Goal: Task Accomplishment & Management: Manage account settings

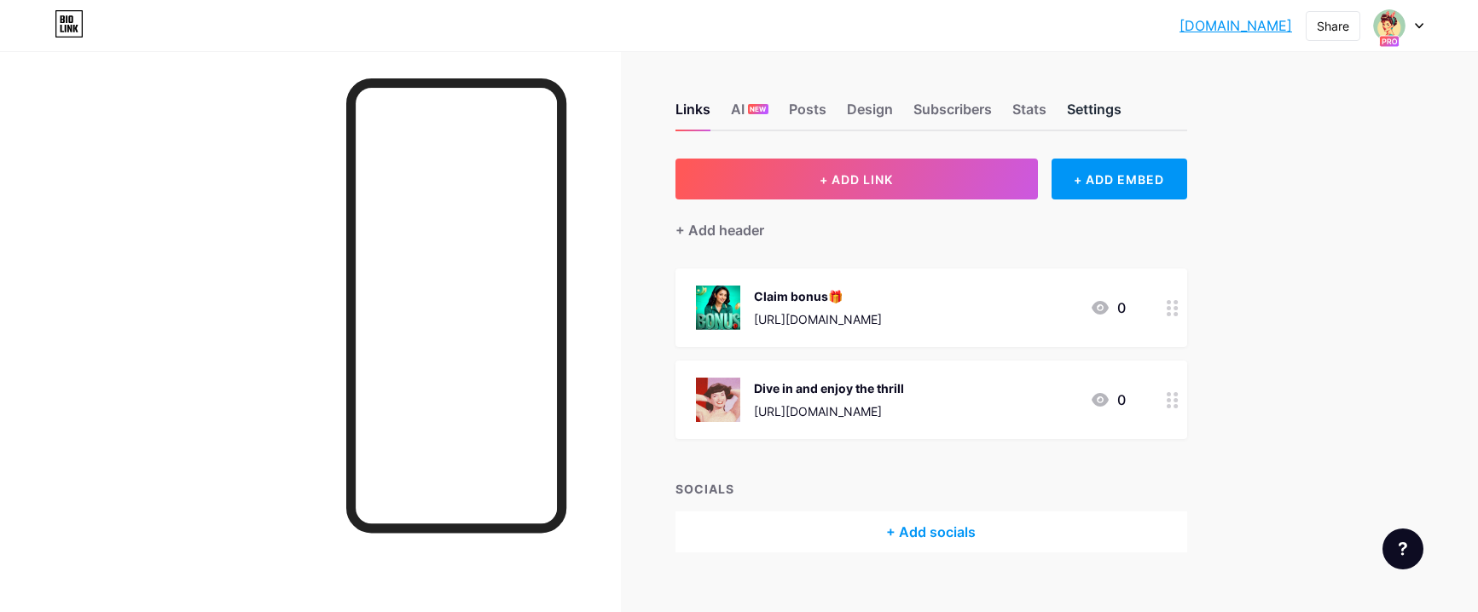
click at [1117, 113] on div "Settings" at bounding box center [1094, 114] width 55 height 31
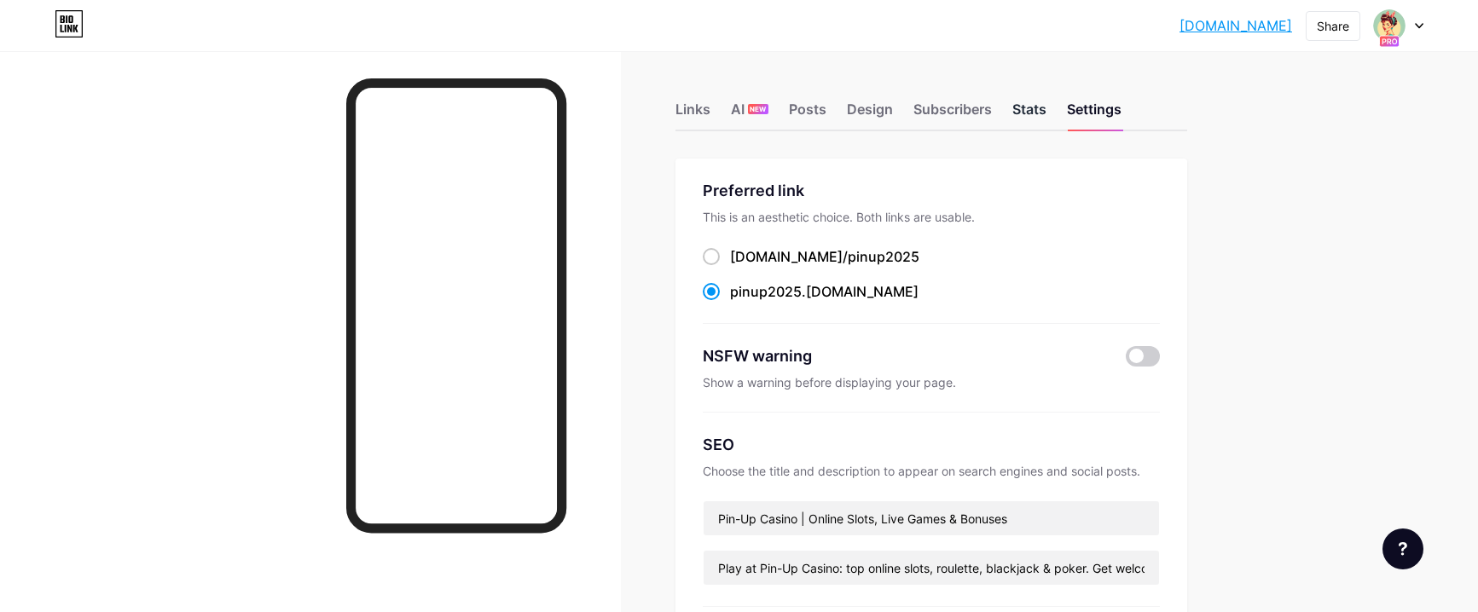
click at [1047, 114] on div "Stats" at bounding box center [1030, 114] width 34 height 31
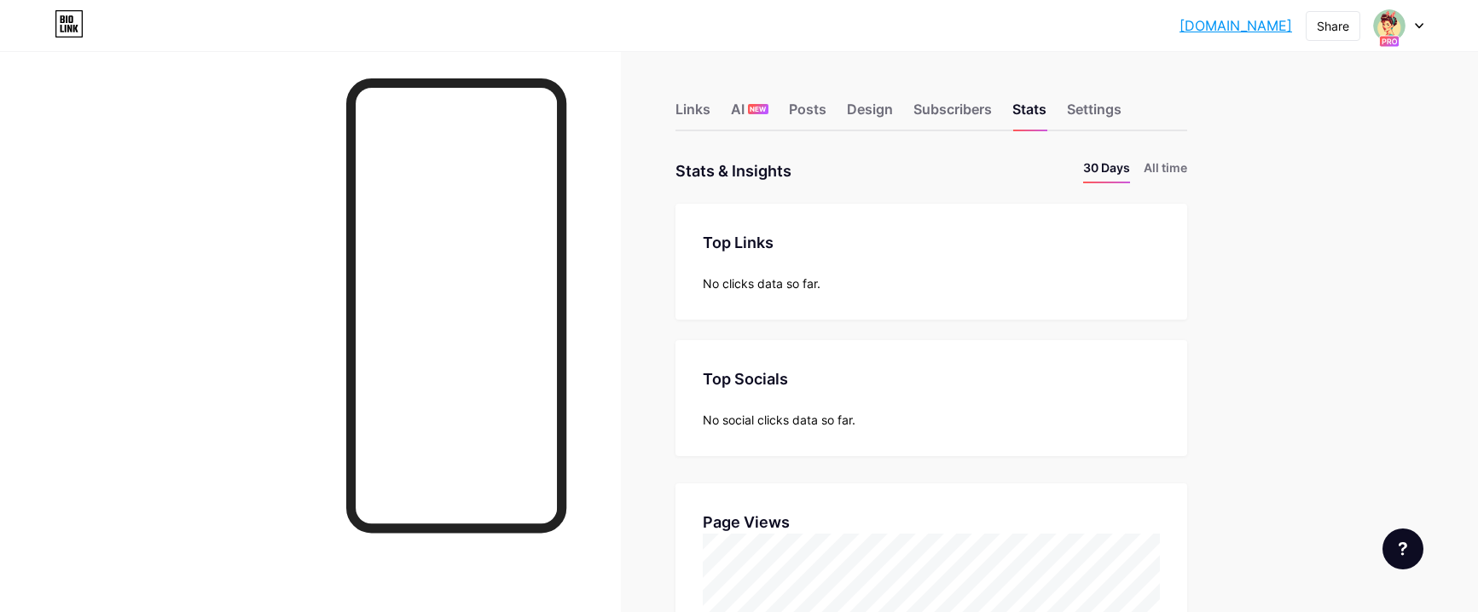
click at [1413, 25] on div at bounding box center [1398, 25] width 49 height 31
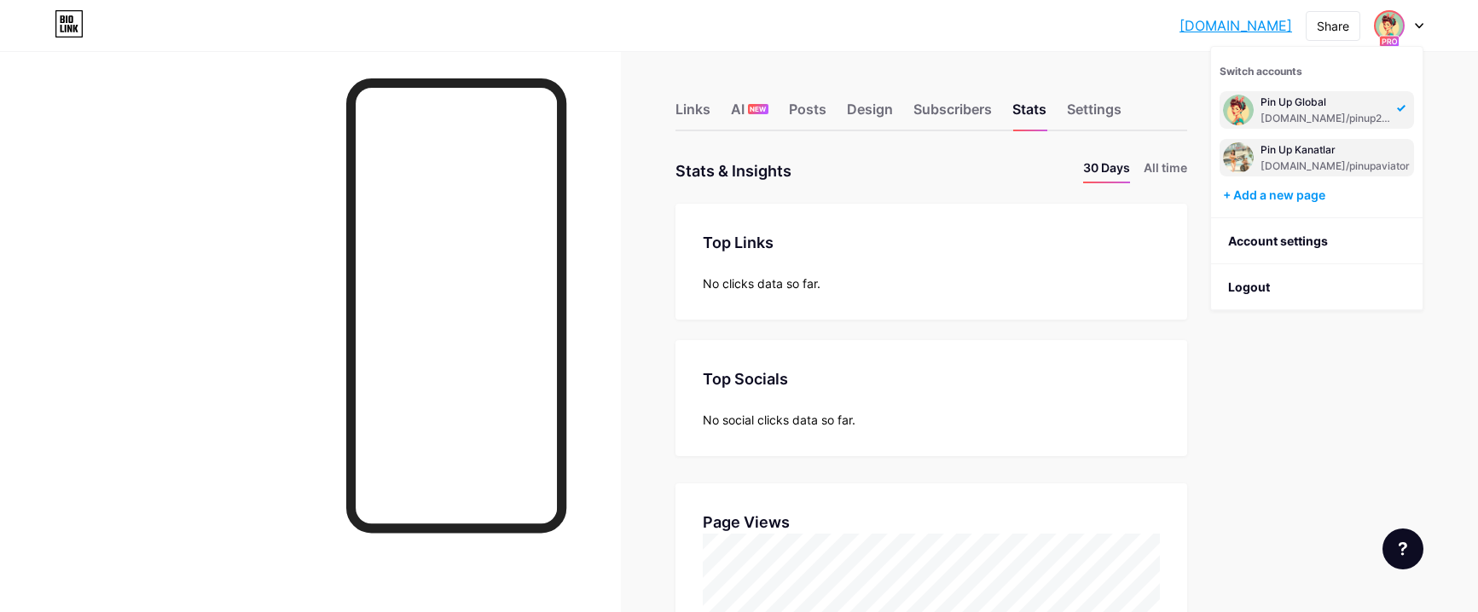
click at [1283, 160] on div "[DOMAIN_NAME]/pinupaviator" at bounding box center [1335, 167] width 149 height 14
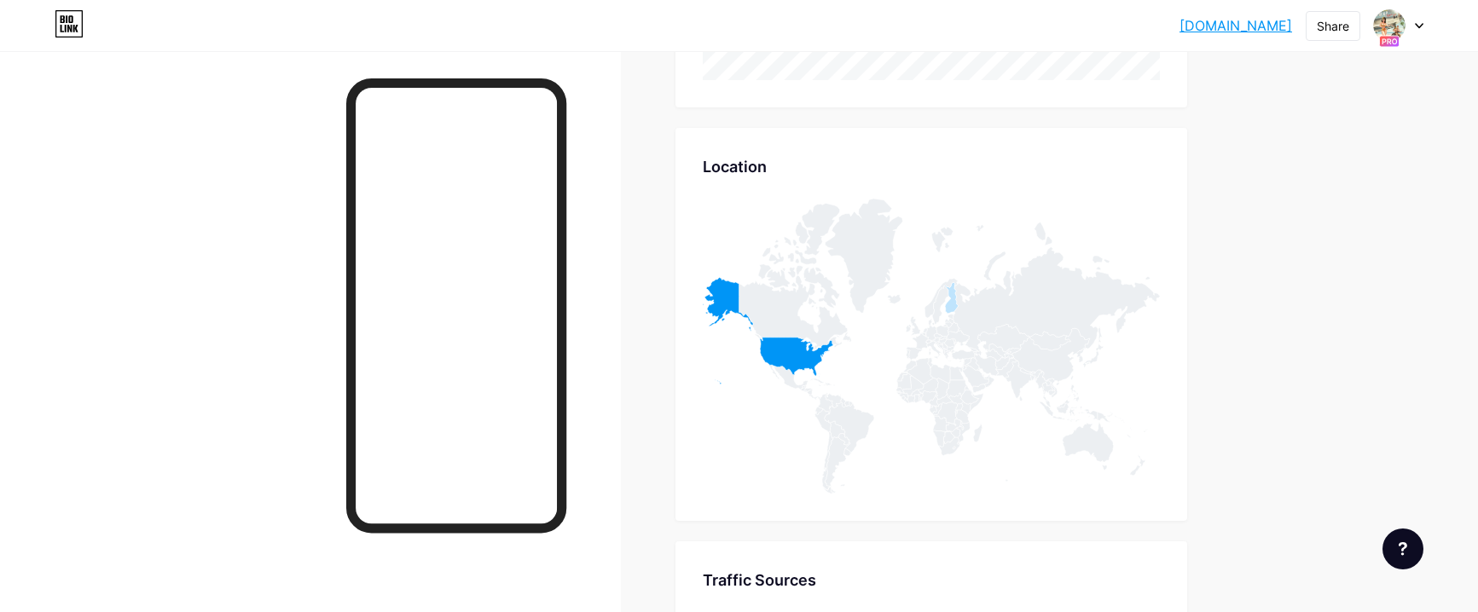
scroll to position [1024, 0]
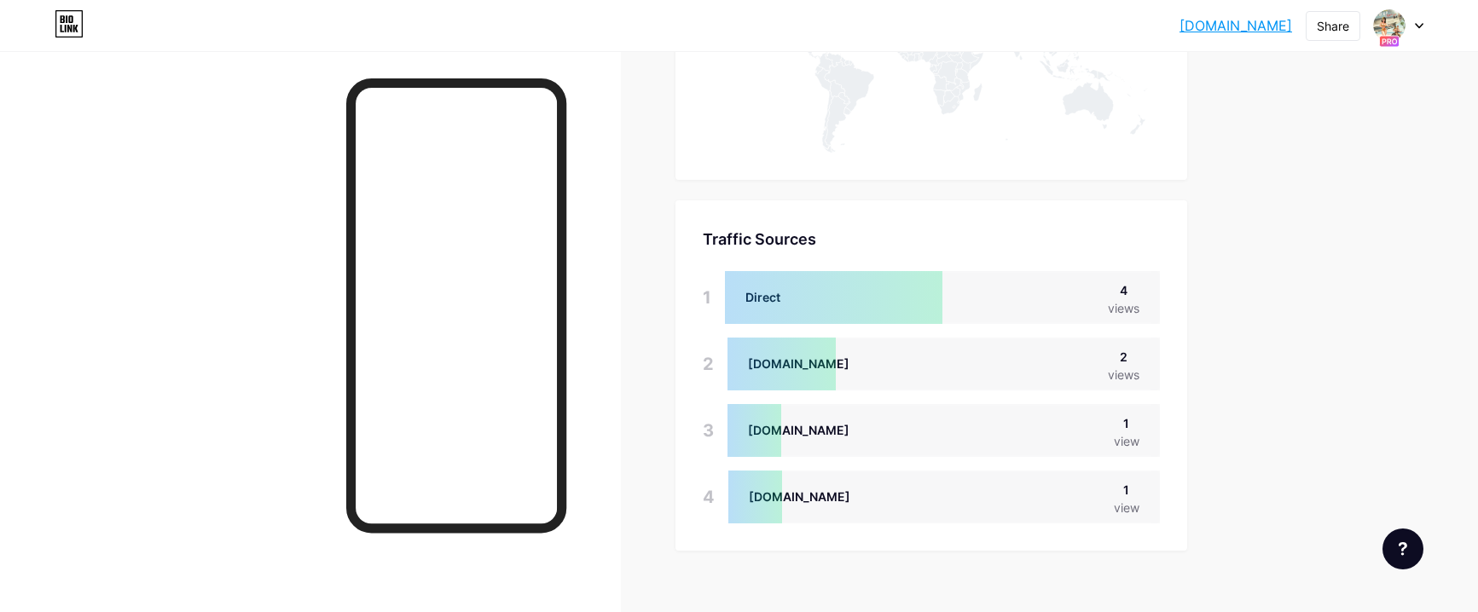
click at [766, 368] on div at bounding box center [782, 364] width 108 height 53
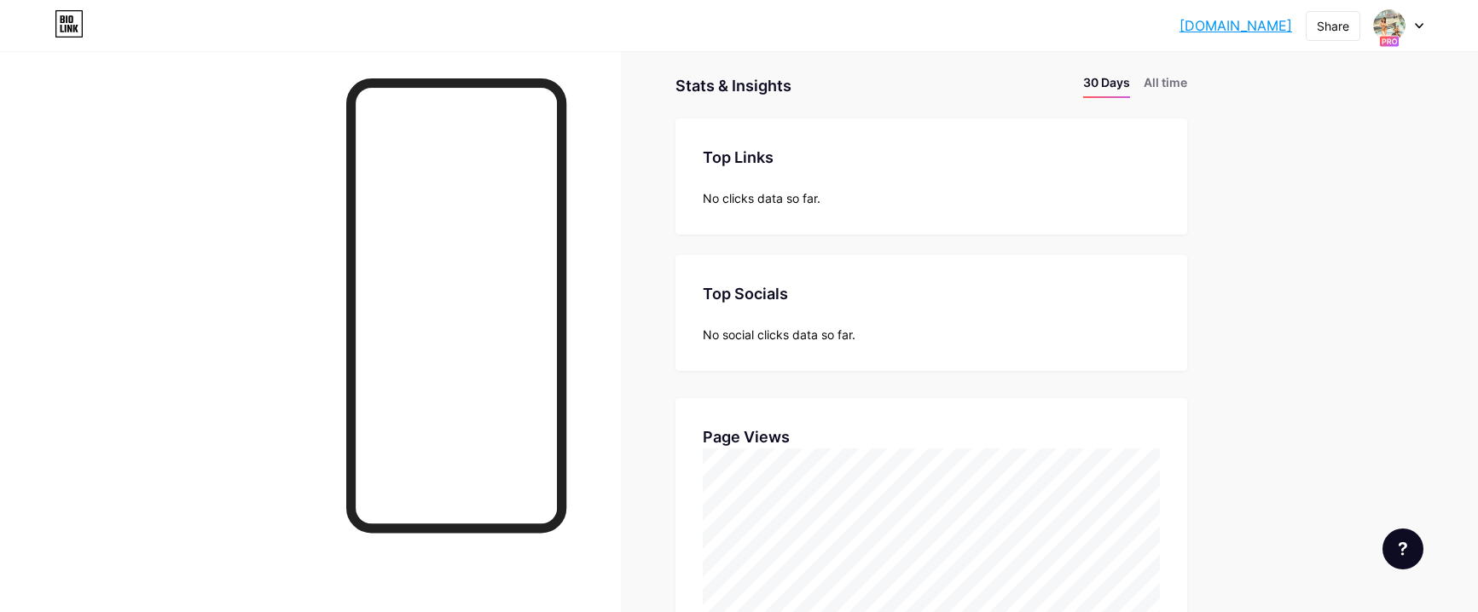
scroll to position [0, 0]
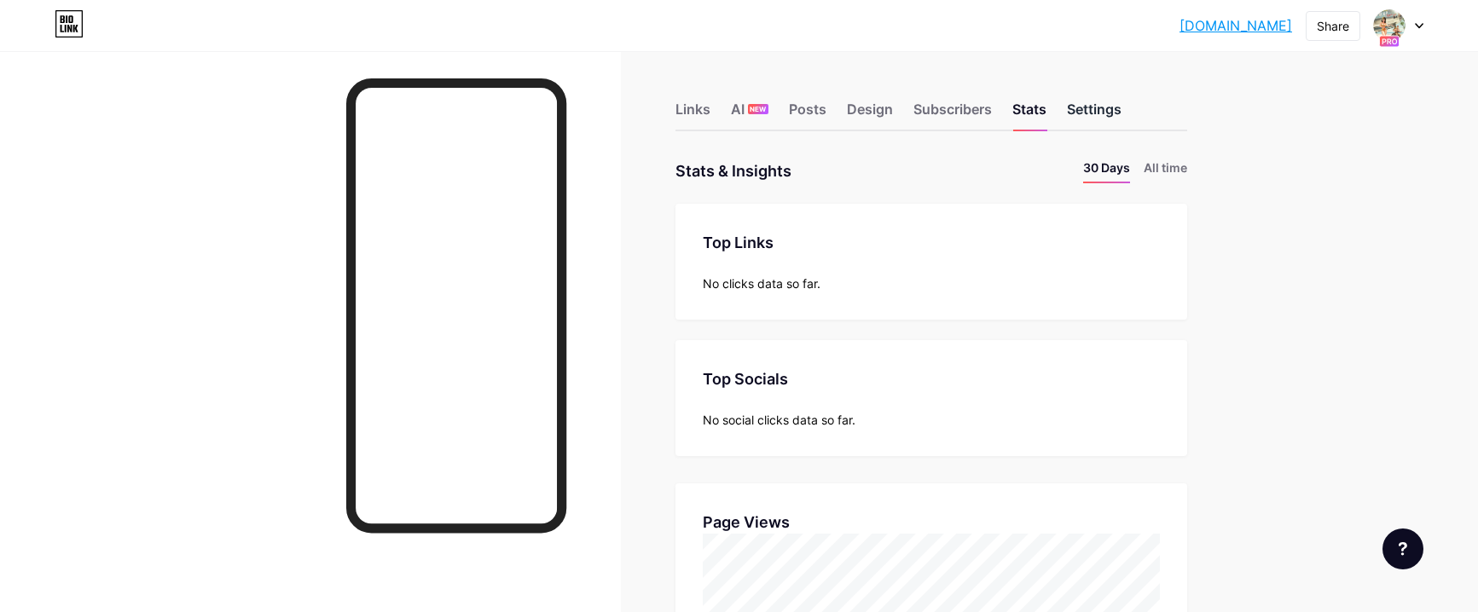
click at [1110, 113] on div "Settings" at bounding box center [1094, 114] width 55 height 31
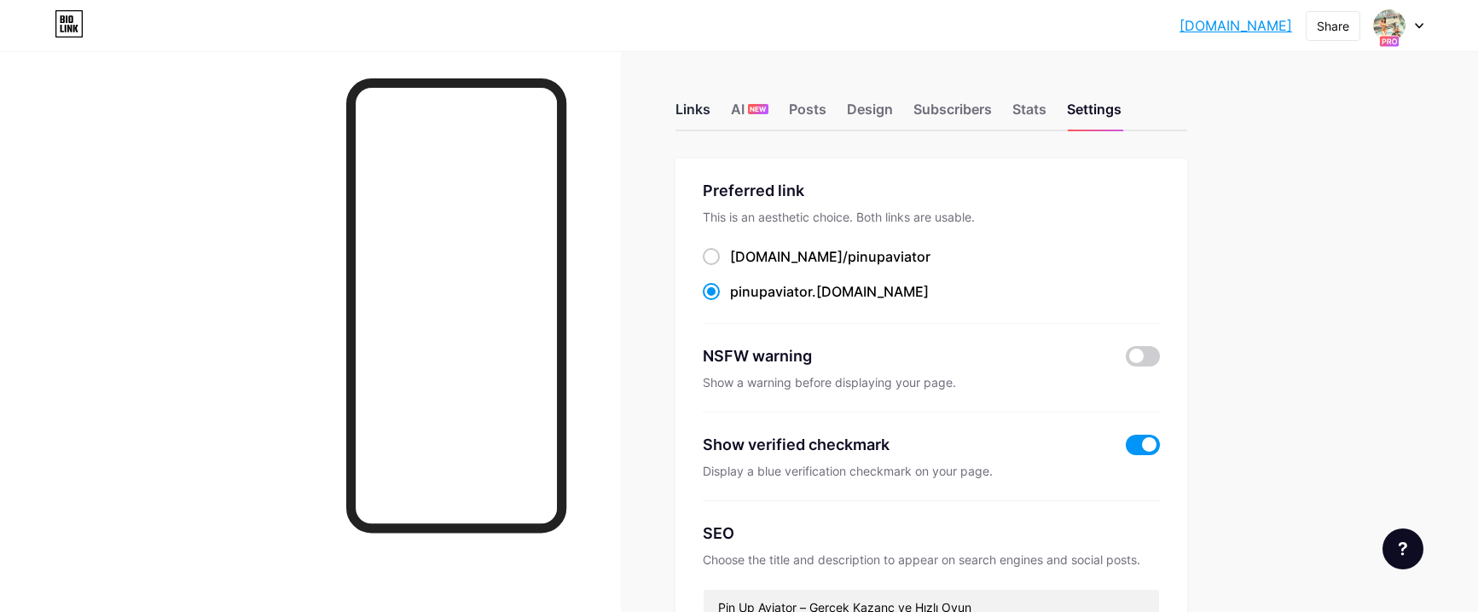
click at [706, 119] on div "Links" at bounding box center [693, 114] width 35 height 31
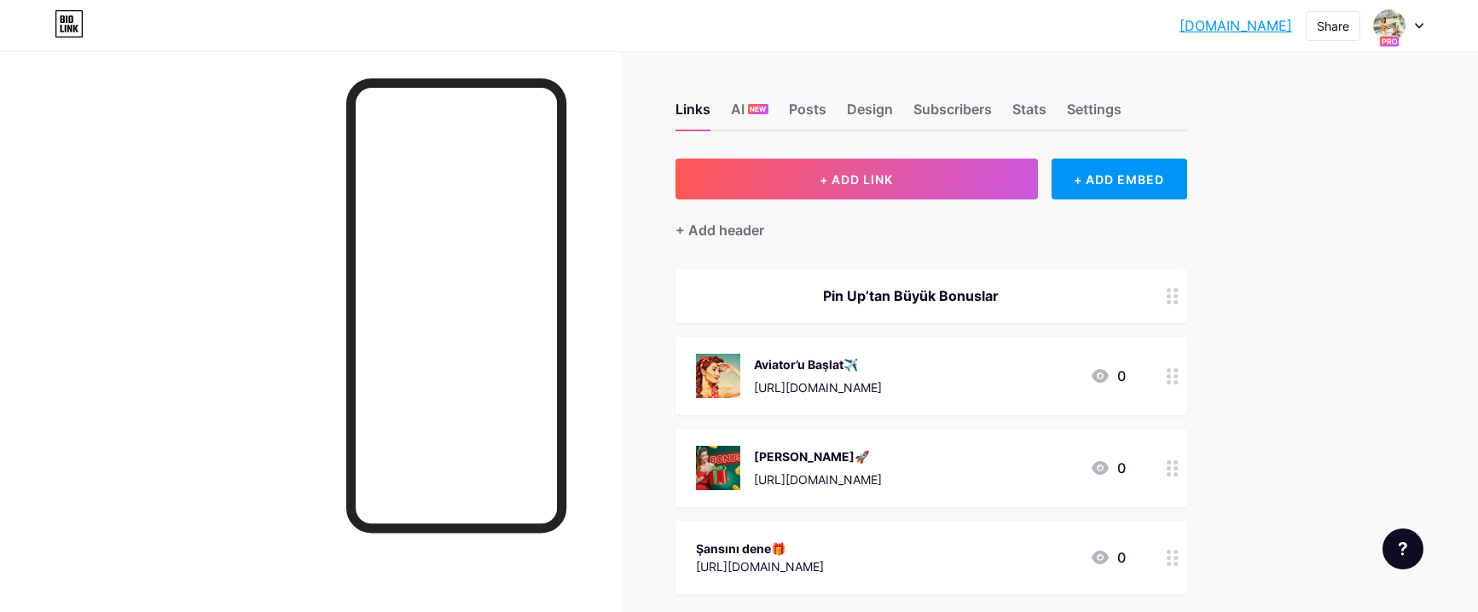
click at [1415, 30] on div at bounding box center [1398, 25] width 49 height 31
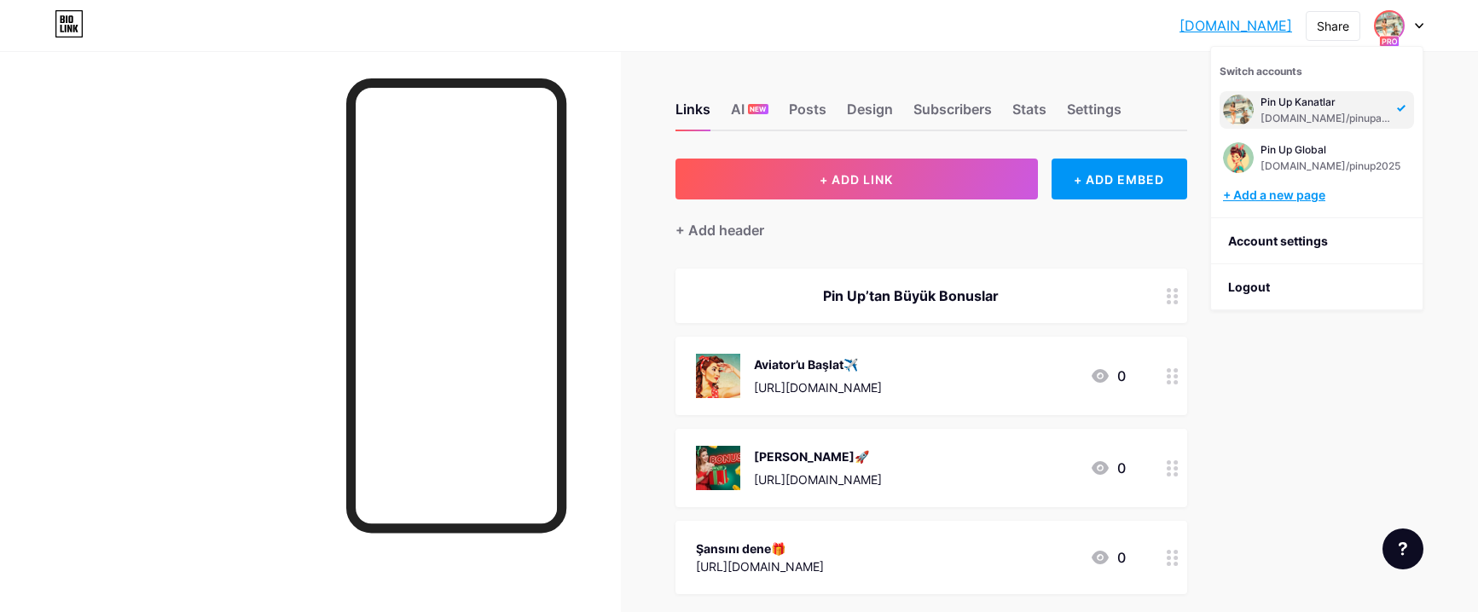
click at [1258, 194] on div "+ Add a new page" at bounding box center [1318, 195] width 191 height 17
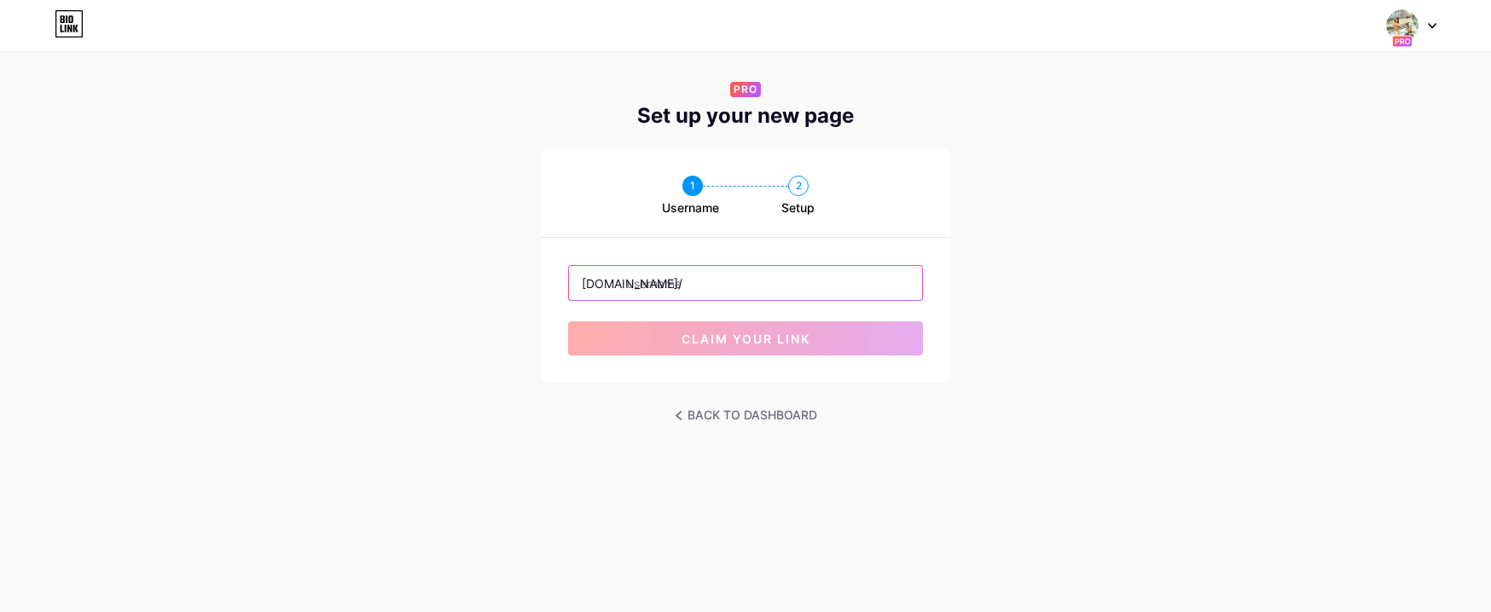
click at [664, 276] on input "text" at bounding box center [745, 283] width 353 height 34
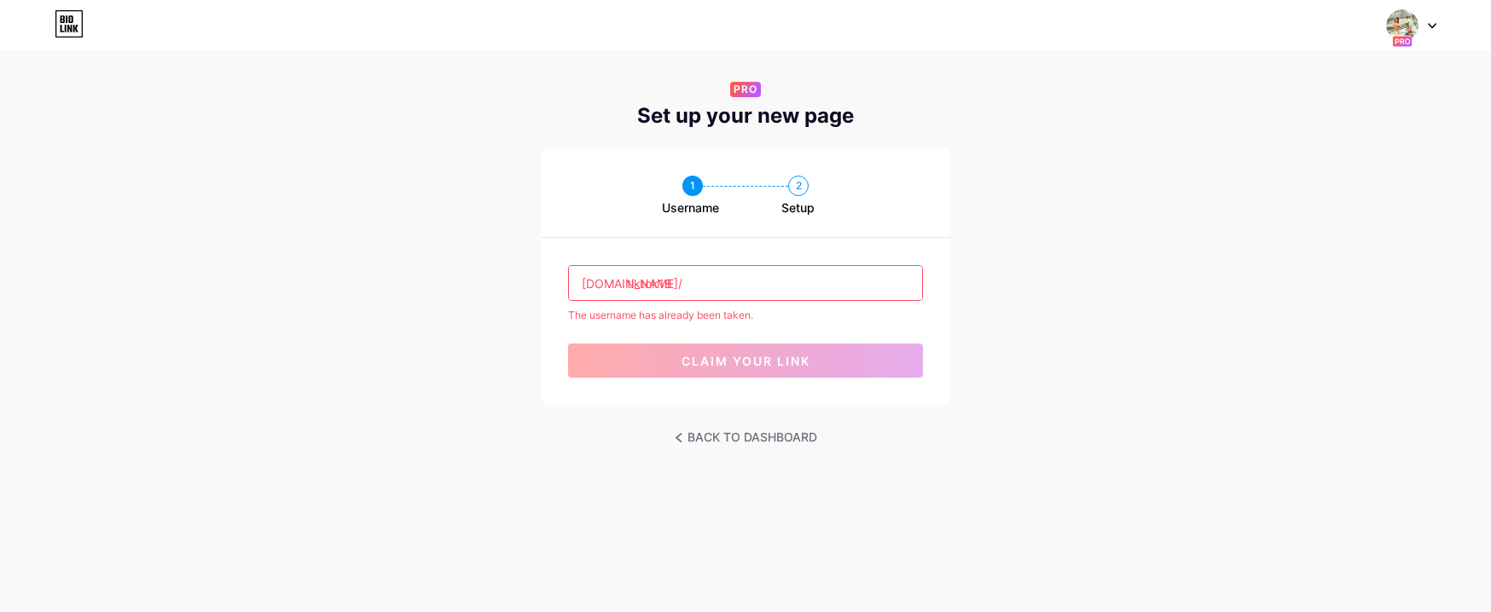
drag, startPoint x: 676, startPoint y: 279, endPoint x: 661, endPoint y: 282, distance: 14.7
click at [661, 282] on input "tiktok18" at bounding box center [745, 283] width 353 height 34
click at [678, 285] on input "tiktok18" at bounding box center [745, 283] width 353 height 34
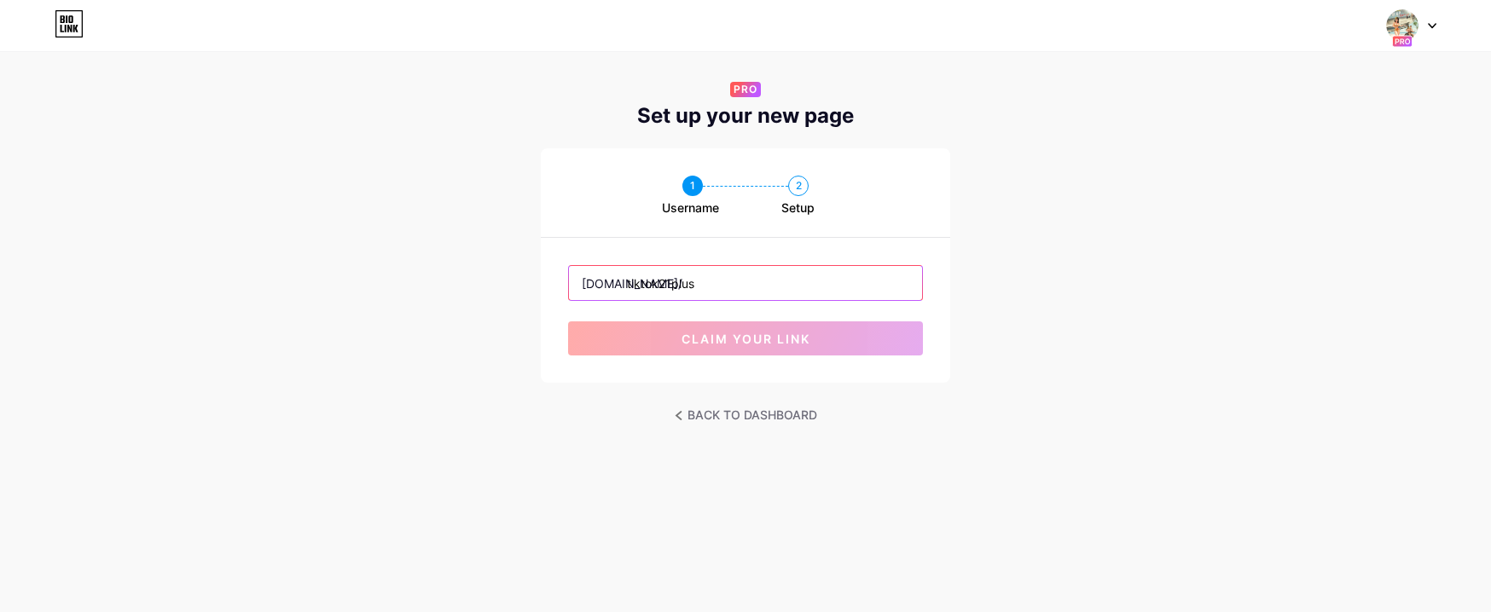
type input "tiktok21plus"
click at [466, 385] on div "PRO Set up your new page 1 Username 2 Setup bio.link/ tiktok21plus claim your l…" at bounding box center [745, 253] width 1491 height 350
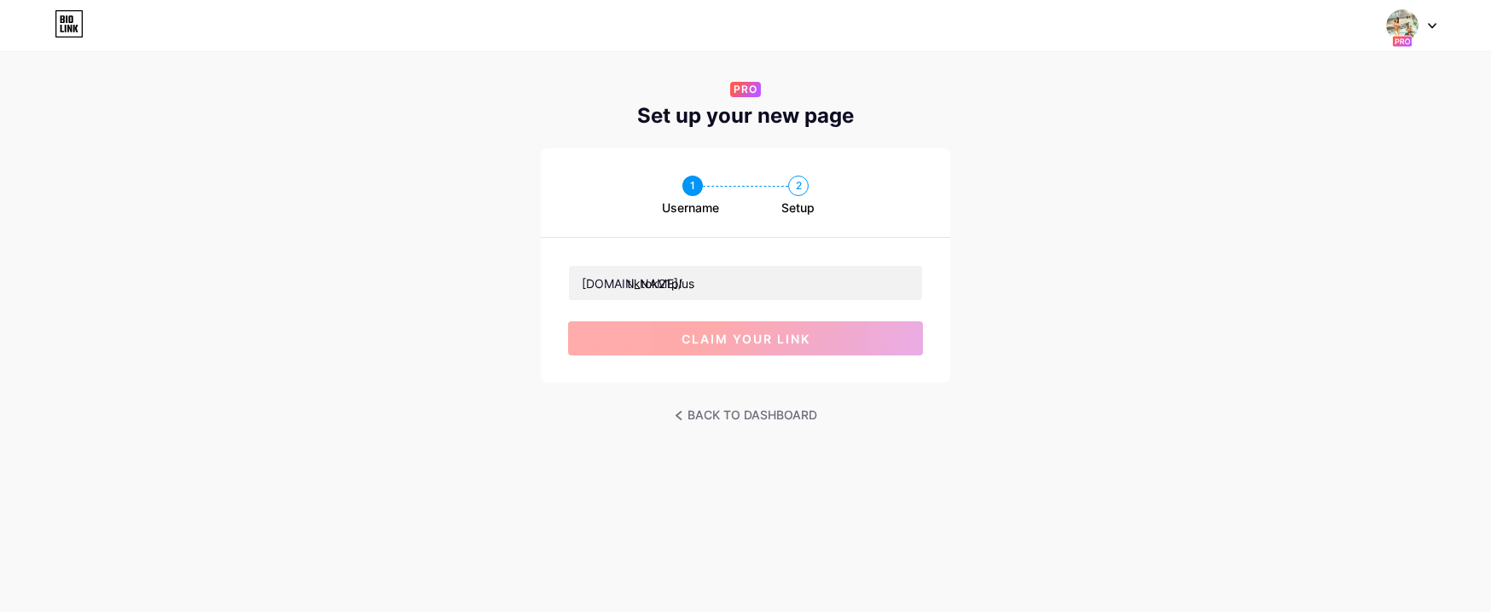
click at [714, 340] on span "claim your link" at bounding box center [746, 339] width 129 height 15
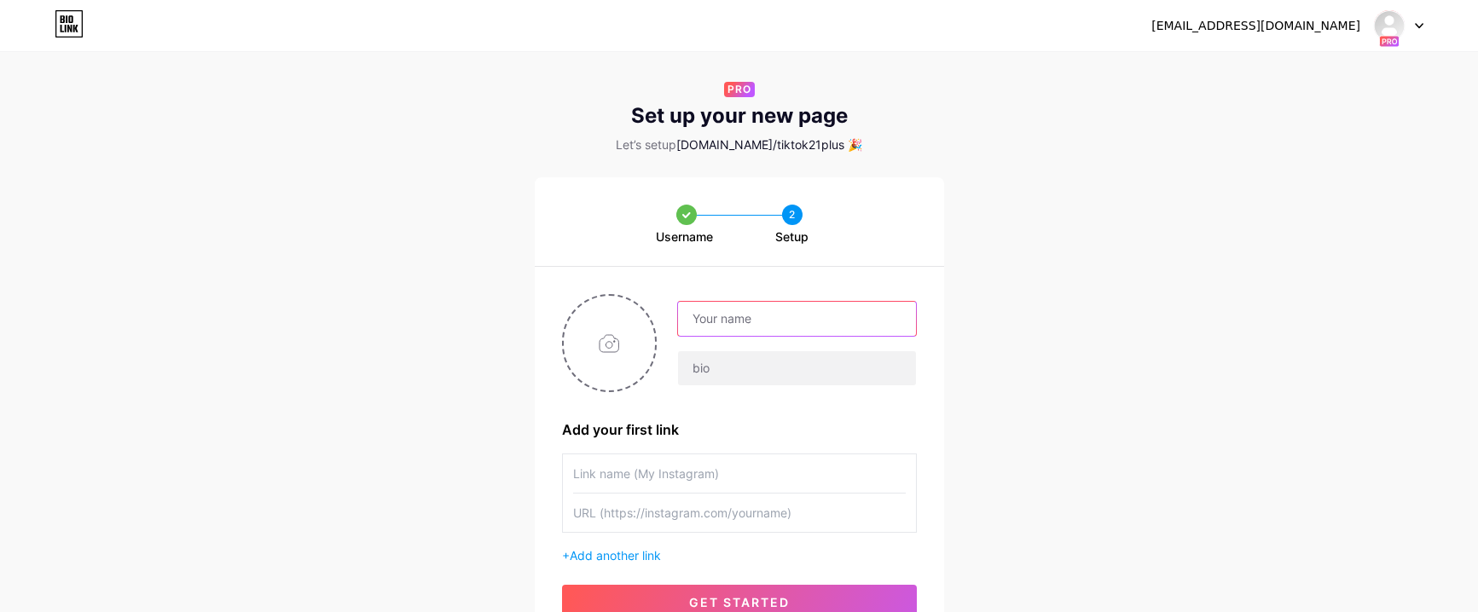
click at [712, 323] on input "text" at bounding box center [796, 319] width 237 height 34
type input "TIKTOK 18+"
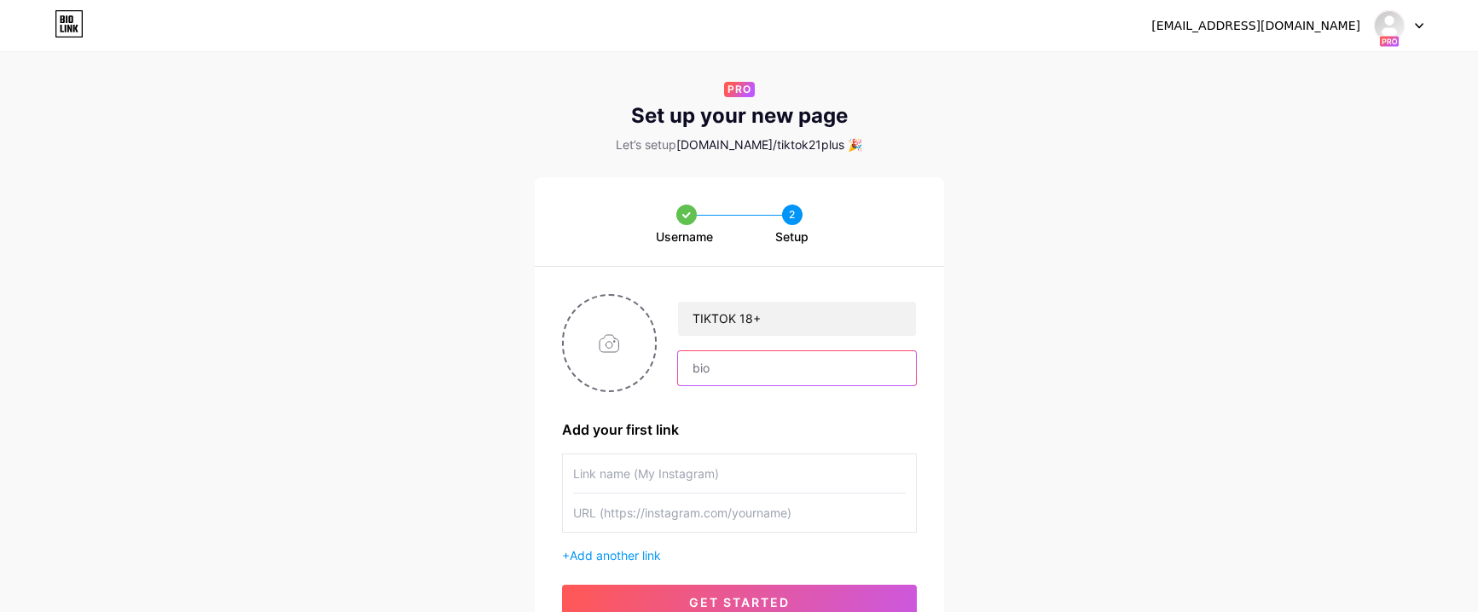
click at [699, 364] on input "text" at bounding box center [796, 368] width 237 height 34
paste input "is the best place to share your erotic pics and porn videos. Every day, thousan…"
drag, startPoint x: 907, startPoint y: 363, endPoint x: 652, endPoint y: 357, distance: 255.1
click at [652, 357] on div "TIKTOK 18+ is the best place to share your erotic pics and porn videos. Every d…" at bounding box center [739, 343] width 355 height 98
click at [691, 365] on input "is the best place to share your erotic pics and porn videos. Every day, thousan…" at bounding box center [796, 368] width 237 height 34
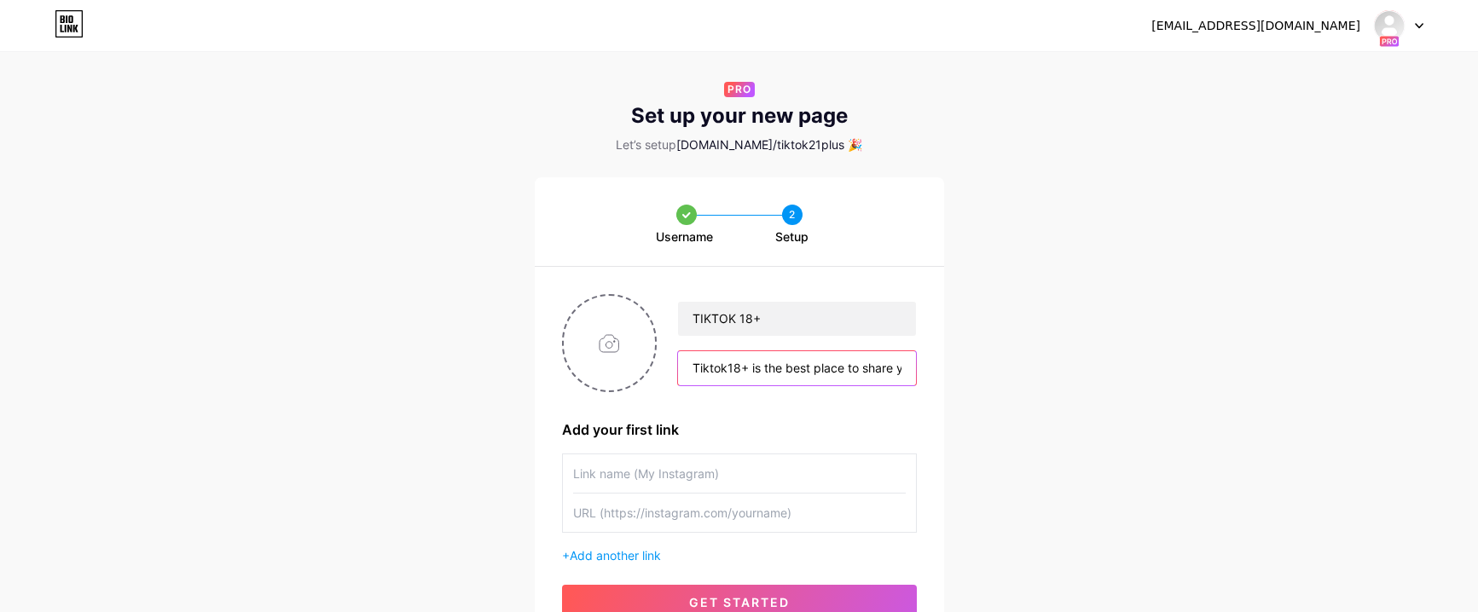
scroll to position [0, 610]
drag, startPoint x: 830, startPoint y: 369, endPoint x: 932, endPoint y: 369, distance: 102.4
click at [932, 369] on div "TIKTOK 18+ Tiktok18+ is the best place to share your erotic pics and porn video…" at bounding box center [739, 457] width 409 height 380
click at [811, 362] on input "Tiktok18+ is the best place to share your erotic pics and porn videos. Every da…" at bounding box center [796, 368] width 237 height 34
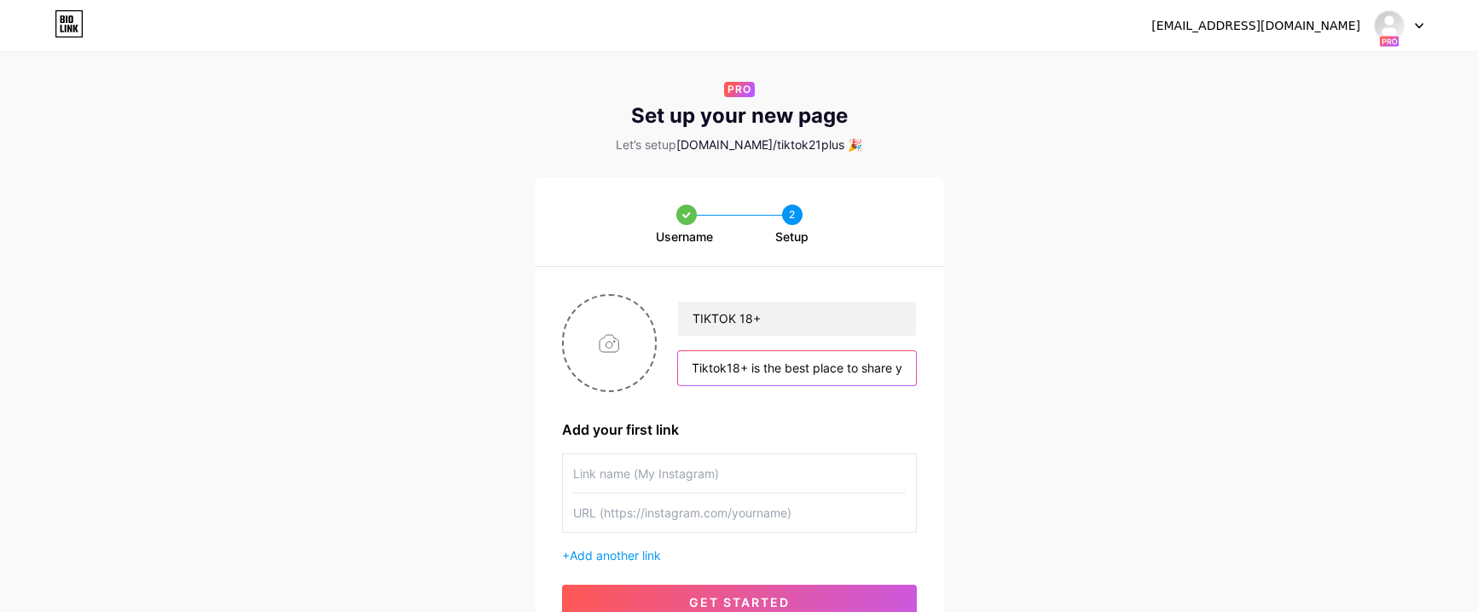
drag, startPoint x: 716, startPoint y: 370, endPoint x: 827, endPoint y: 369, distance: 110.9
click at [827, 369] on input "Tiktok18+ is the best place to share your erotic pics and porn videos. Every da…" at bounding box center [796, 368] width 237 height 34
click at [802, 369] on input "Tiktok18+ is the best place to share your erotic pics and porn videos. Every da…" at bounding box center [796, 368] width 237 height 34
drag, startPoint x: 781, startPoint y: 369, endPoint x: 729, endPoint y: 365, distance: 51.3
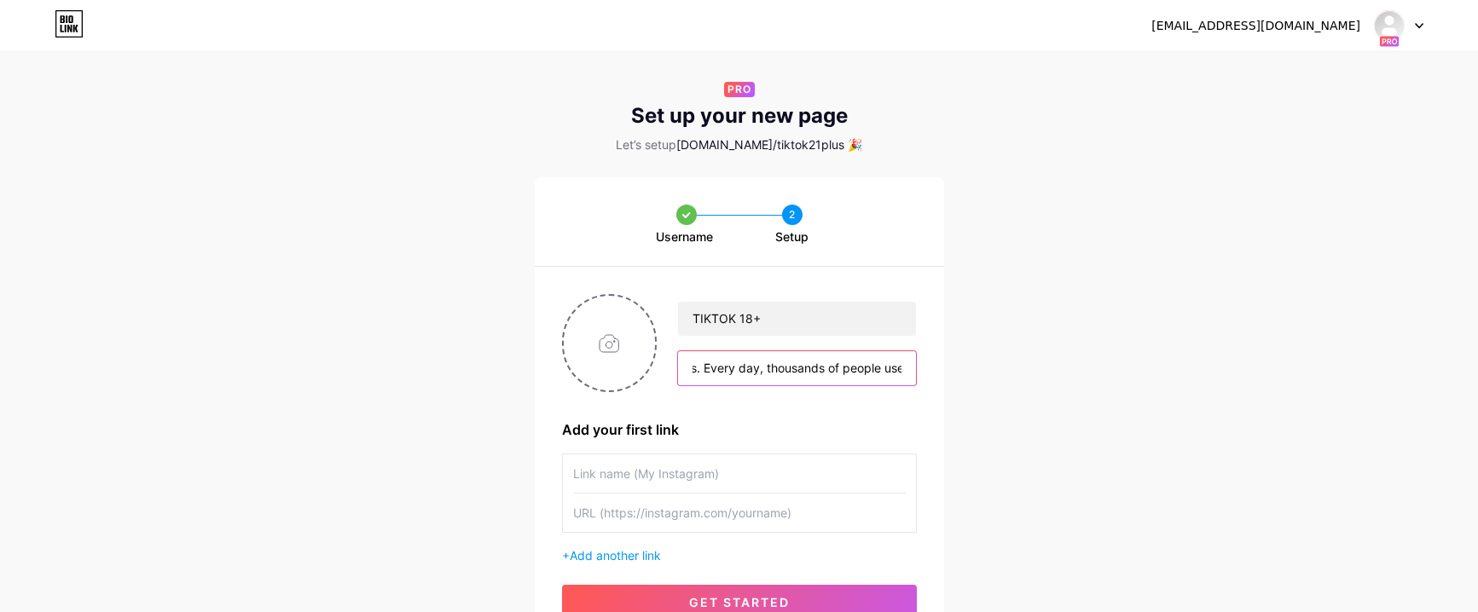
click at [729, 365] on input "Tiktok18+ is the best place to share your erotic pics and porn videos. Every da…" at bounding box center [796, 368] width 237 height 34
click at [832, 371] on input "Tiktok18+ is the best place to share your erotic pics and porn videos. Every da…" at bounding box center [796, 368] width 237 height 34
type input "Tiktok18+ is the best place to share your erotic pics and porn videos. Every da…"
click at [1035, 375] on div "Username 2 Setup TIKTOK 18+ Tiktok18+ is the best place to share your erotic pi…" at bounding box center [739, 411] width 1478 height 469
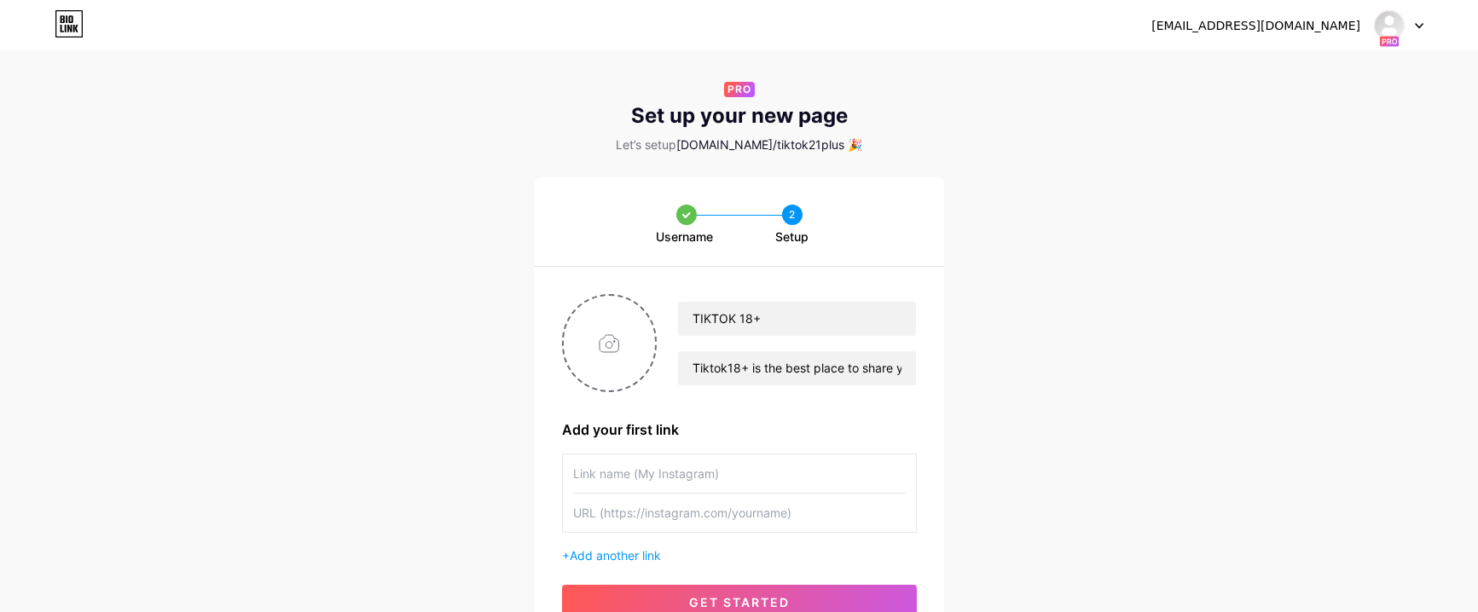
click at [683, 468] on input "text" at bounding box center [739, 474] width 333 height 38
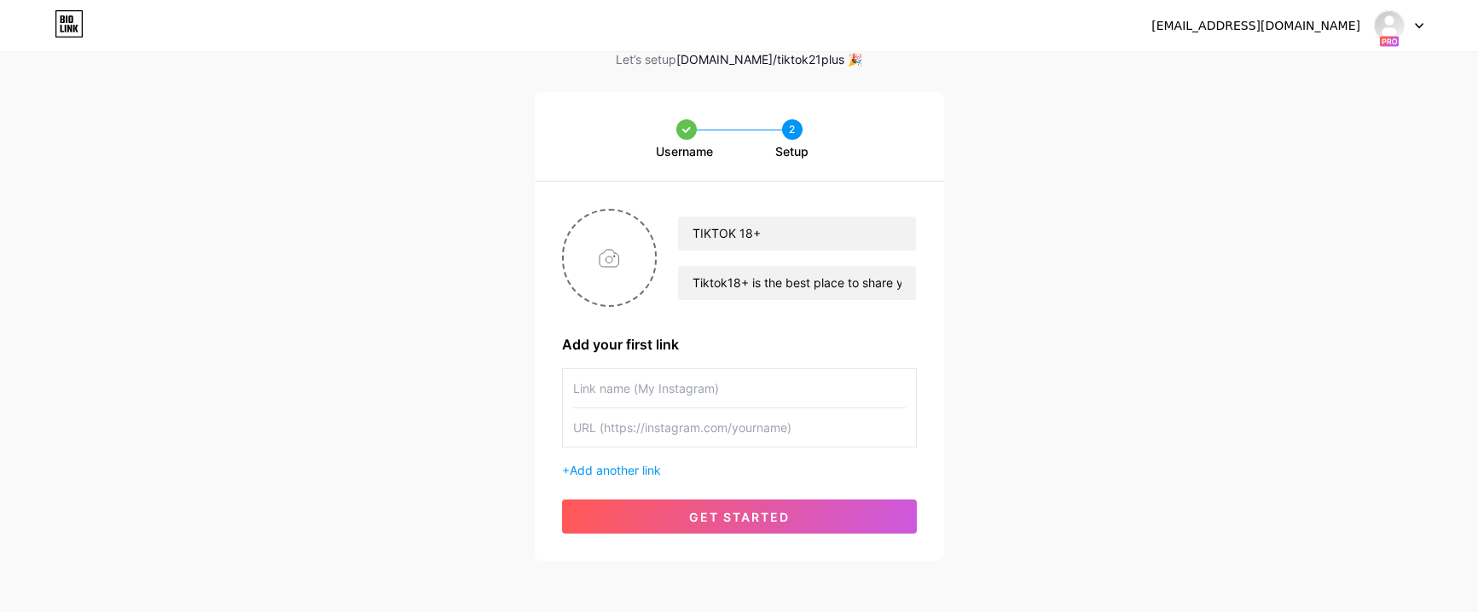
click at [627, 390] on input "text" at bounding box center [739, 388] width 333 height 38
type input "Hot Trending"
click at [628, 423] on input "text" at bounding box center [739, 428] width 333 height 38
click at [611, 261] on input "file" at bounding box center [610, 258] width 92 height 95
type input "C:\fakepath\tiktok-18-icon.jpg"
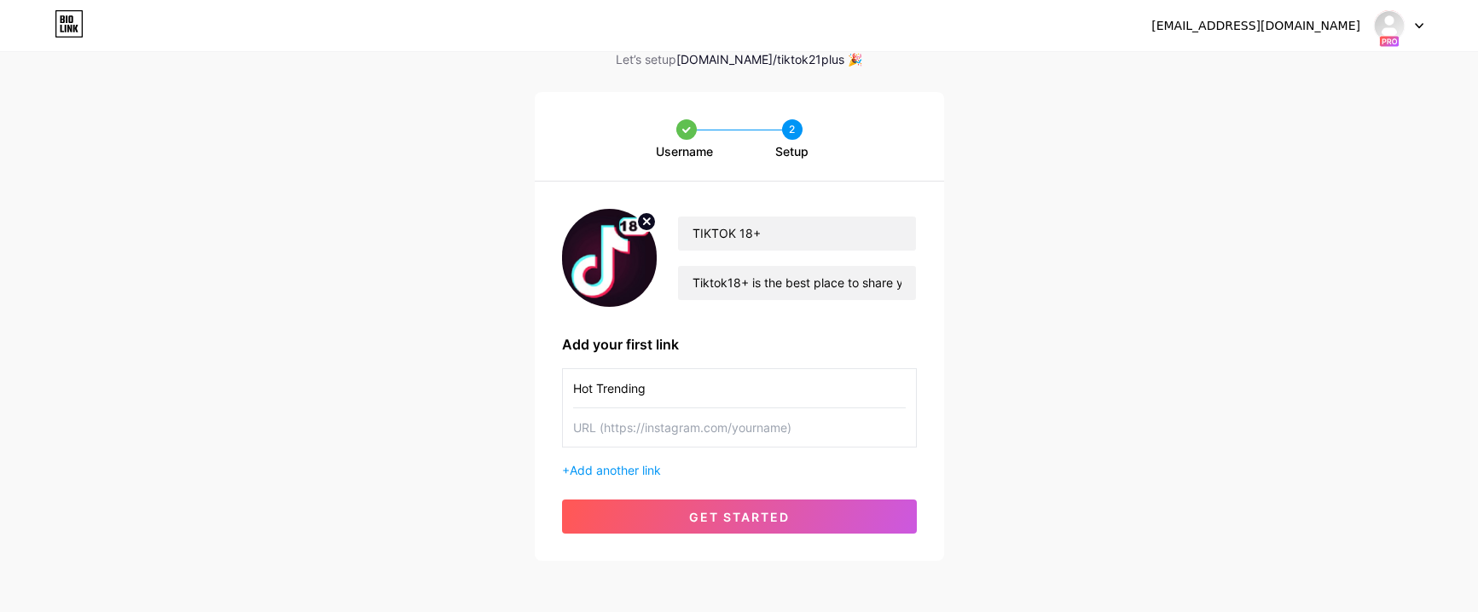
click at [636, 435] on input "text" at bounding box center [739, 428] width 333 height 38
paste input "[URL][DOMAIN_NAME]"
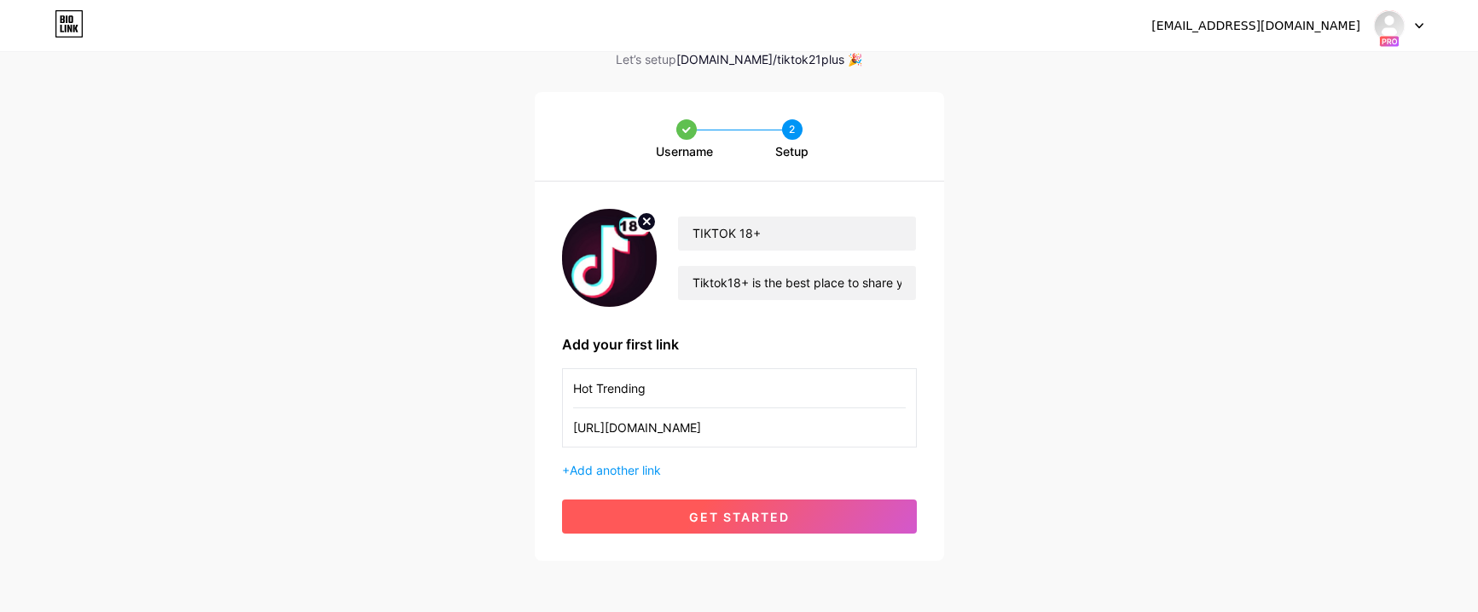
type input "[URL][DOMAIN_NAME]"
click at [681, 525] on button "get started" at bounding box center [739, 517] width 355 height 34
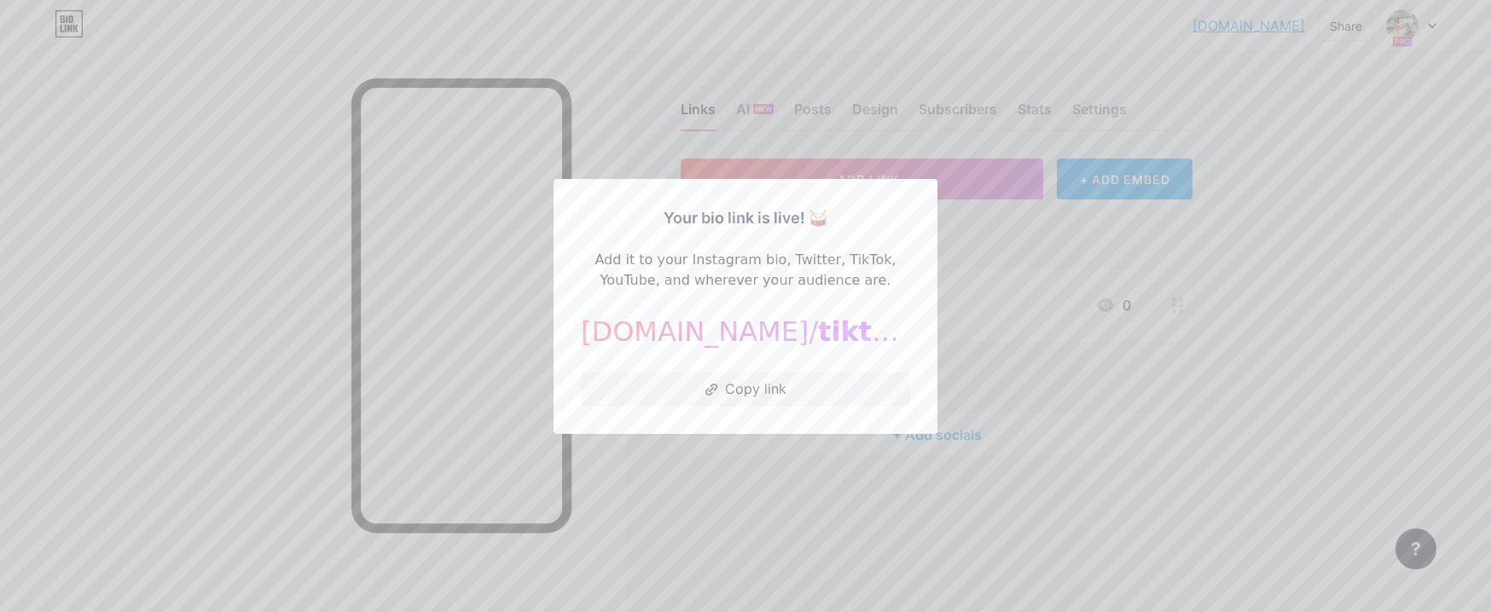
click at [1001, 331] on div at bounding box center [745, 306] width 1491 height 612
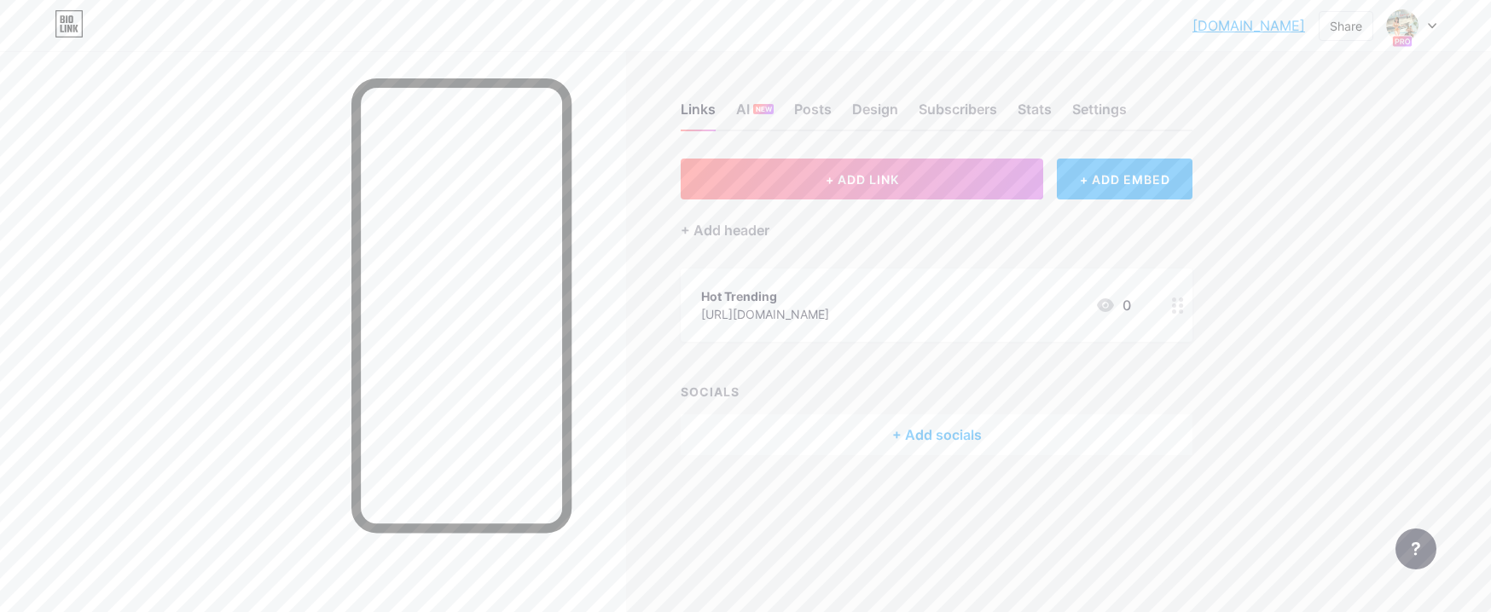
click at [1434, 23] on icon at bounding box center [1432, 26] width 9 height 6
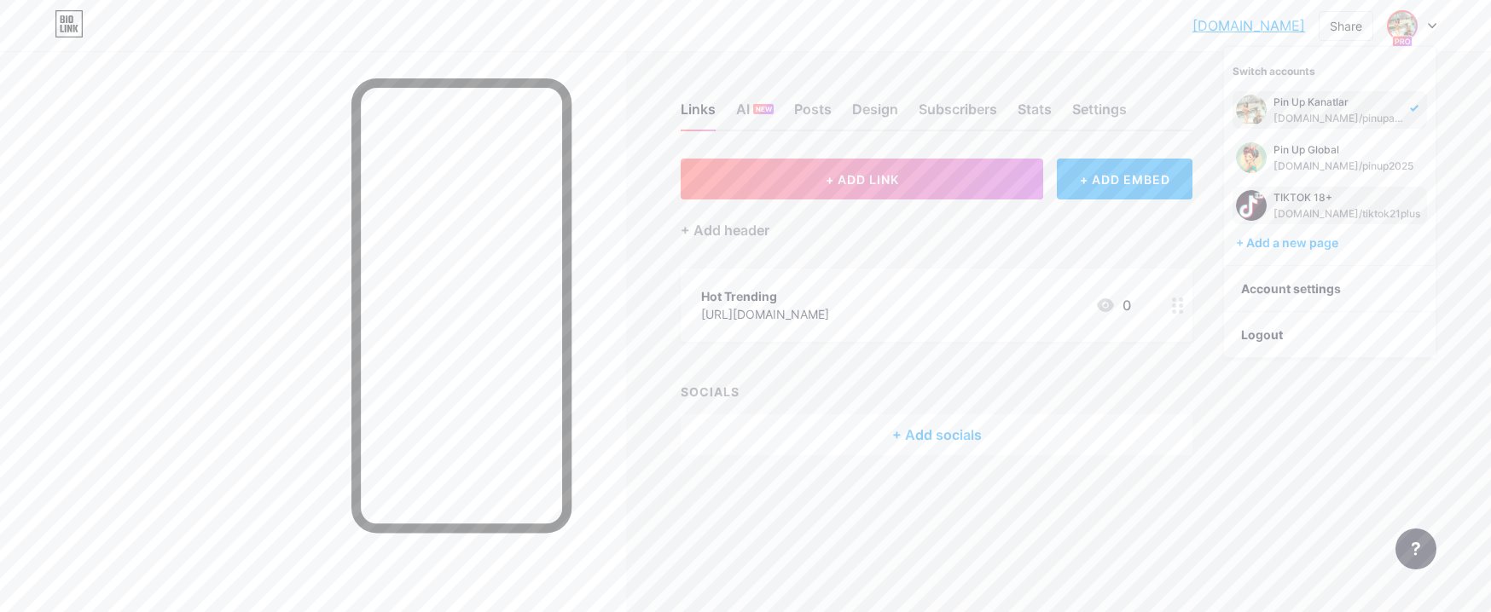
click at [1284, 212] on div "[DOMAIN_NAME]/tiktok21plus" at bounding box center [1347, 214] width 147 height 14
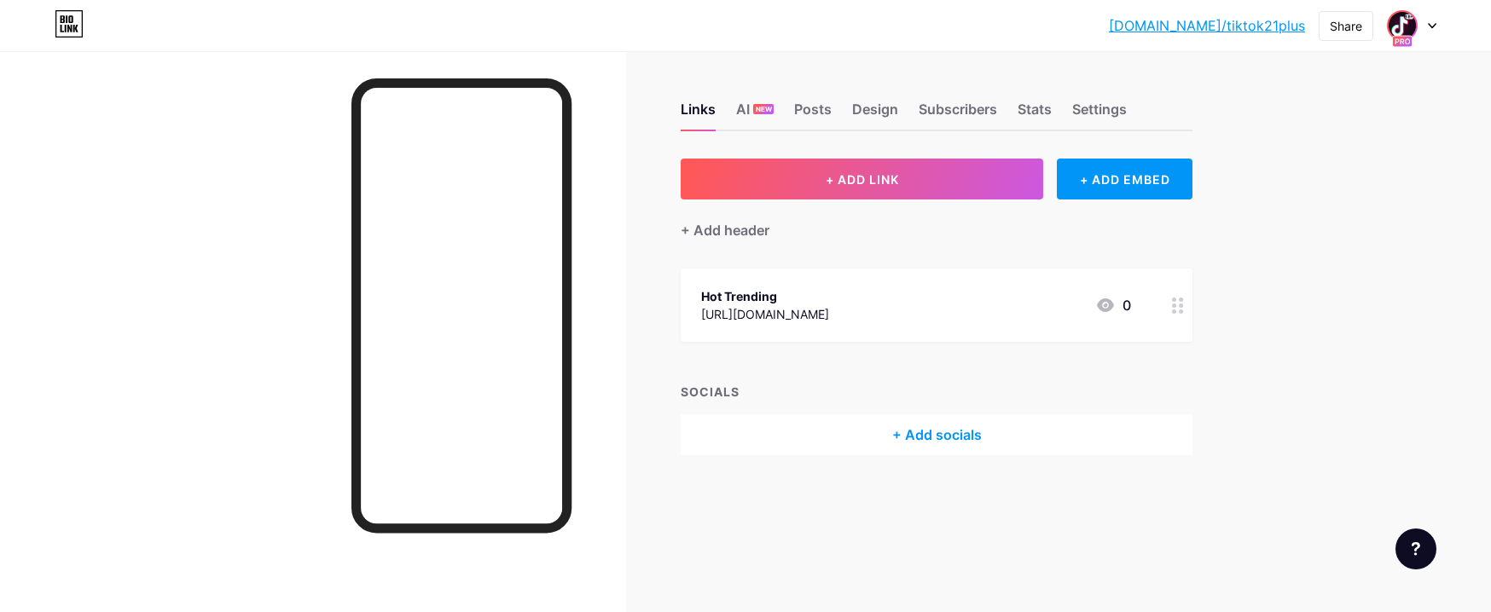
click at [1401, 25] on img at bounding box center [1402, 25] width 27 height 27
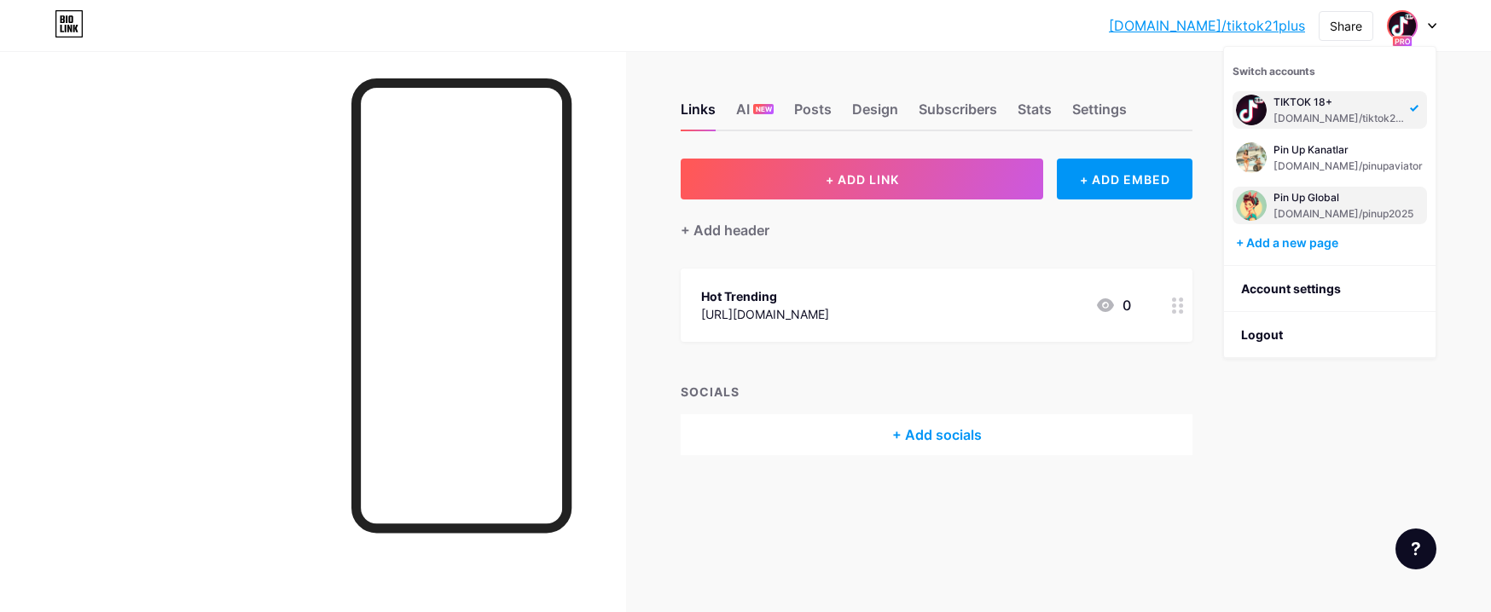
click at [1284, 205] on div "Pin Up Global bio.link/pinup2025" at bounding box center [1344, 205] width 140 height 31
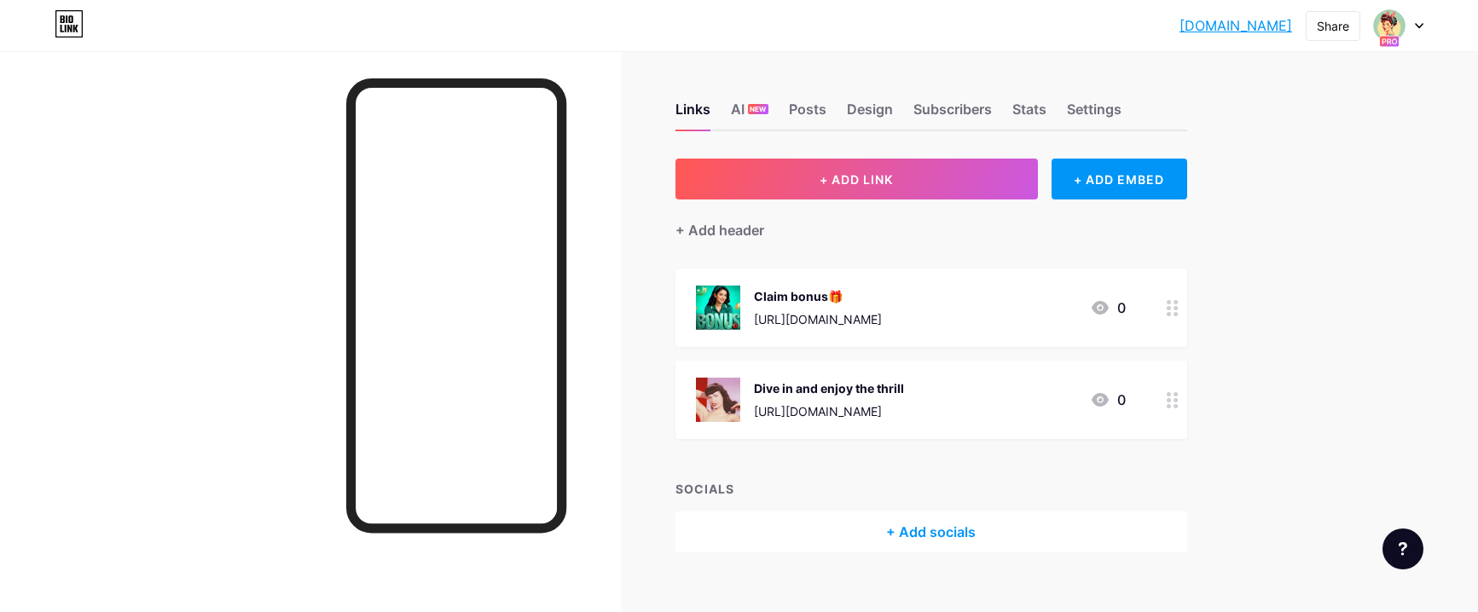
click at [1418, 19] on div at bounding box center [1398, 25] width 49 height 31
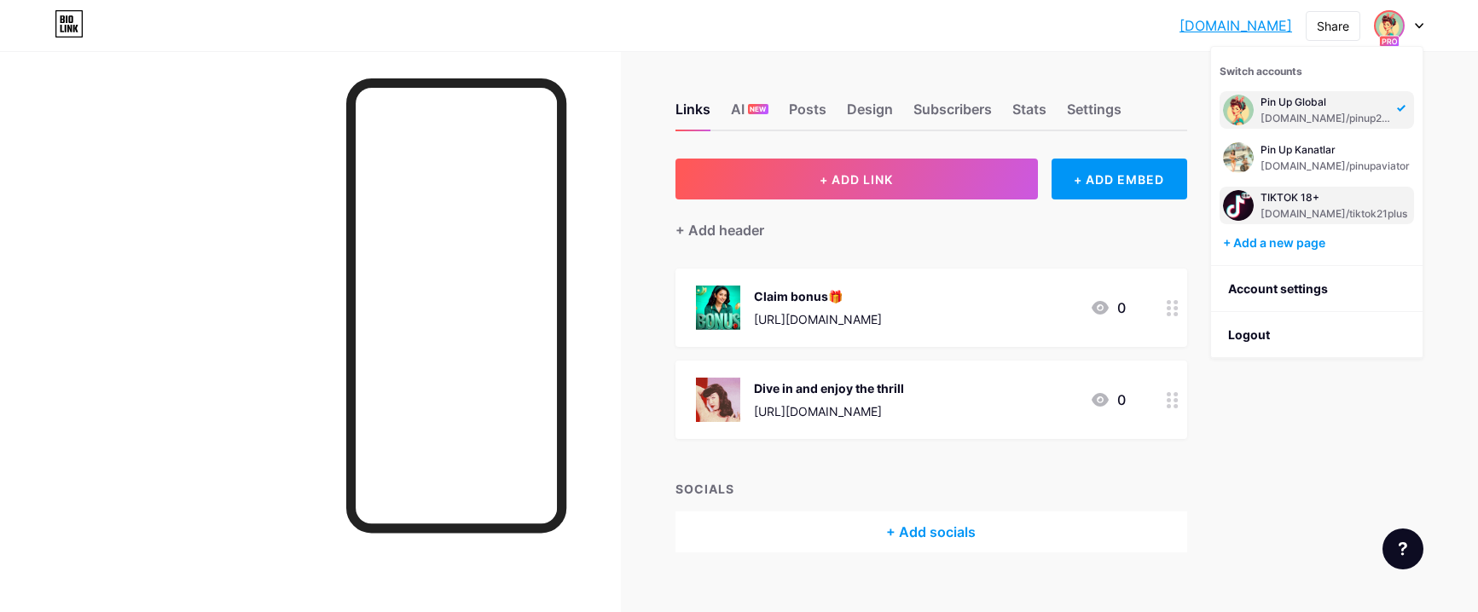
click at [1288, 209] on div "[DOMAIN_NAME]/tiktok21plus" at bounding box center [1334, 214] width 147 height 14
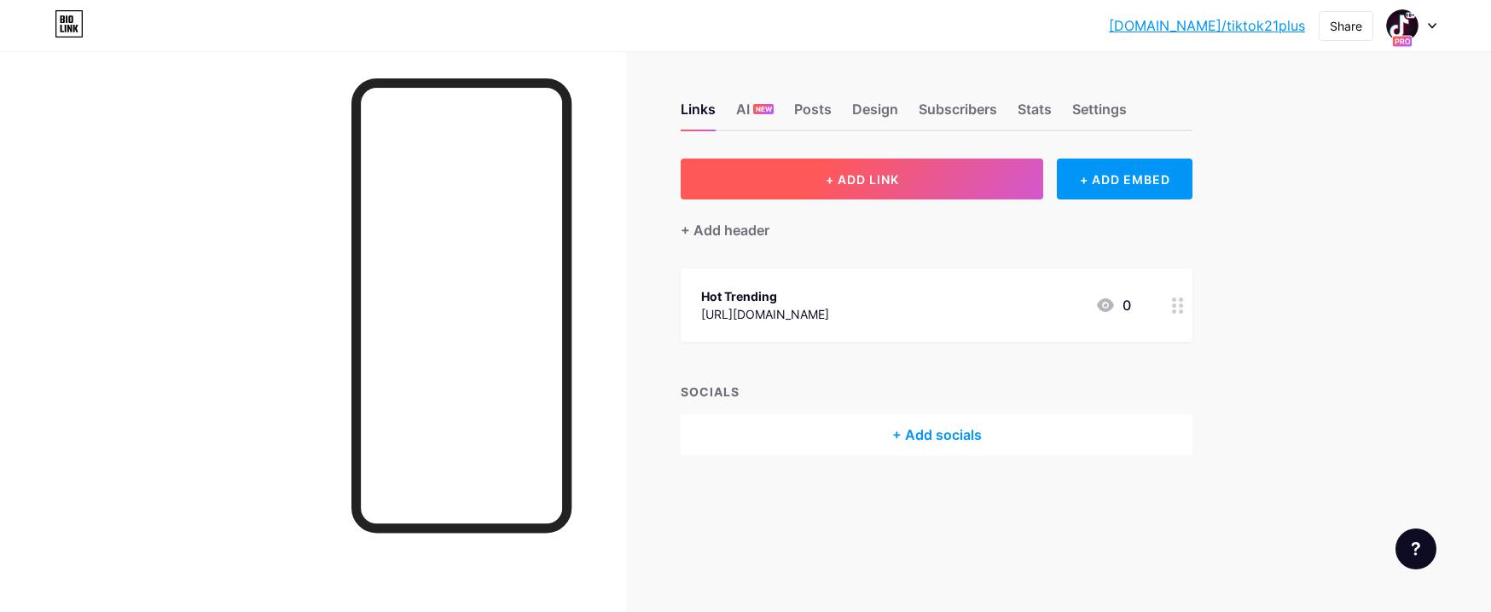
click at [880, 184] on span "+ ADD LINK" at bounding box center [862, 179] width 73 height 15
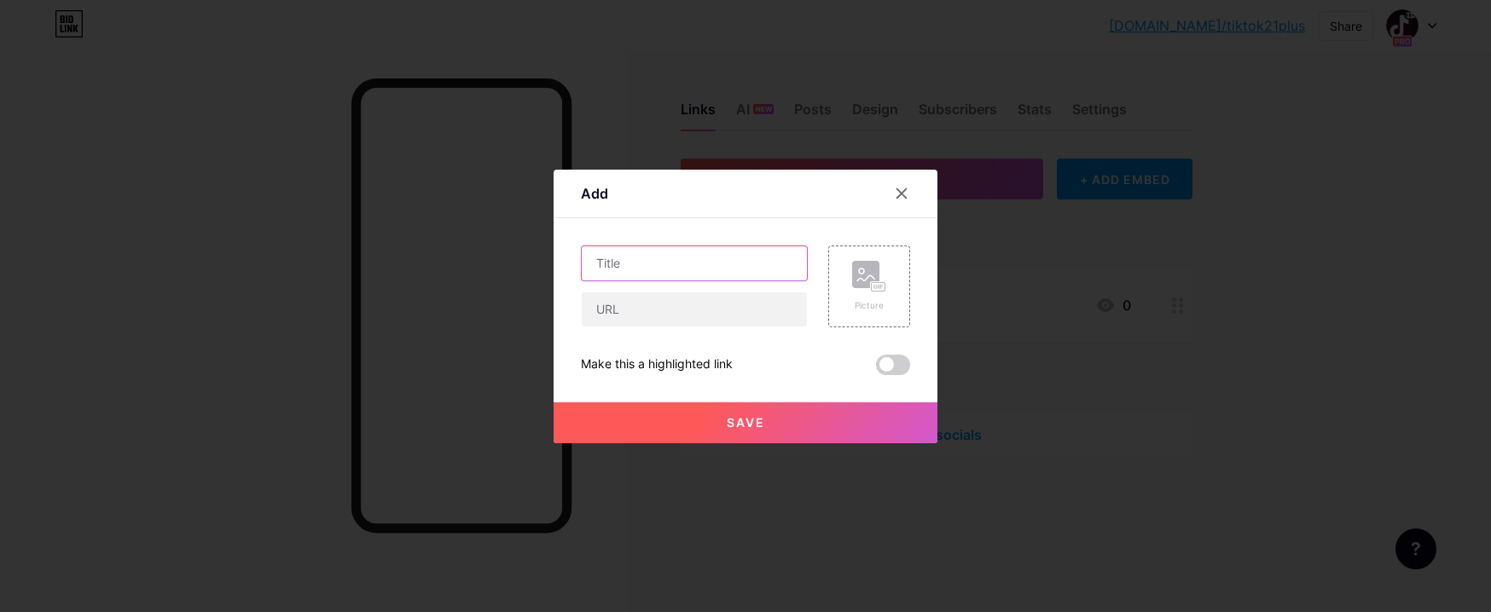
click at [620, 260] on input "text" at bounding box center [694, 264] width 225 height 34
type input "E"
drag, startPoint x: 682, startPoint y: 253, endPoint x: 642, endPoint y: 259, distance: 39.8
click at [642, 259] on input "New Realised" at bounding box center [694, 264] width 225 height 34
click at [684, 255] on input "New Realised" at bounding box center [694, 264] width 225 height 34
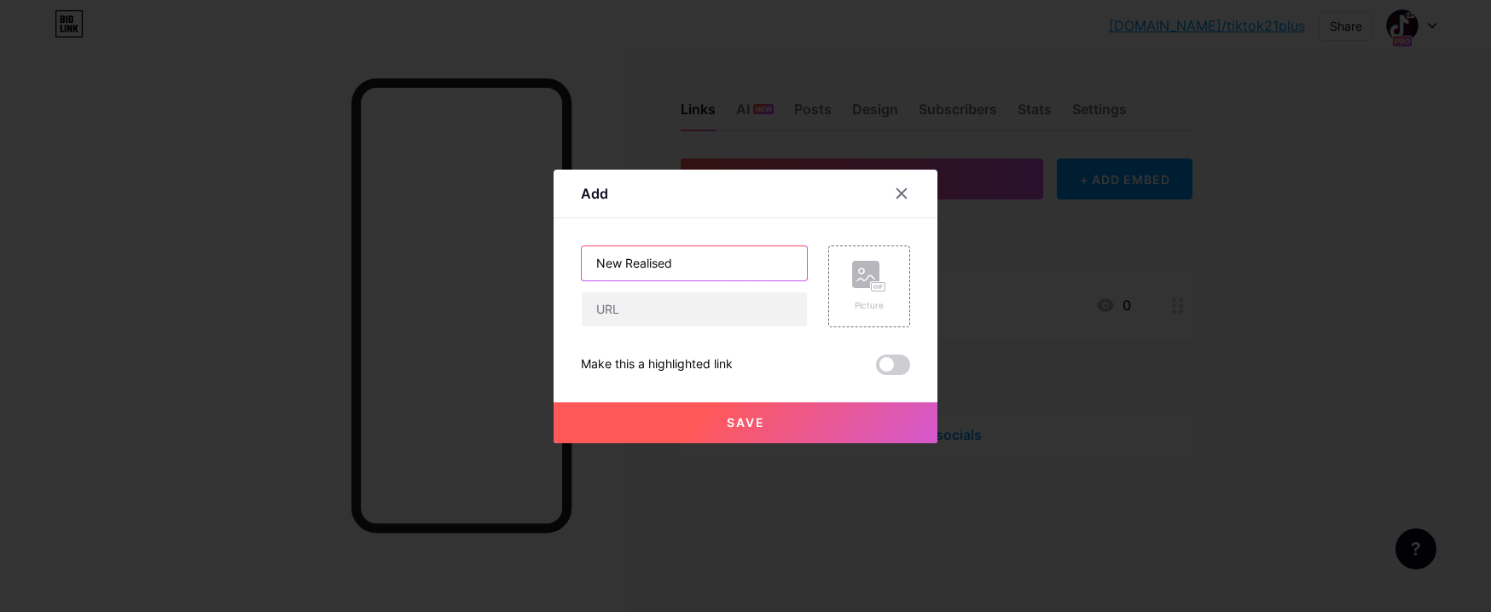
drag, startPoint x: 681, startPoint y: 264, endPoint x: 634, endPoint y: 262, distance: 47.0
click at [634, 262] on input "New Realised" at bounding box center [694, 264] width 225 height 34
paste input "relea"
click at [636, 261] on input "New Rreleased" at bounding box center [694, 264] width 225 height 34
type input "New Released"
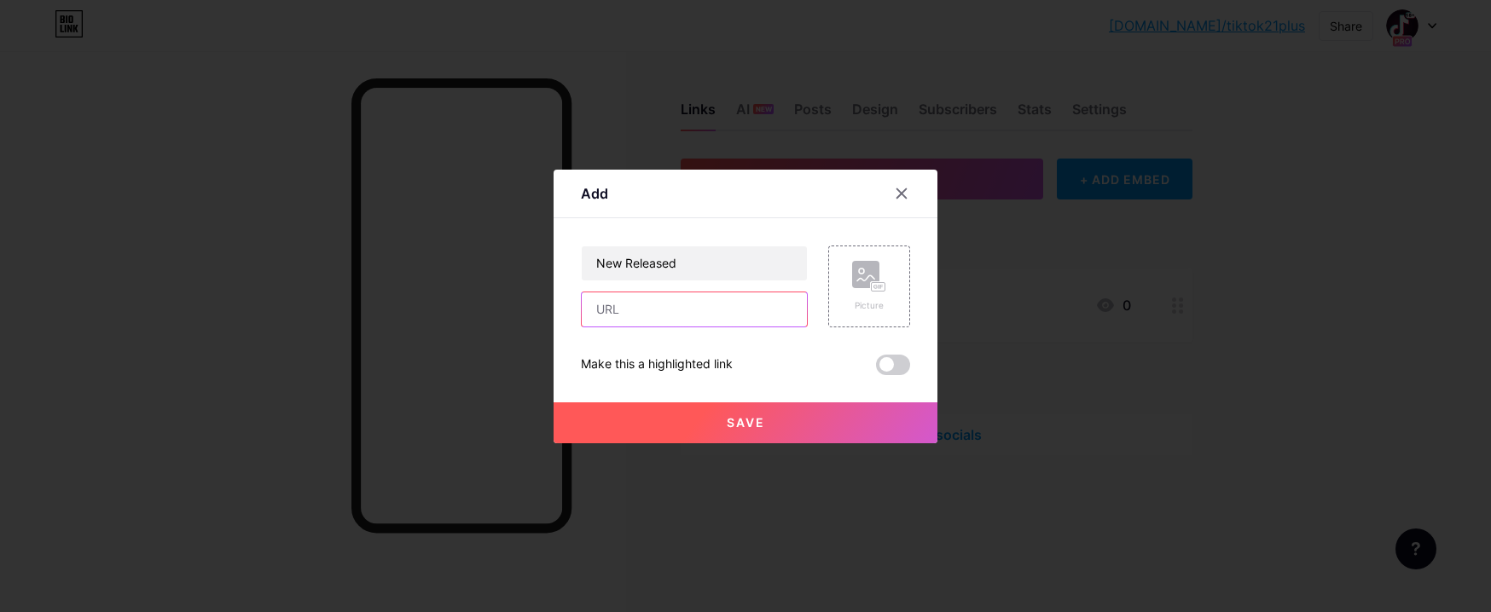
click at [660, 321] on input "text" at bounding box center [694, 310] width 225 height 34
paste input "[URL][DOMAIN_NAME]"
type input "[URL][DOMAIN_NAME]"
click at [893, 370] on span at bounding box center [893, 365] width 34 height 20
click at [876, 369] on input "checkbox" at bounding box center [876, 369] width 0 height 0
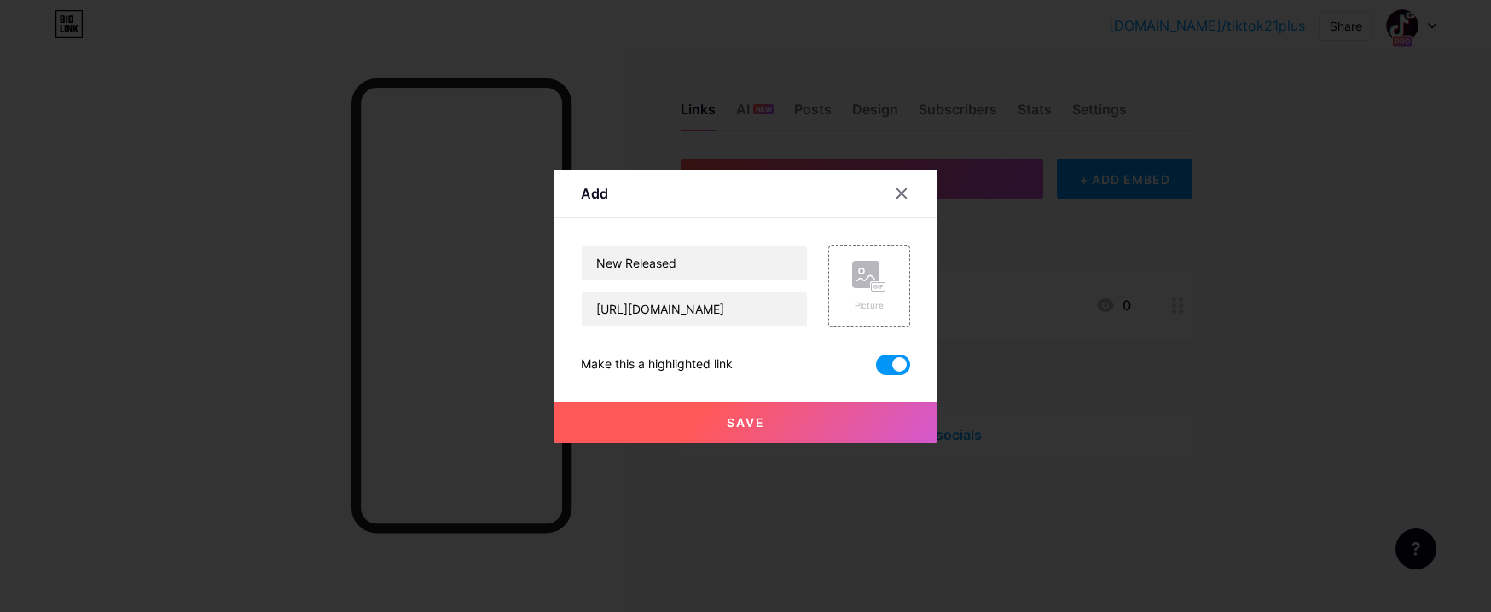
click at [746, 422] on span "Save" at bounding box center [746, 422] width 38 height 15
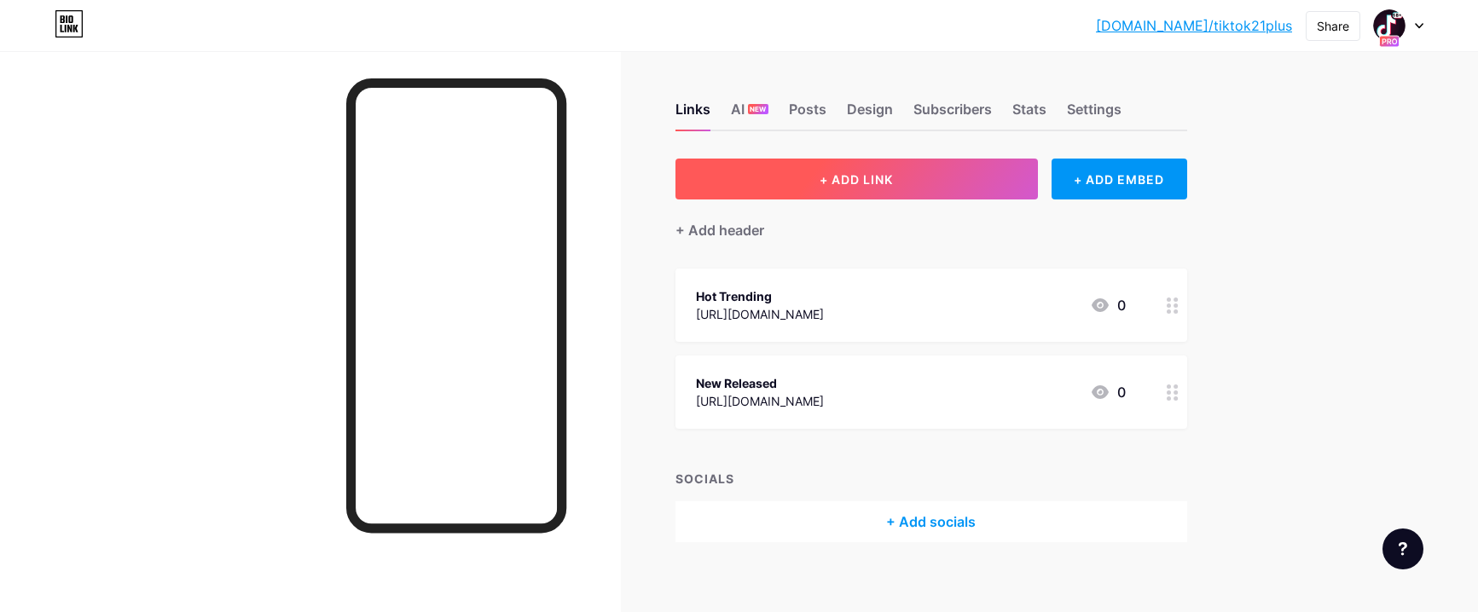
click at [844, 180] on span "+ ADD LINK" at bounding box center [856, 179] width 73 height 15
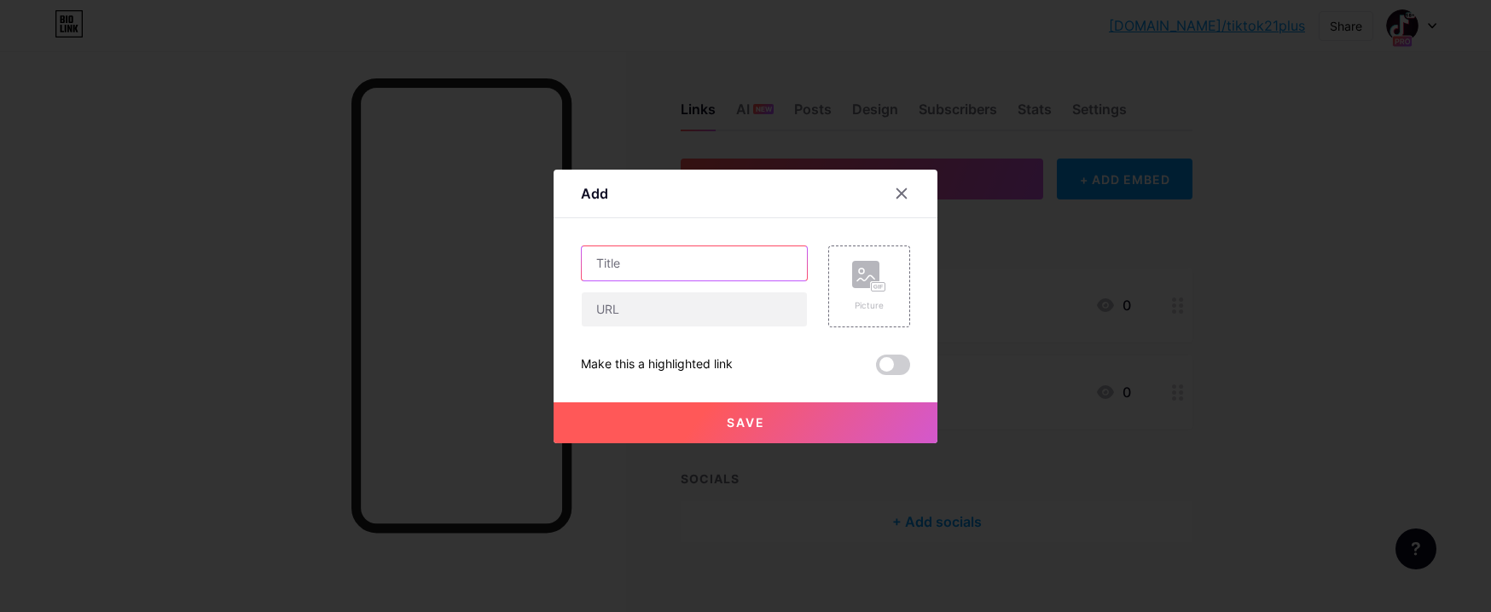
click at [615, 262] on input "text" at bounding box center [694, 264] width 225 height 34
paste input "Watch All Exclusive Videos For FREE (Enjoy!)😉"
type input "Watch All Exclusive Videos For FREE (Enjoy!)😉"
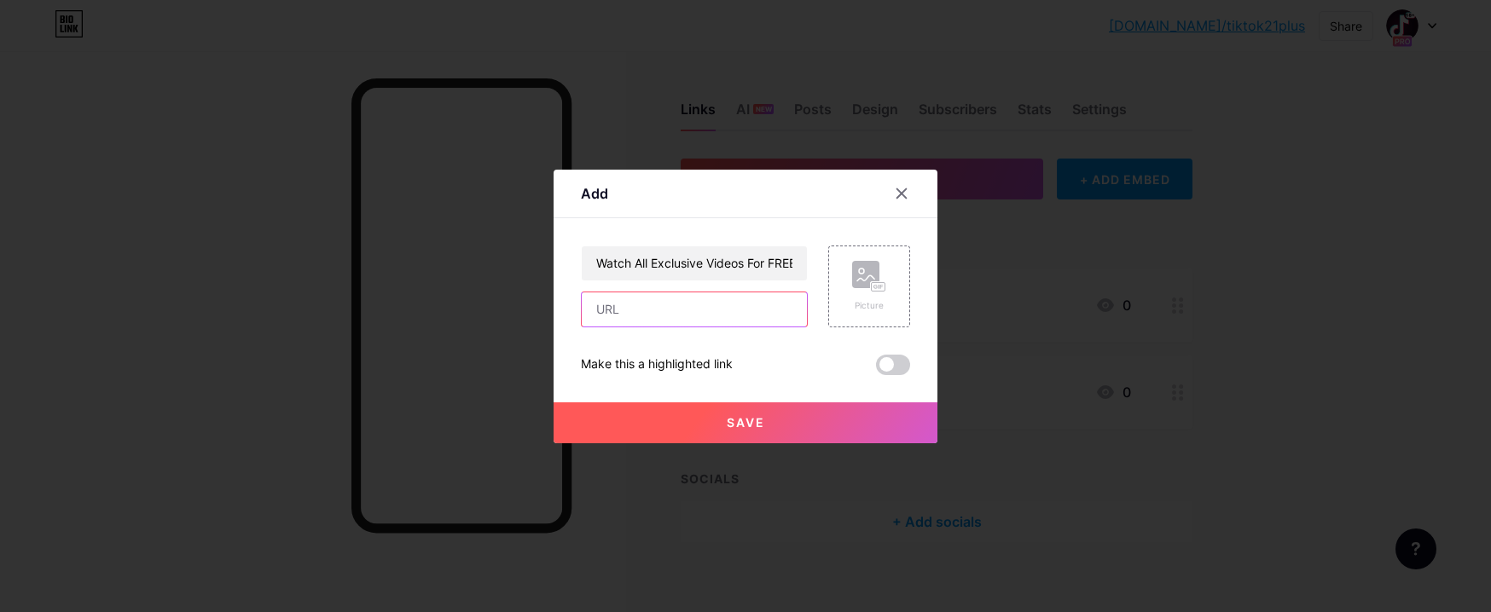
click at [616, 309] on input "text" at bounding box center [694, 310] width 225 height 34
paste input "[URL][DOMAIN_NAME]"
type input "[URL][DOMAIN_NAME]"
click at [871, 288] on rect at bounding box center [878, 287] width 15 height 10
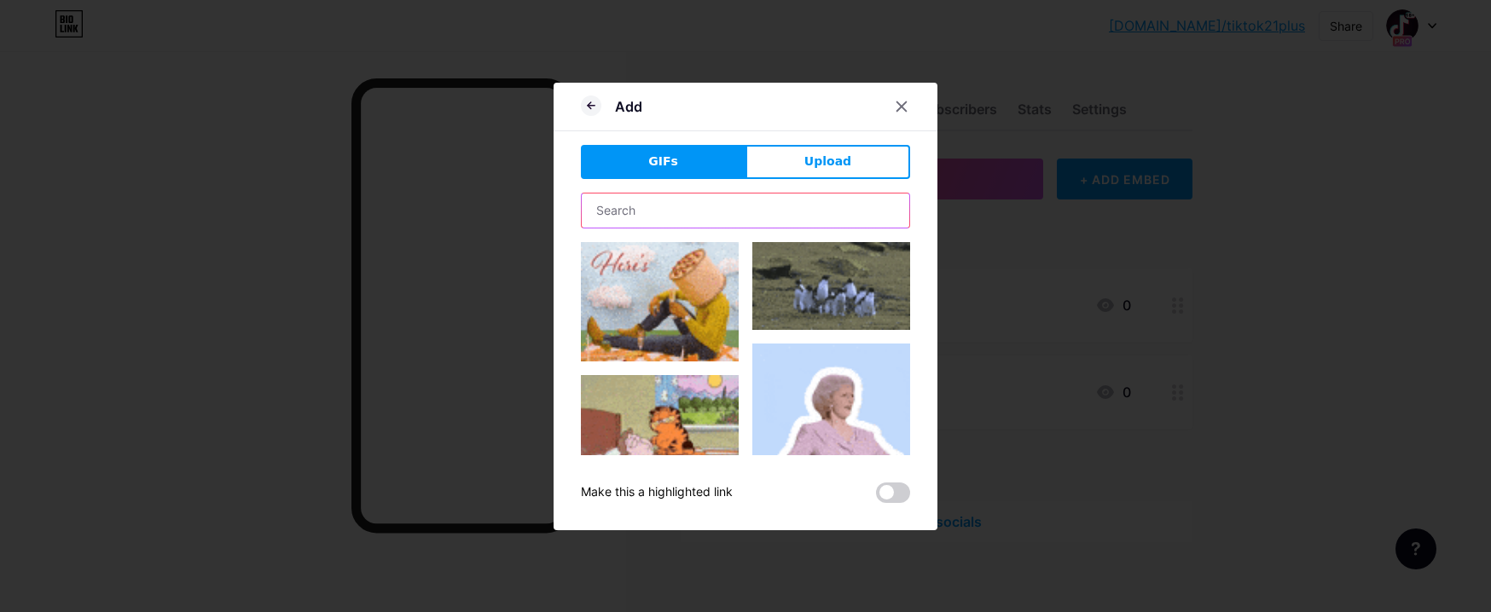
click at [641, 207] on input "text" at bounding box center [746, 211] width 328 height 34
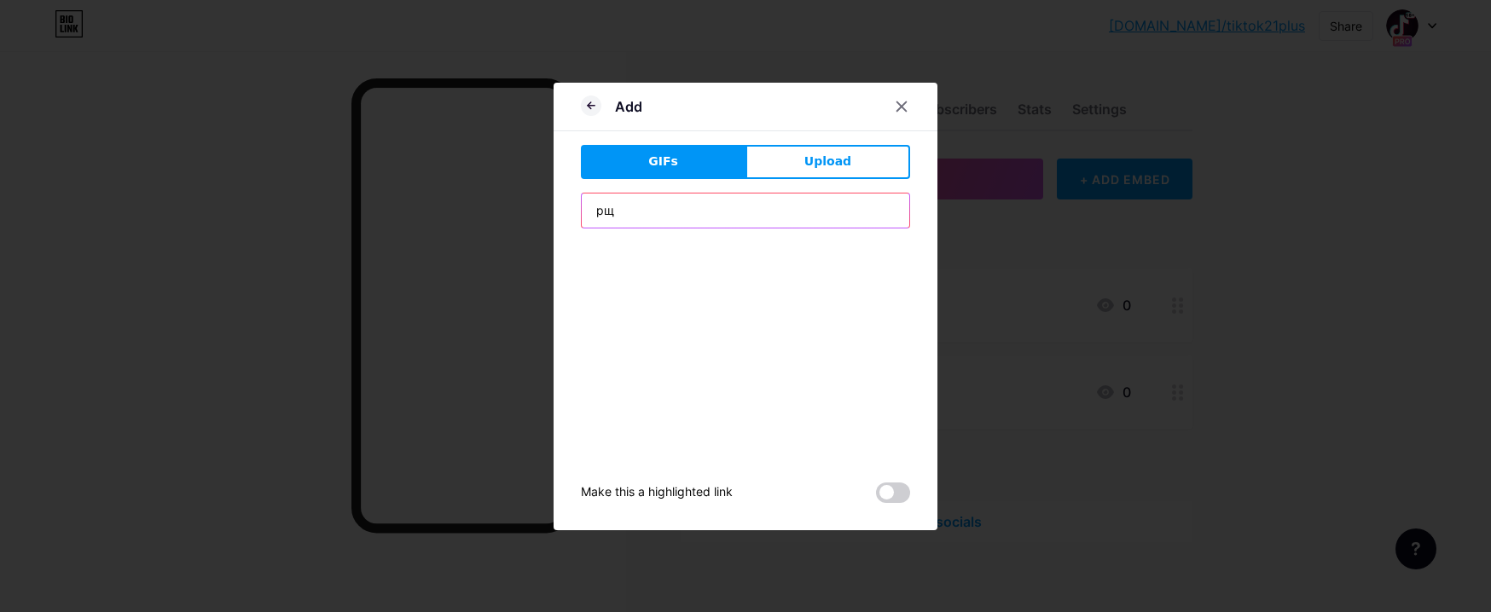
type input "р"
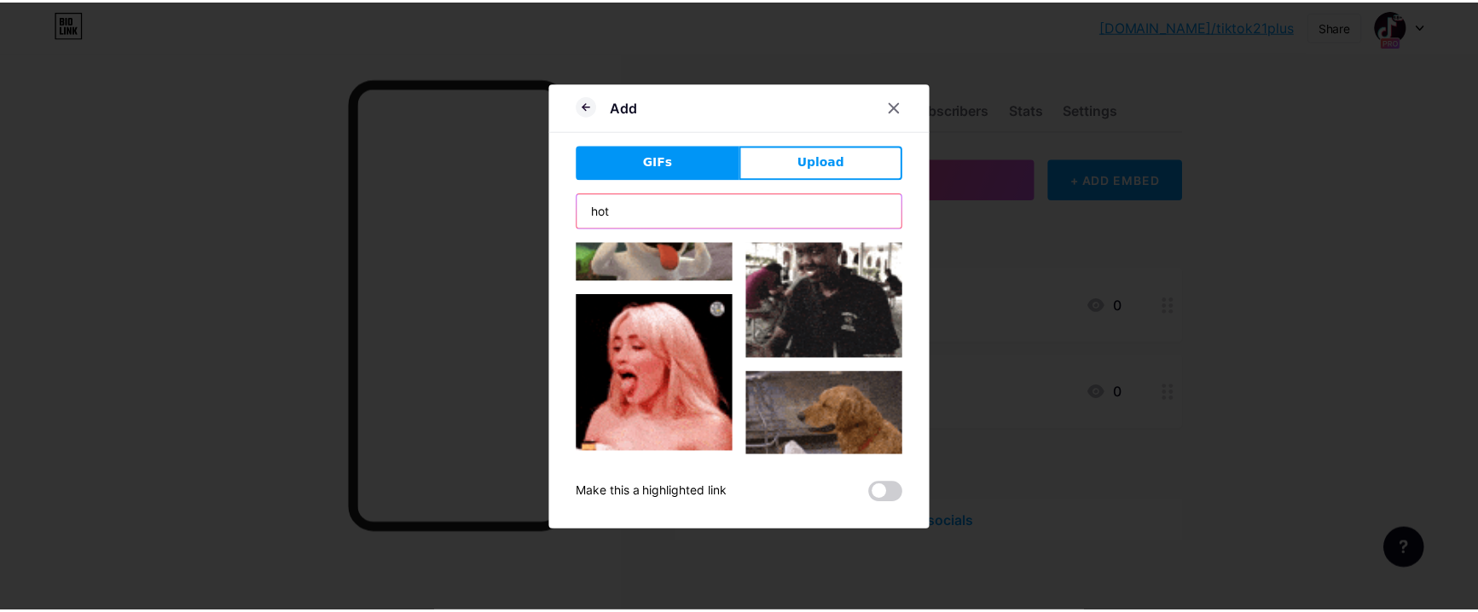
scroll to position [1280, 0]
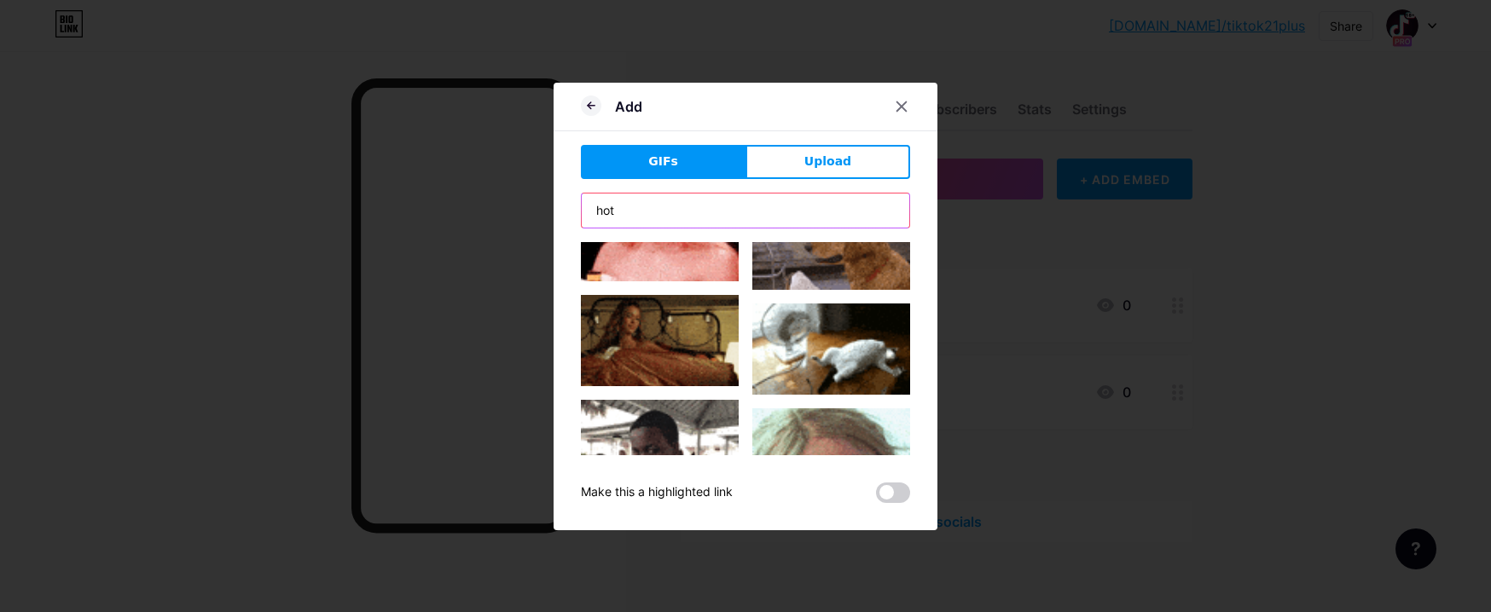
type input "hot"
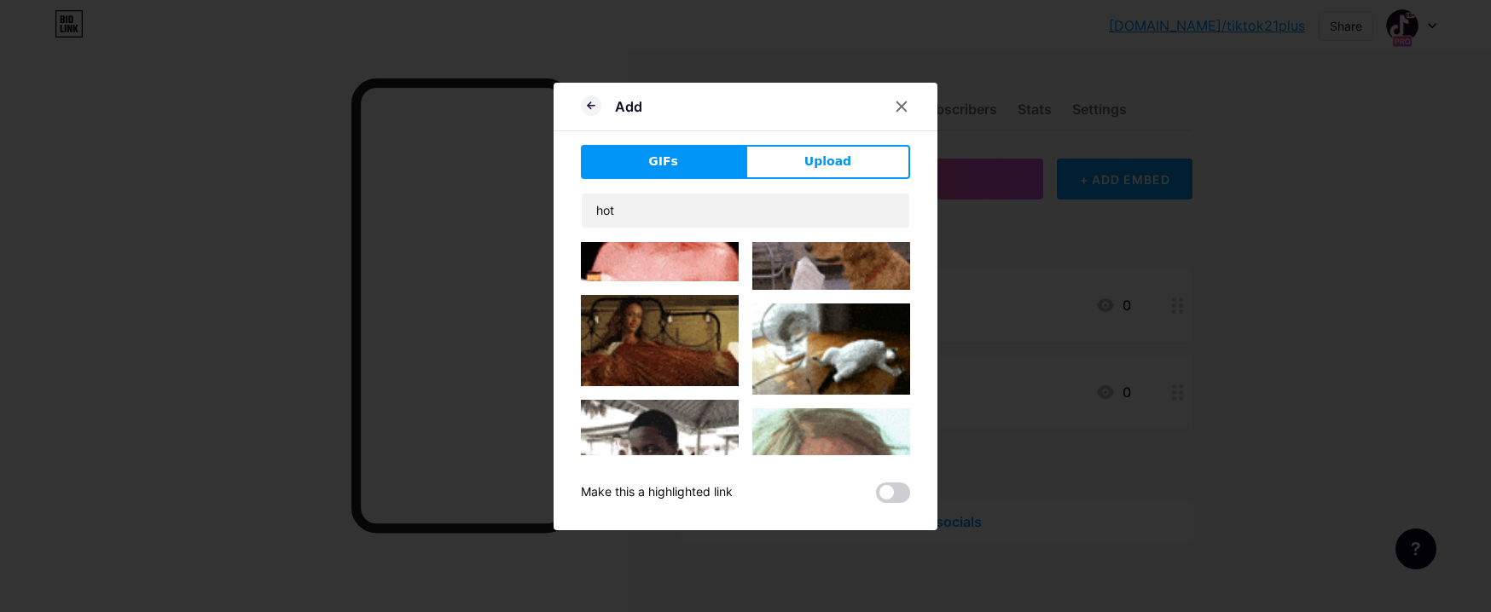
click at [641, 295] on img at bounding box center [660, 340] width 158 height 91
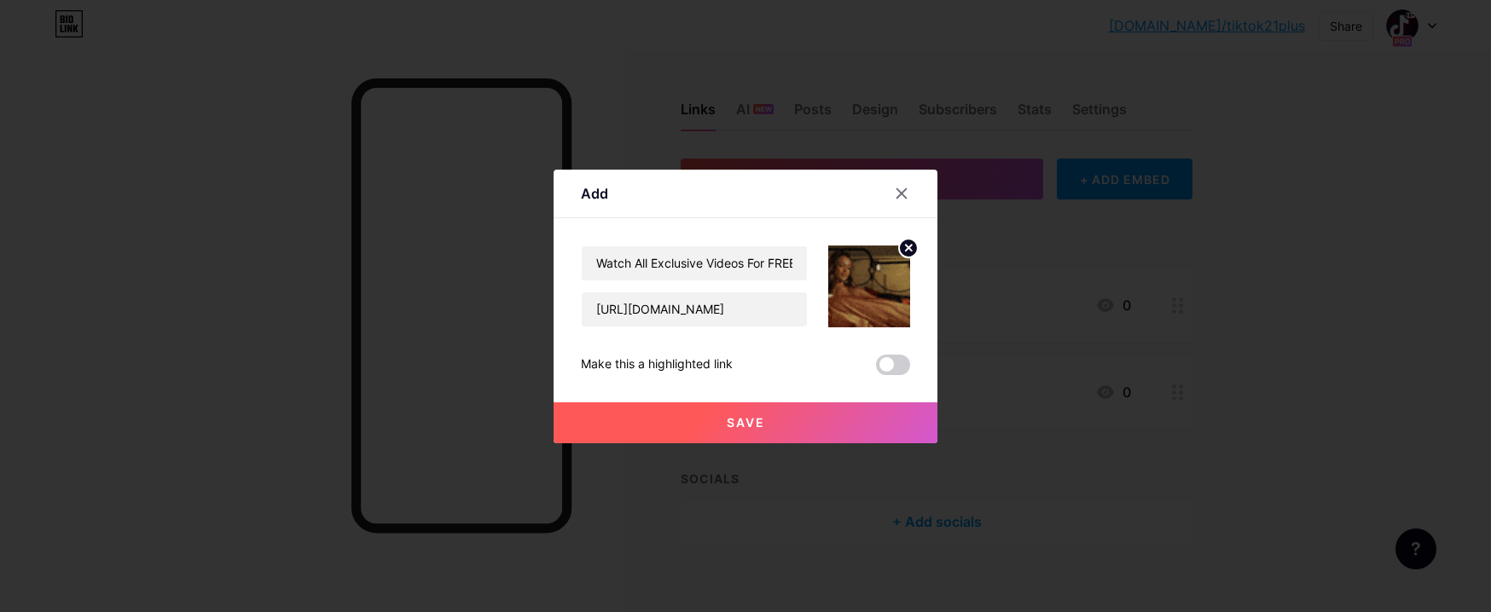
click at [890, 367] on span at bounding box center [893, 365] width 34 height 20
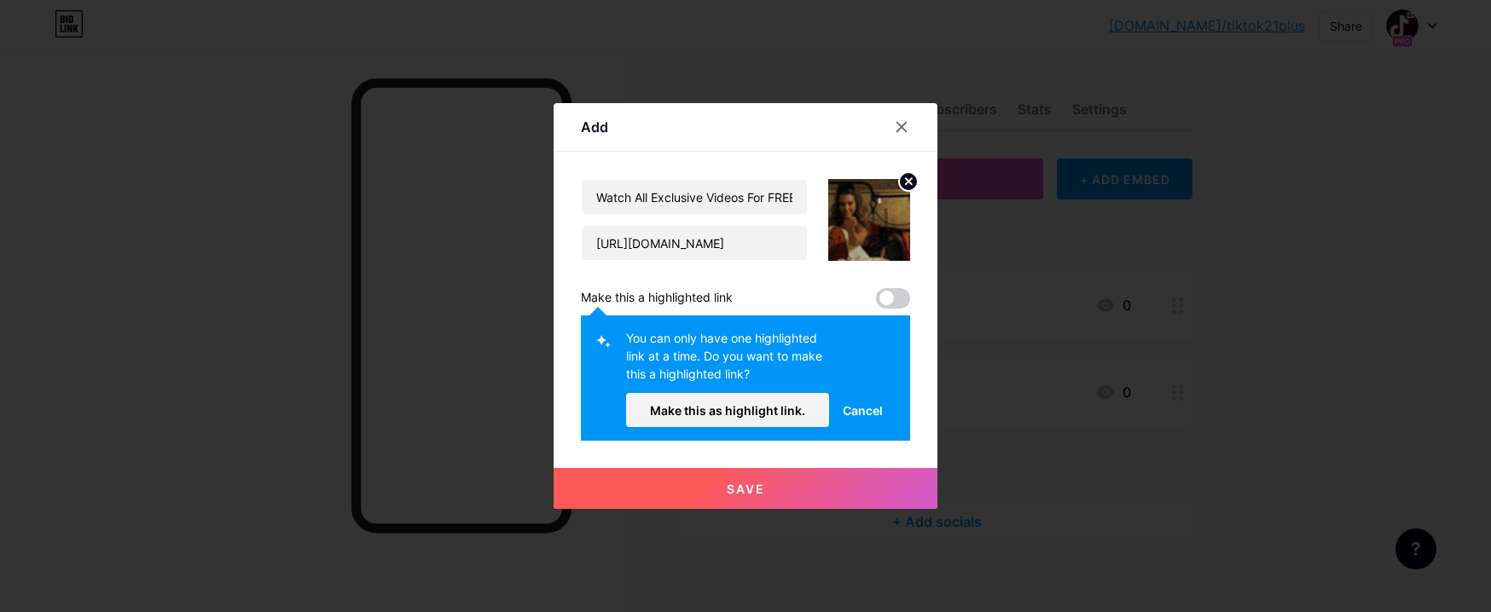
click at [864, 409] on span "Cancel" at bounding box center [863, 411] width 40 height 18
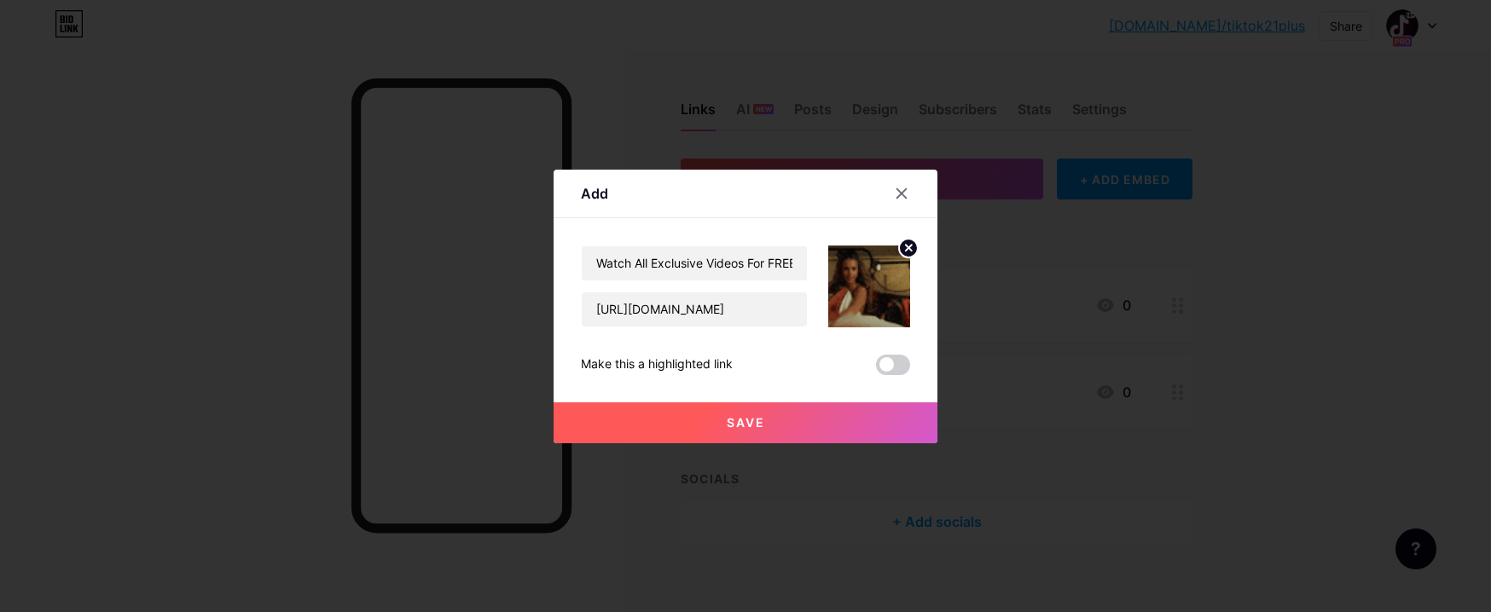
click at [763, 424] on span "Save" at bounding box center [746, 422] width 38 height 15
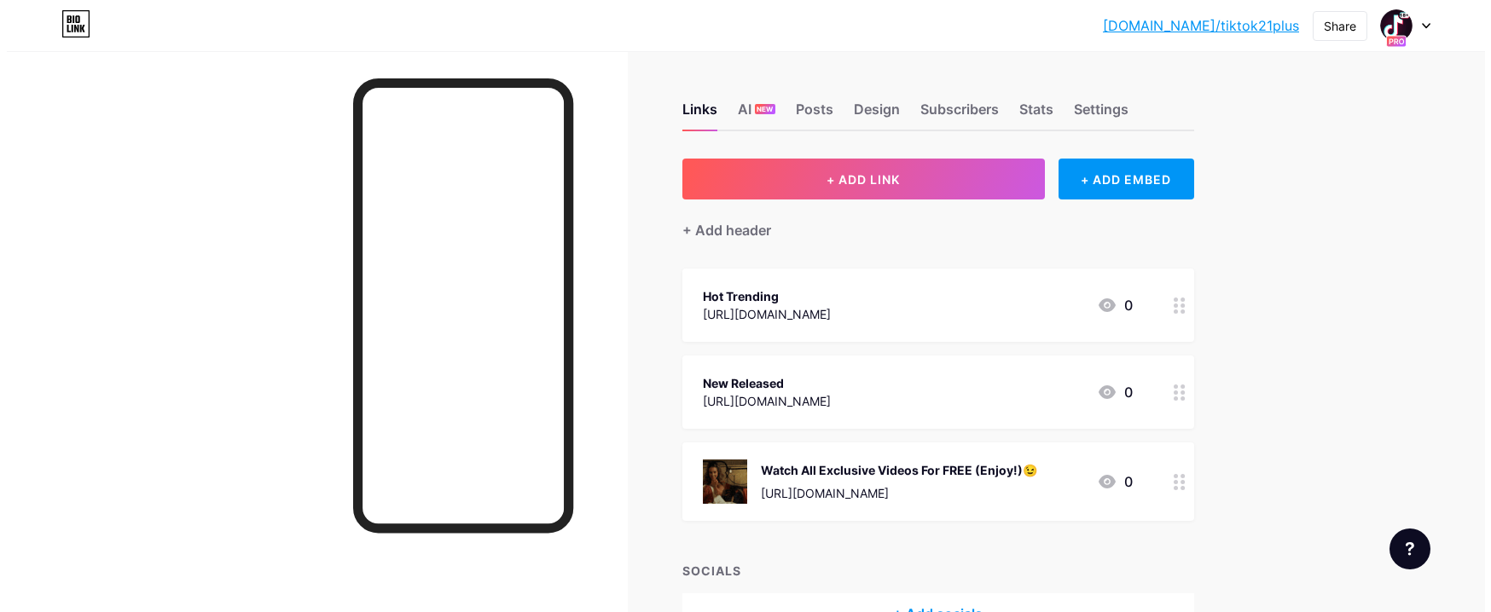
scroll to position [107, 0]
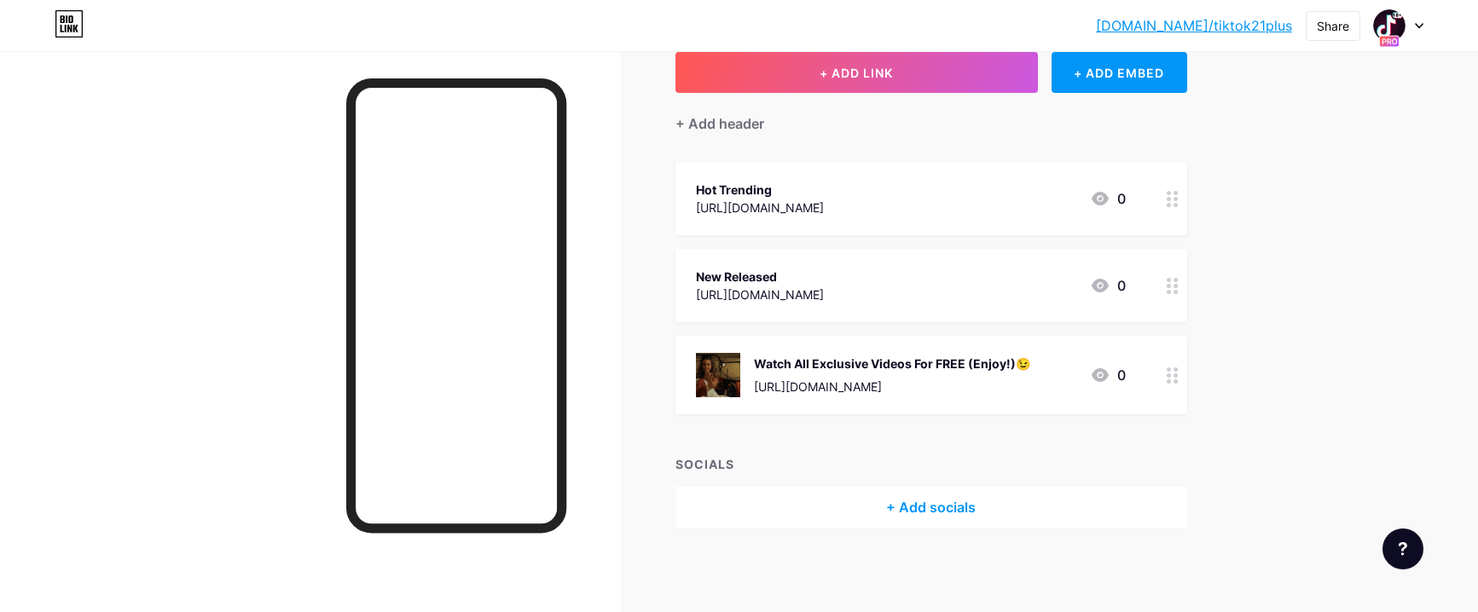
click at [951, 359] on div "Watch All Exclusive Videos For FREE (Enjoy!)😉" at bounding box center [892, 364] width 276 height 18
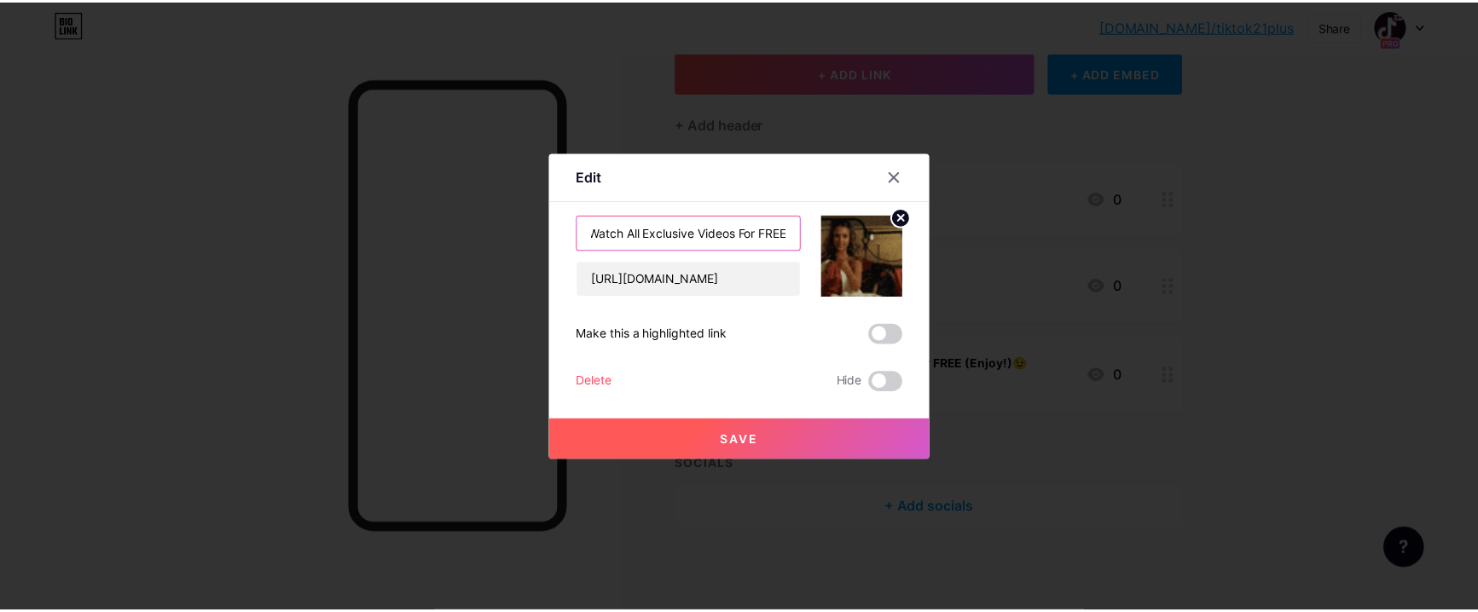
scroll to position [0, 0]
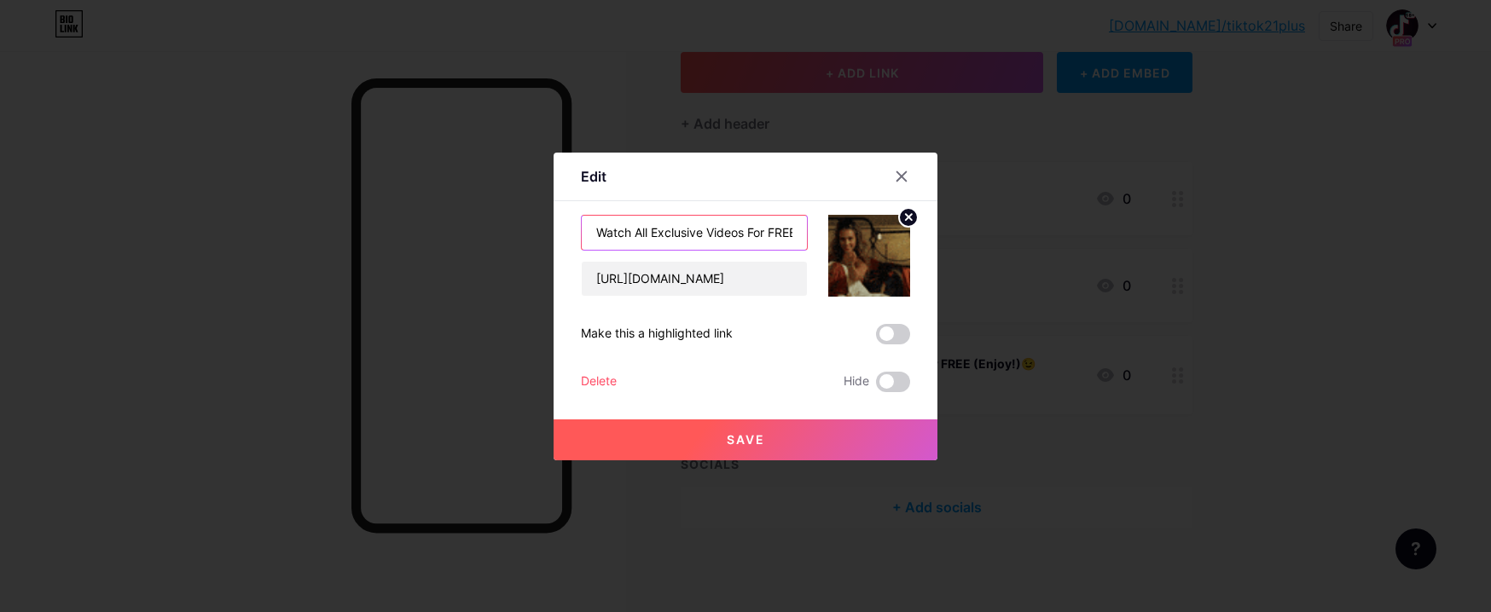
drag, startPoint x: 595, startPoint y: 229, endPoint x: 549, endPoint y: 230, distance: 45.2
click at [549, 230] on div "Edit Content YouTube Play YouTube video without leaving your page. ADD Vimeo Pl…" at bounding box center [745, 306] width 1491 height 612
drag, startPoint x: 746, startPoint y: 232, endPoint x: 630, endPoint y: 232, distance: 115.2
click at [630, 232] on input "Watch All Exclusive Videos For FREE (Enjoy!)😉" at bounding box center [694, 233] width 225 height 34
click at [635, 229] on input "Watch For FREE (Enjoy!)😉" at bounding box center [694, 233] width 225 height 34
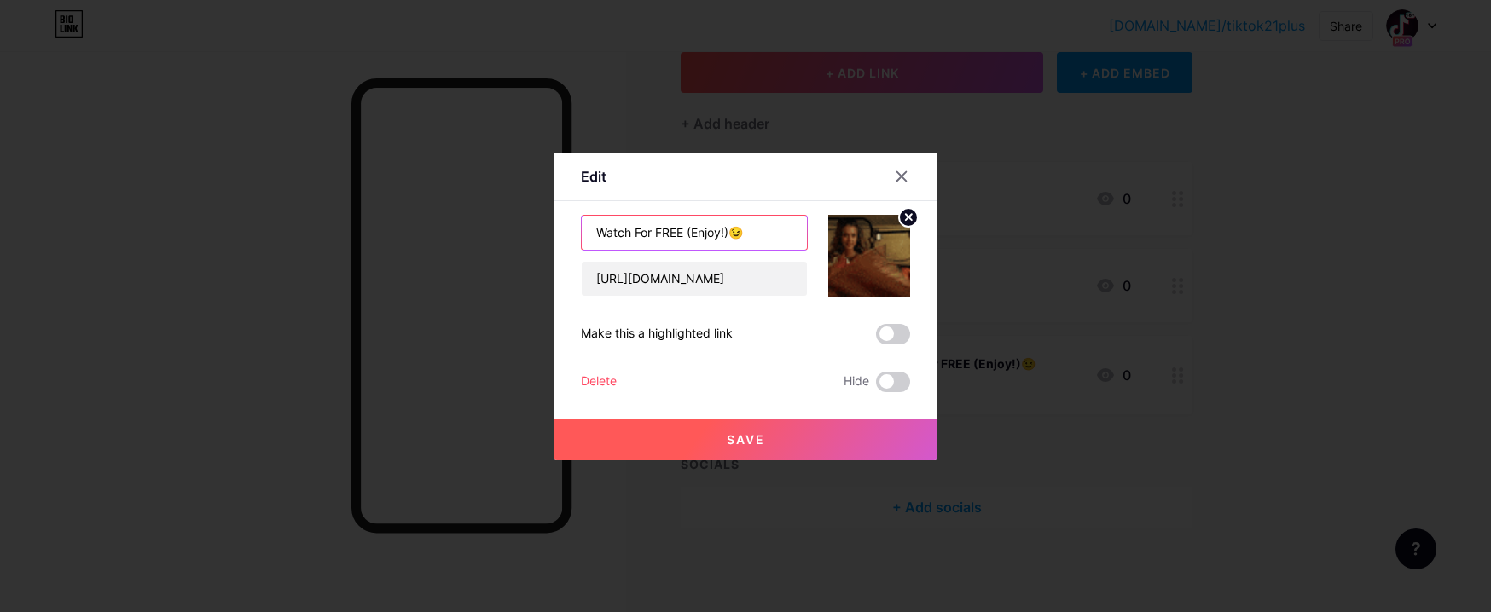
type input "Watch For FREE (Enjoy!)😉"
click at [787, 439] on button "Save" at bounding box center [746, 440] width 384 height 41
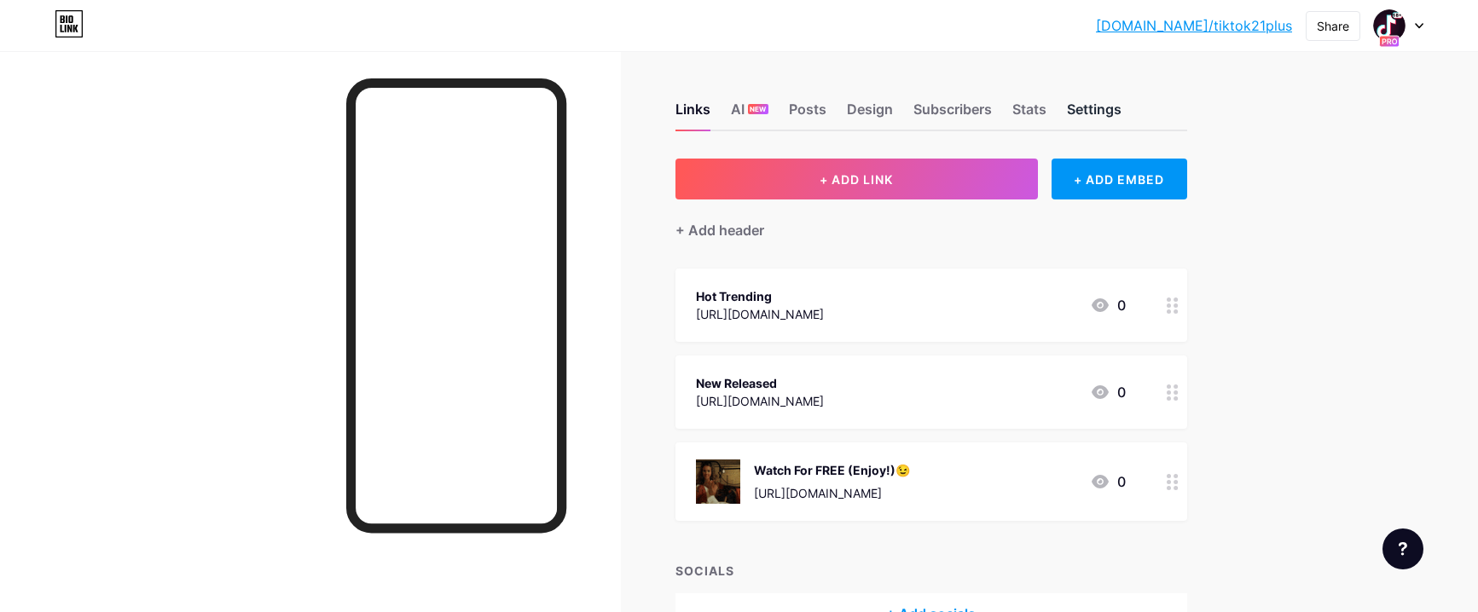
click at [1092, 111] on div "Settings" at bounding box center [1094, 114] width 55 height 31
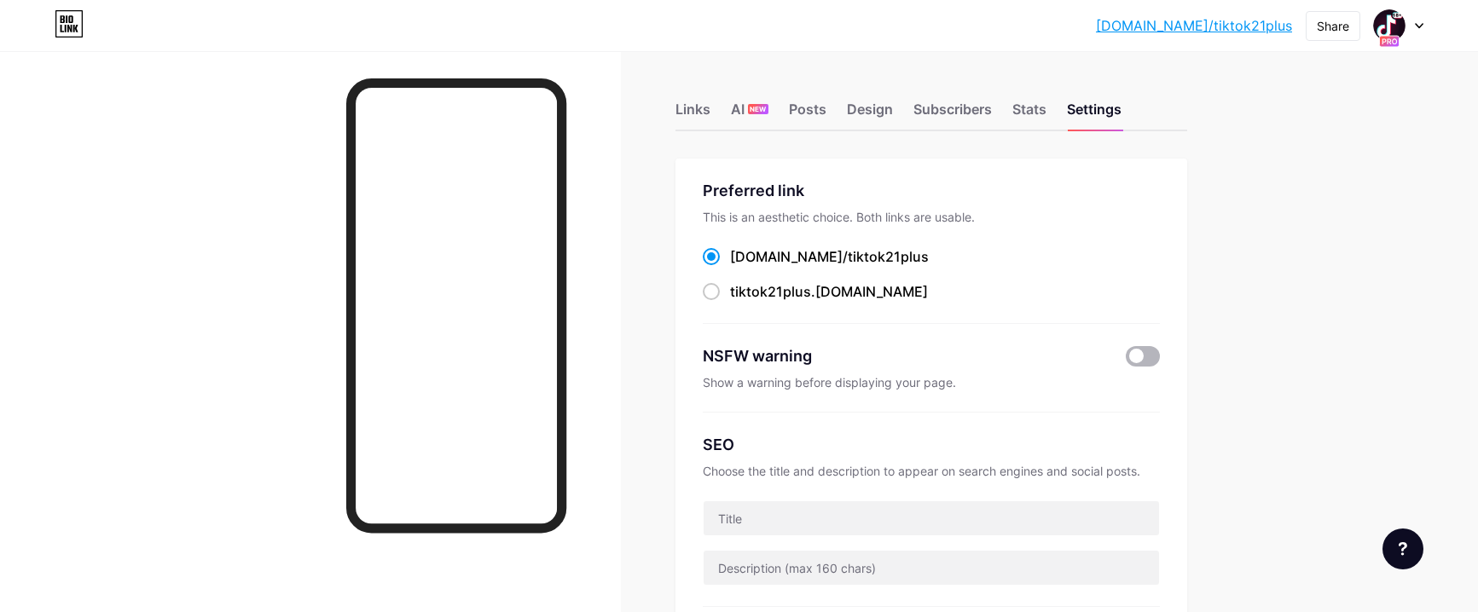
click at [1151, 359] on span at bounding box center [1143, 356] width 34 height 20
click at [1126, 361] on input "checkbox" at bounding box center [1126, 361] width 0 height 0
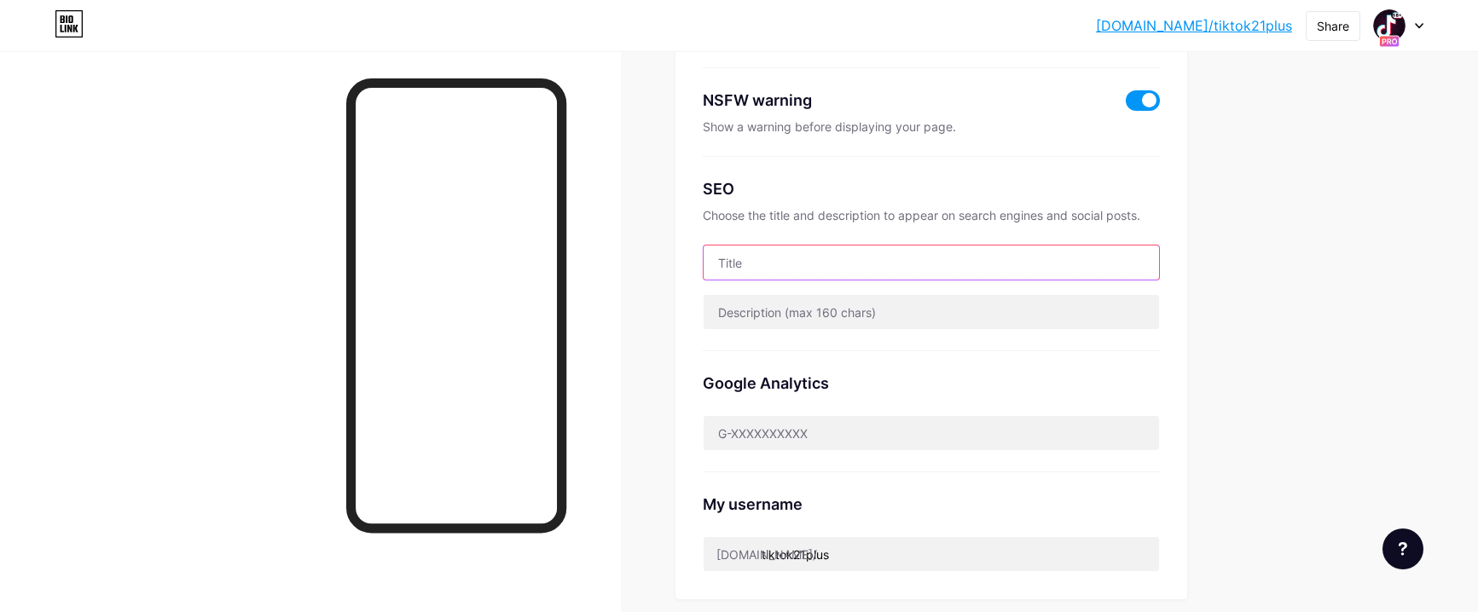
click at [758, 253] on input "text" at bounding box center [932, 263] width 456 height 34
type input "E"
paste input "Erome Free Porn — HD TikTok18+ Videos"
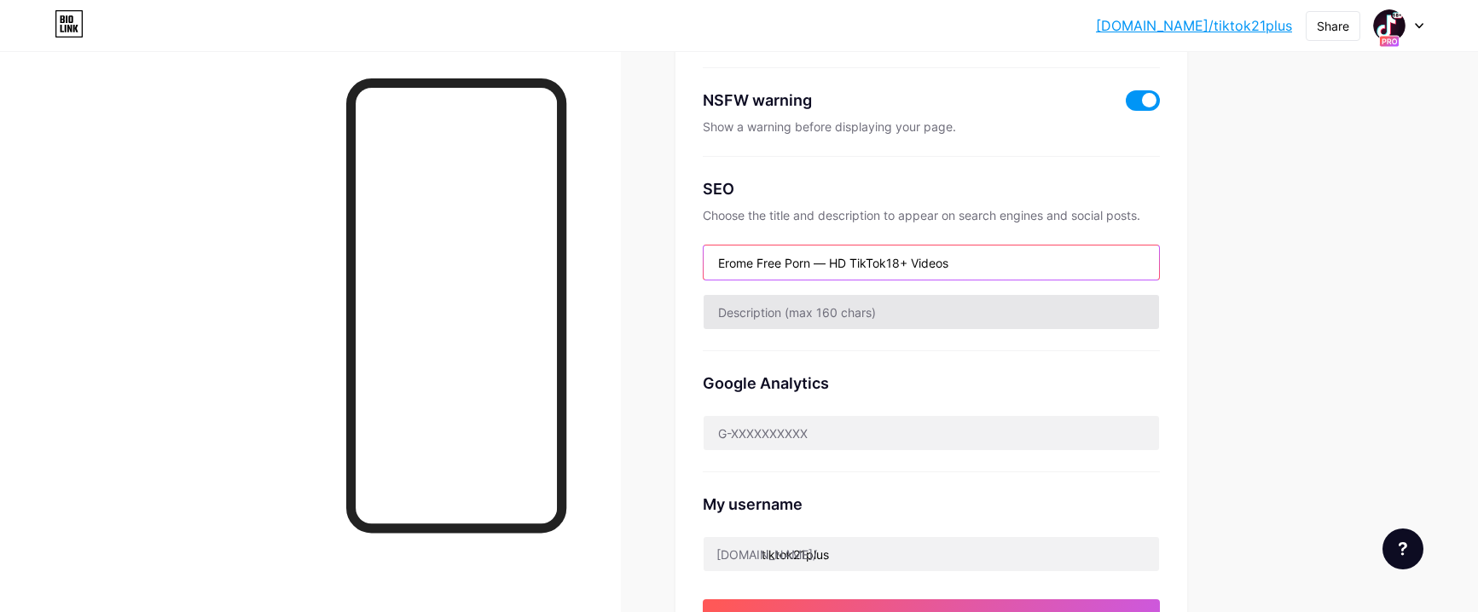
type input "Erome Free Porn — HD TikTok18+ Videos"
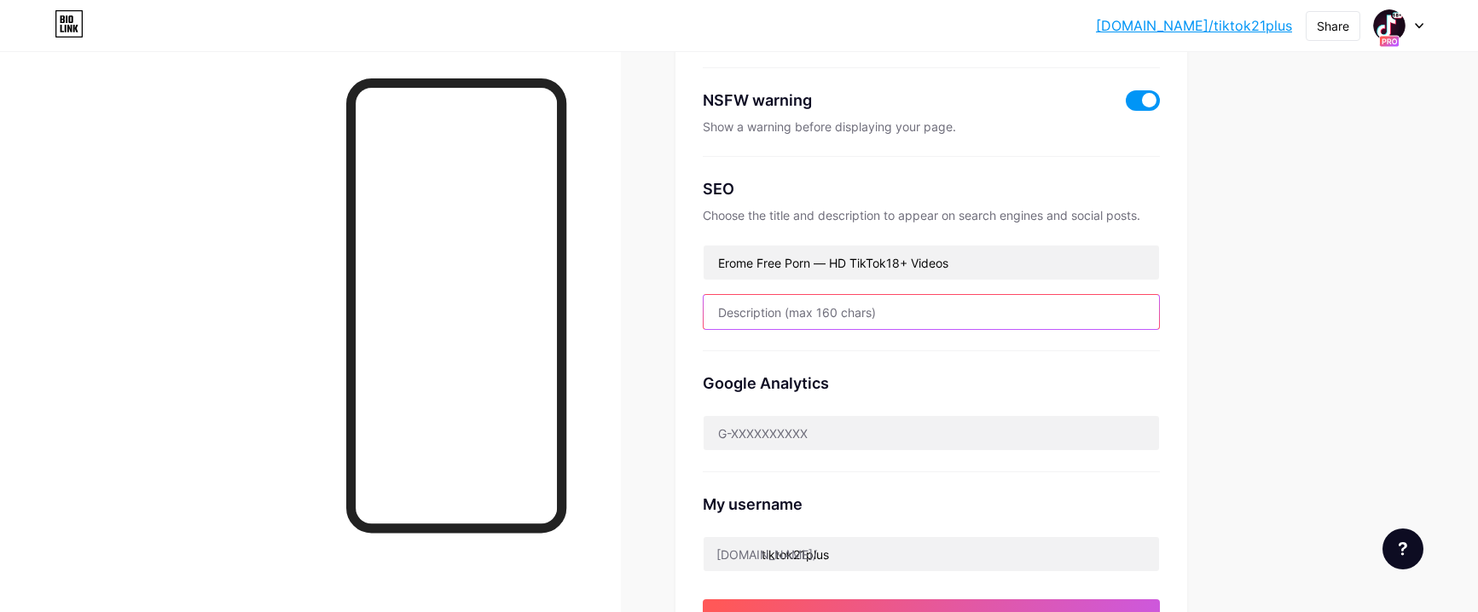
click at [736, 308] on input "text" at bounding box center [932, 312] width 456 height 34
paste input "Watch TikTok18+ hot clips on Erome. Free HD adult videos, erotic live cams, & s…"
type input "Watch TikTok18+ hot clips on Erome. Free HD adult videos, erotic live cams, & s…"
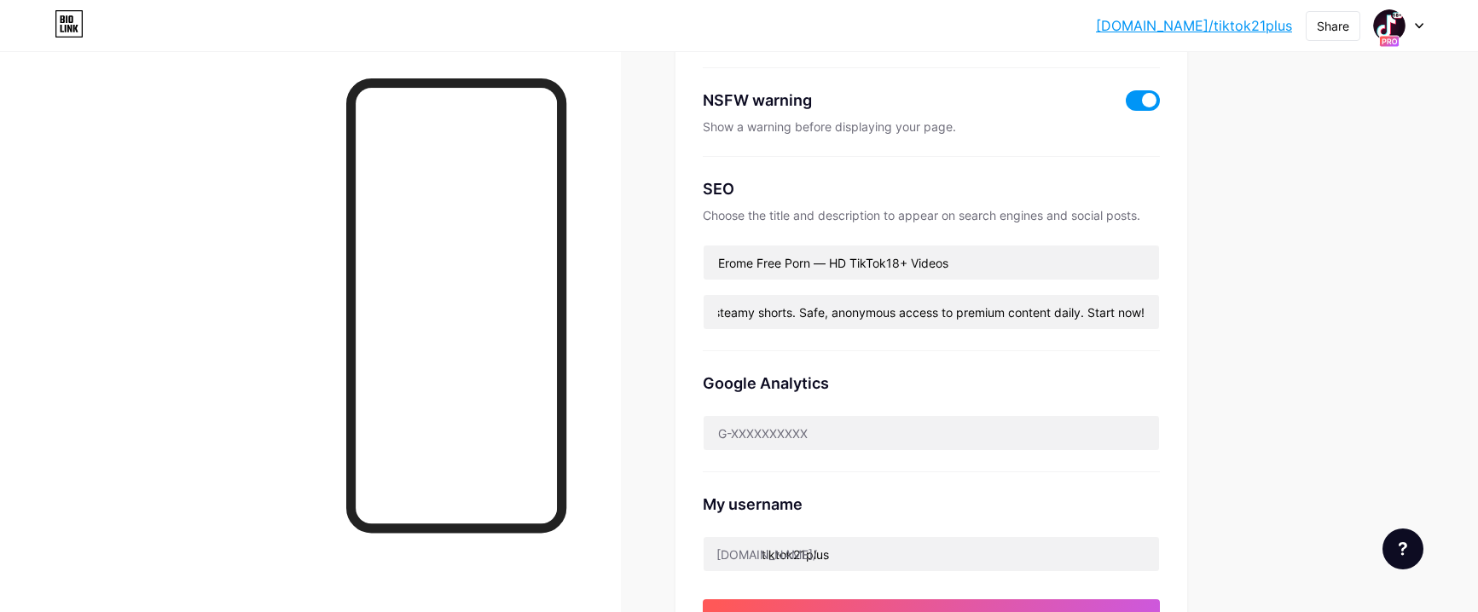
click at [708, 372] on div "Google Analytics" at bounding box center [931, 383] width 457 height 23
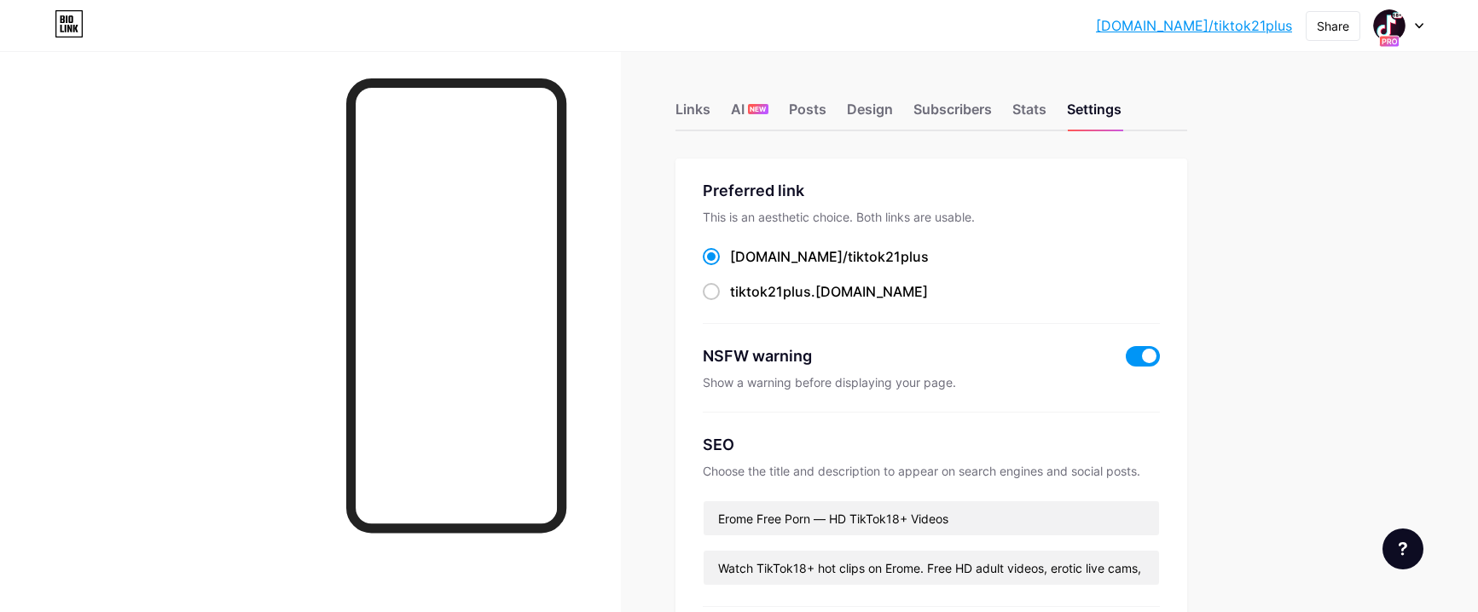
scroll to position [341, 0]
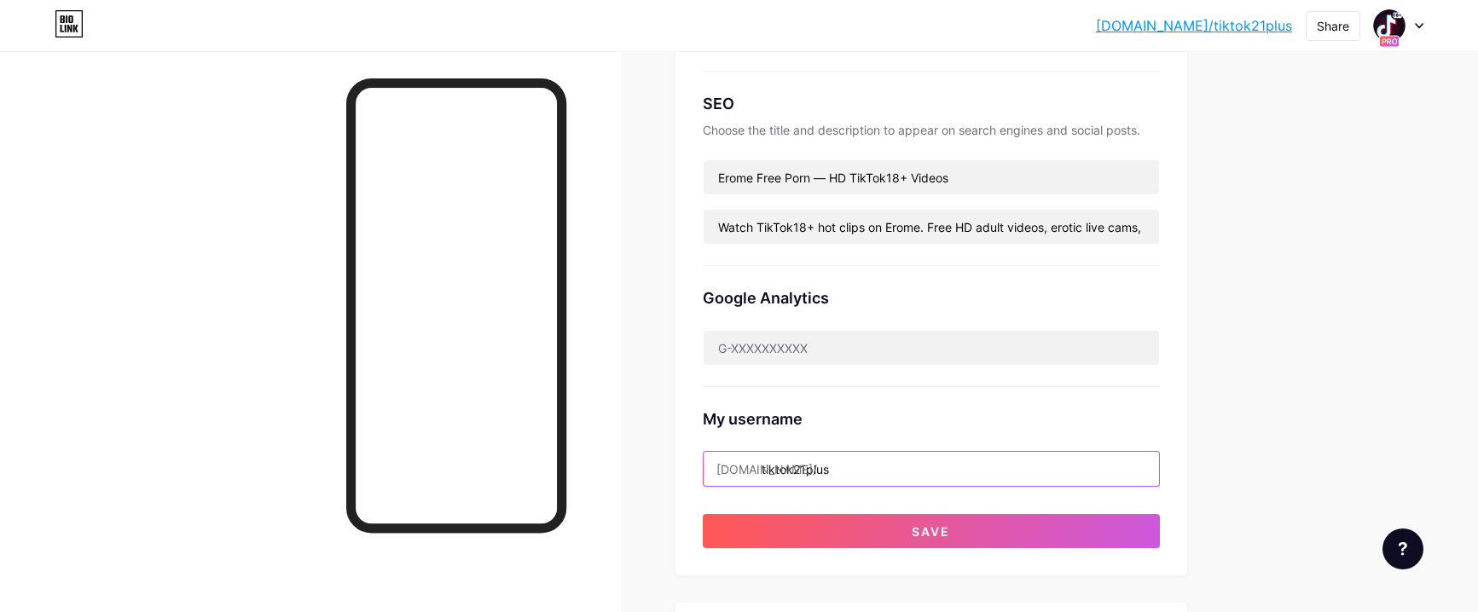
click at [854, 466] on input "tiktok21plus" at bounding box center [932, 469] width 456 height 34
drag, startPoint x: 854, startPoint y: 466, endPoint x: 767, endPoint y: 473, distance: 87.3
click at [767, 473] on input "tiktok21plus" at bounding box center [932, 469] width 456 height 34
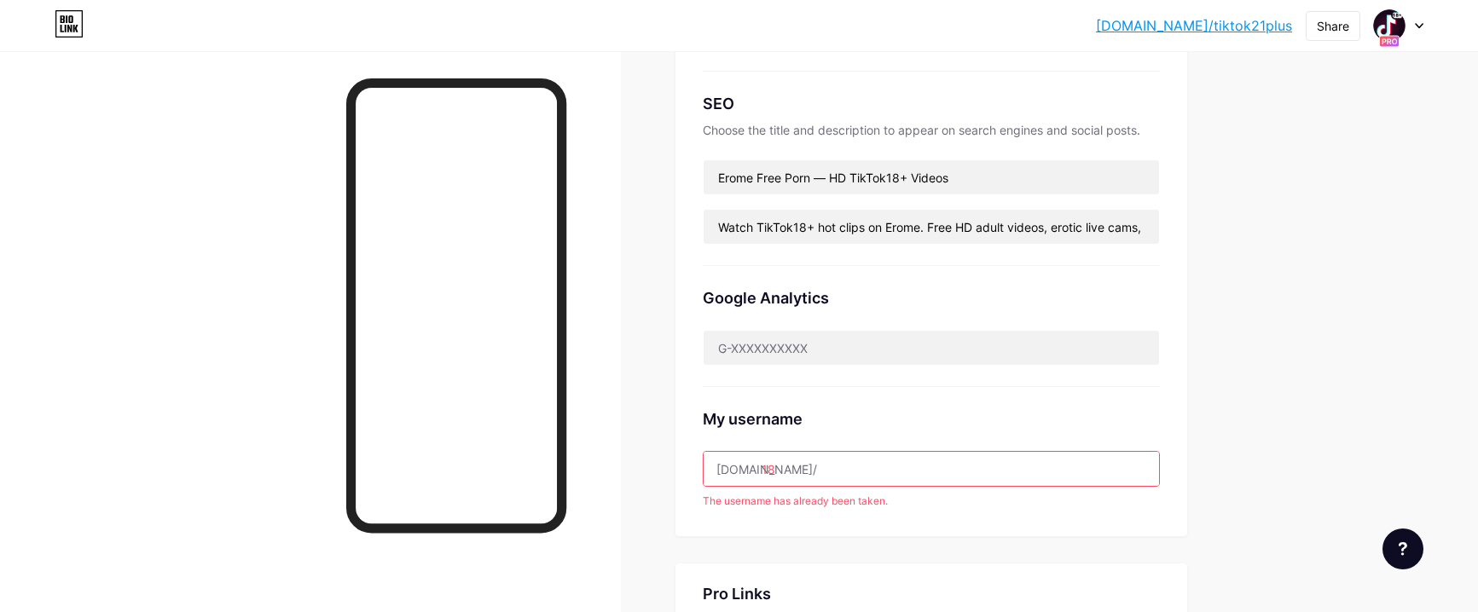
type input "1"
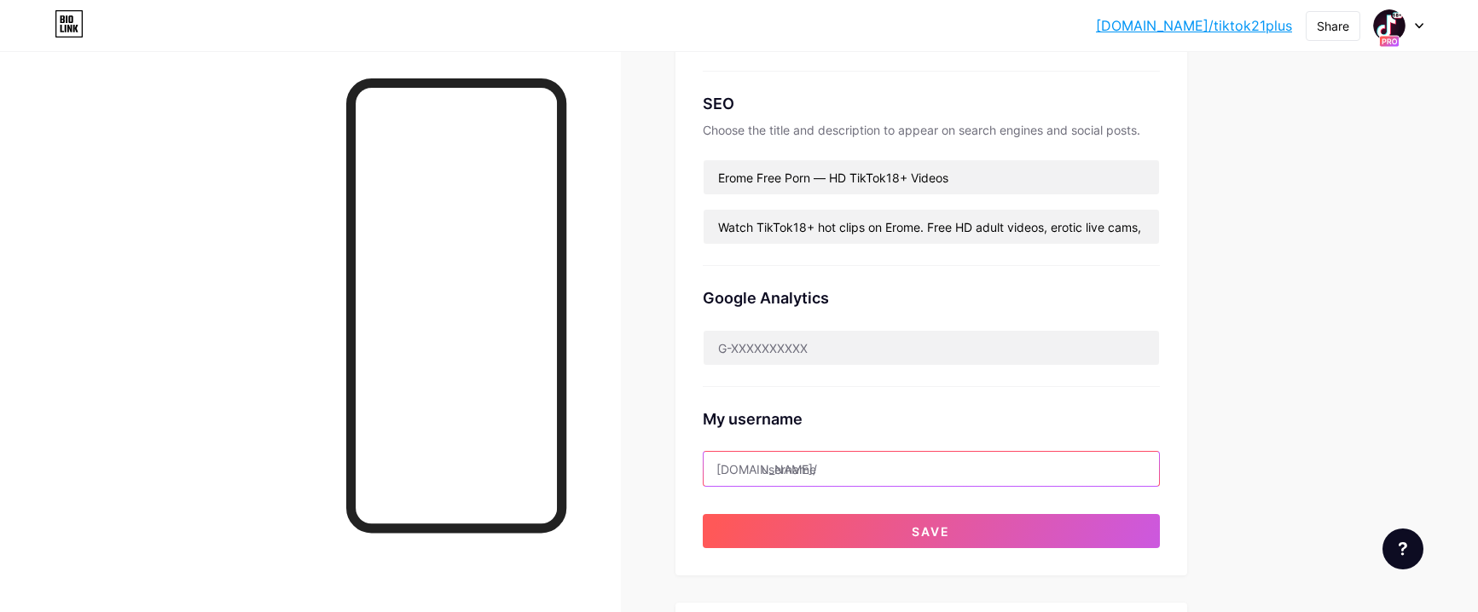
type input "ы"
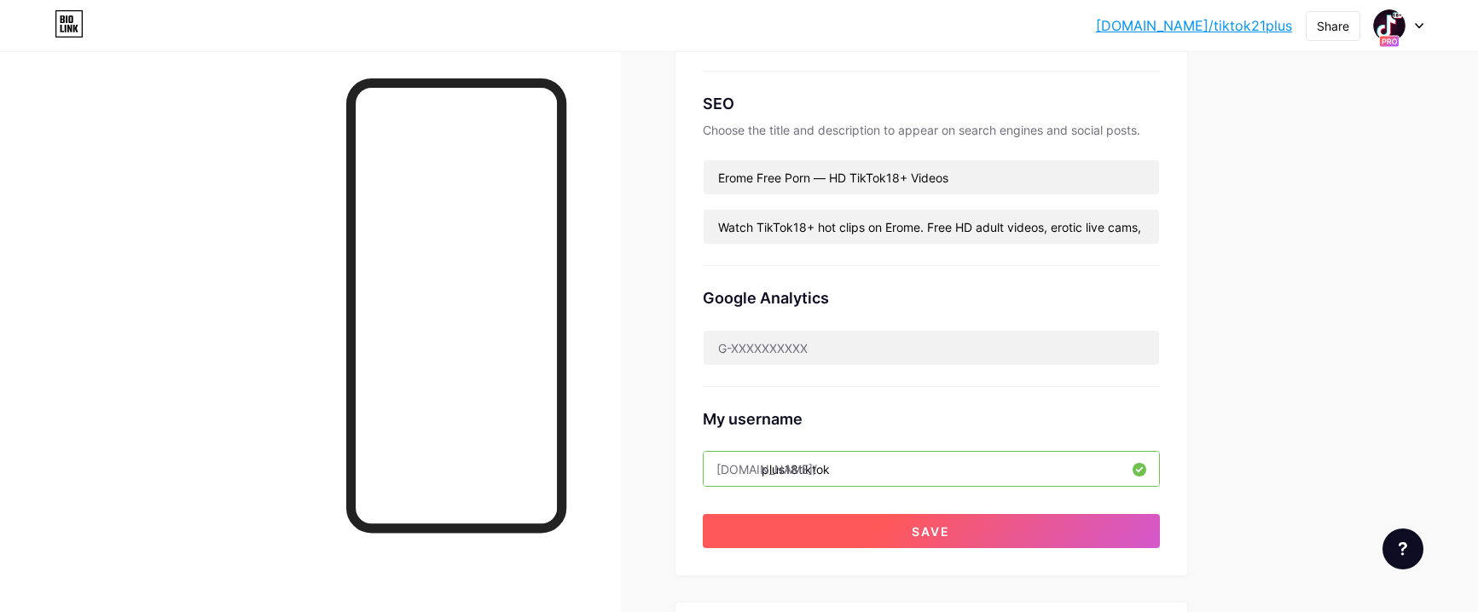
type input "plus18tiktok"
click at [802, 525] on button "Save" at bounding box center [931, 531] width 457 height 34
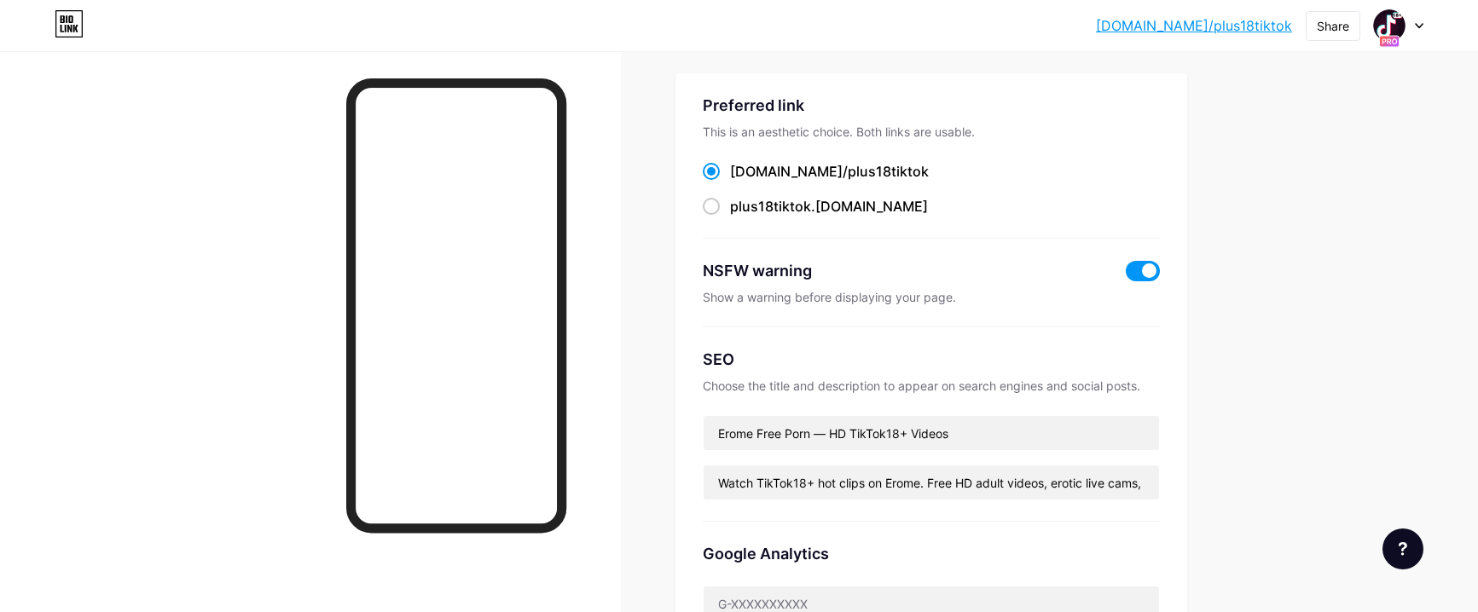
scroll to position [0, 0]
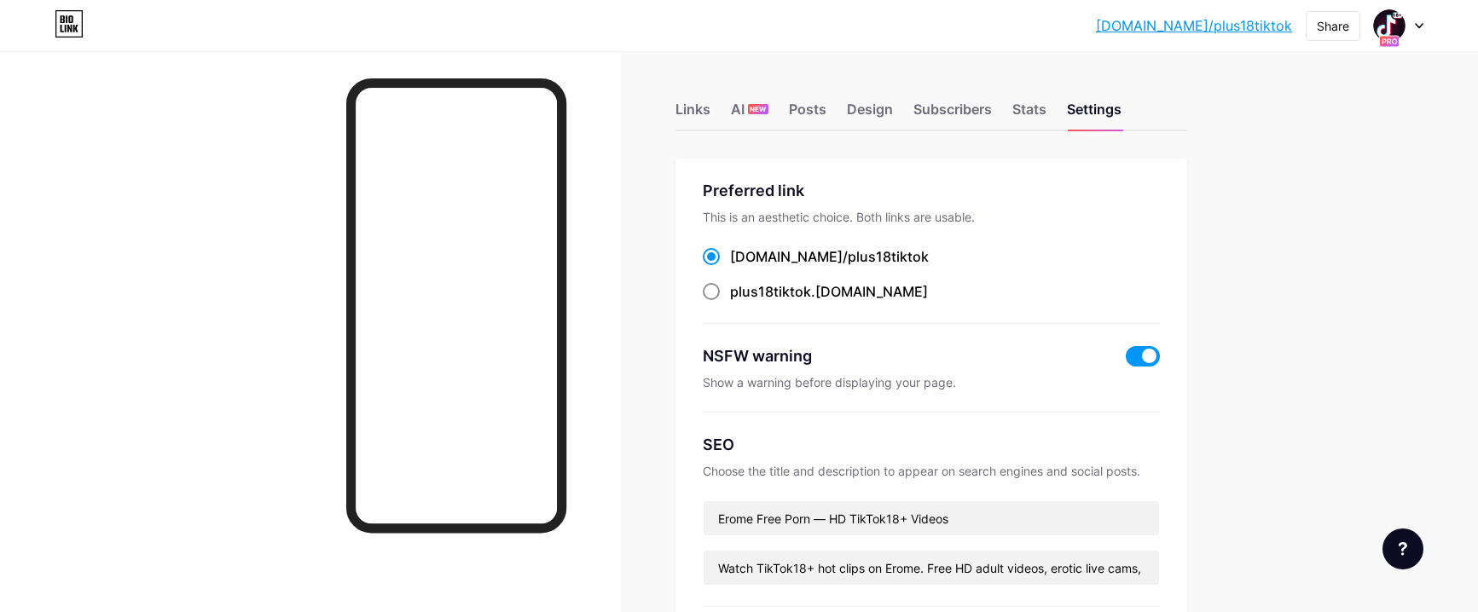
click at [720, 293] on span at bounding box center [711, 291] width 17 height 17
click at [730, 302] on input "plus18tiktok .[DOMAIN_NAME]" at bounding box center [735, 307] width 11 height 11
radio input "true"
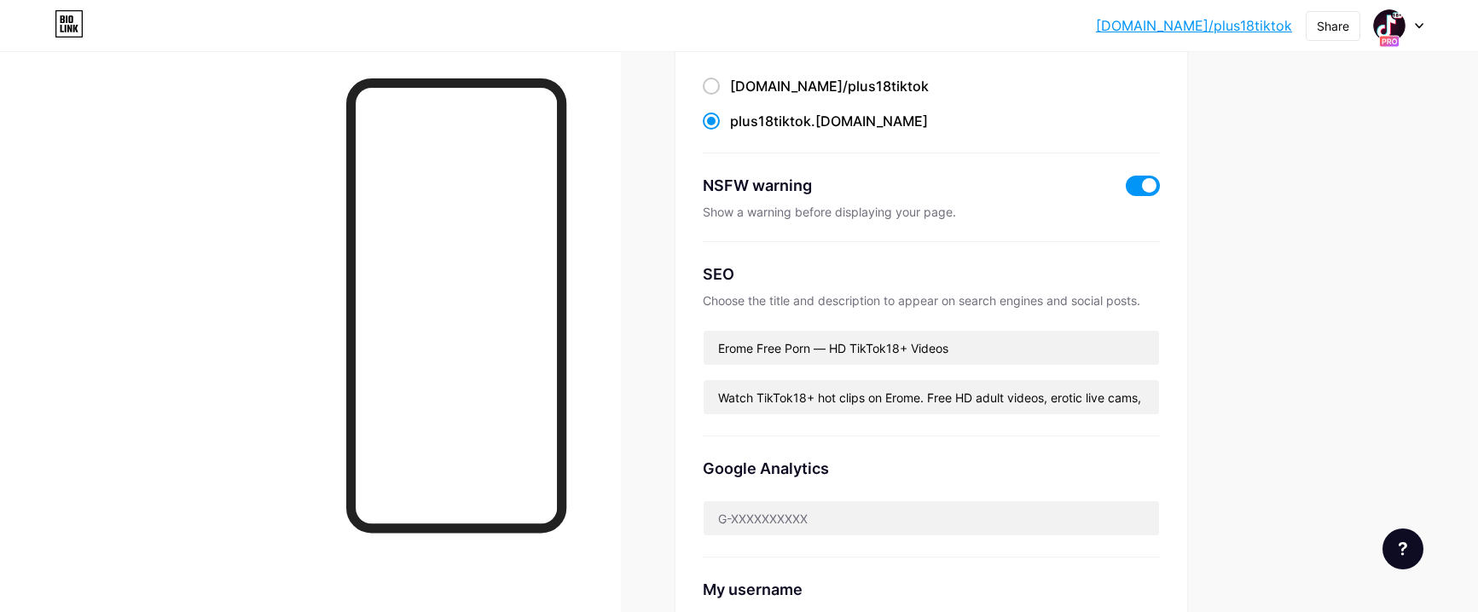
scroll to position [427, 0]
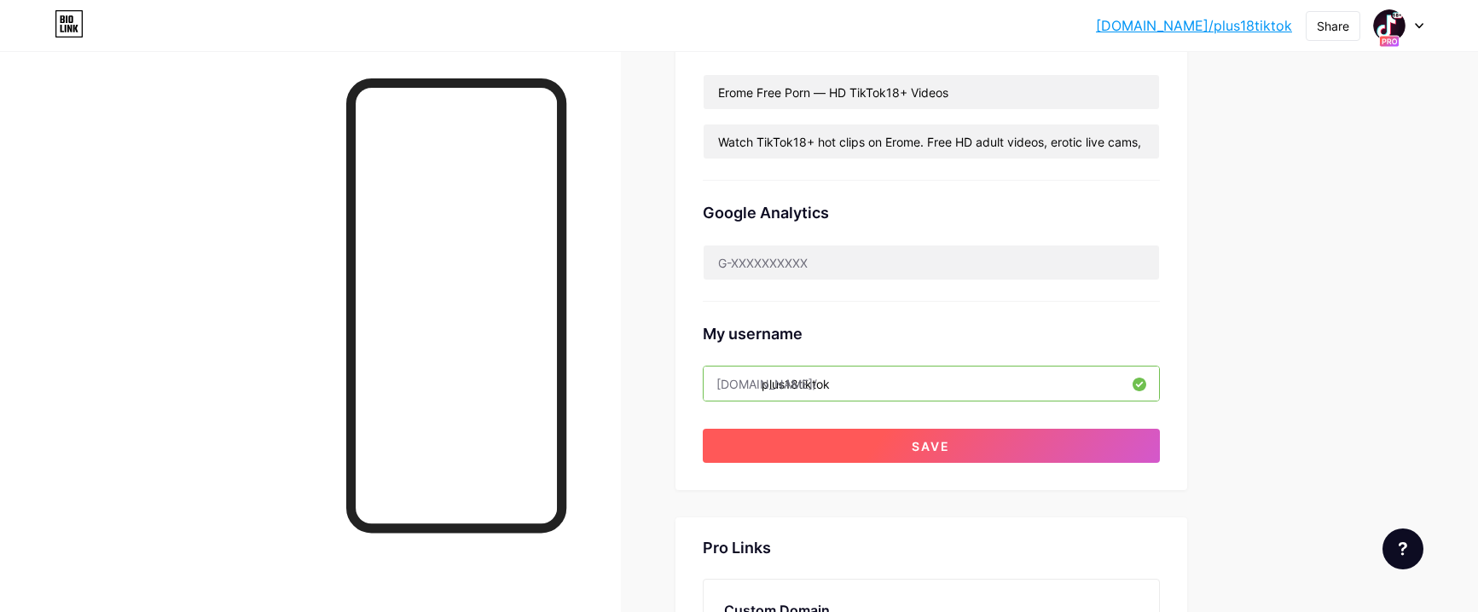
click at [908, 445] on button "Save" at bounding box center [931, 446] width 457 height 34
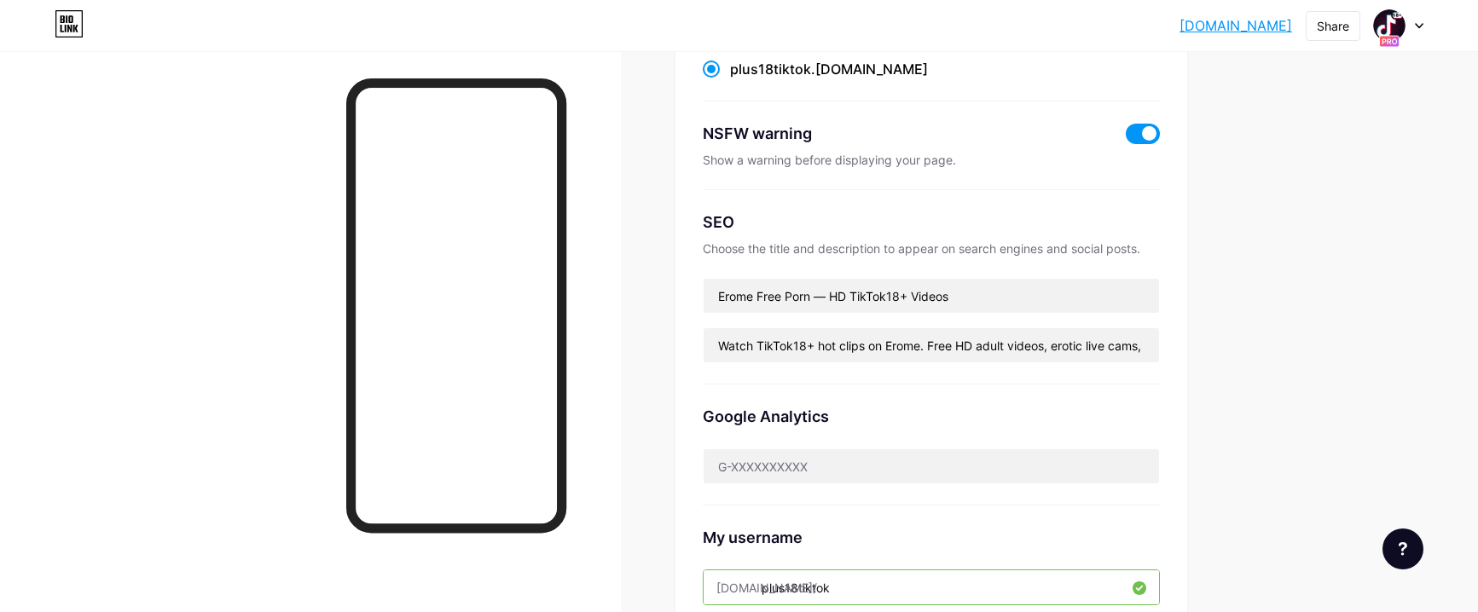
scroll to position [0, 0]
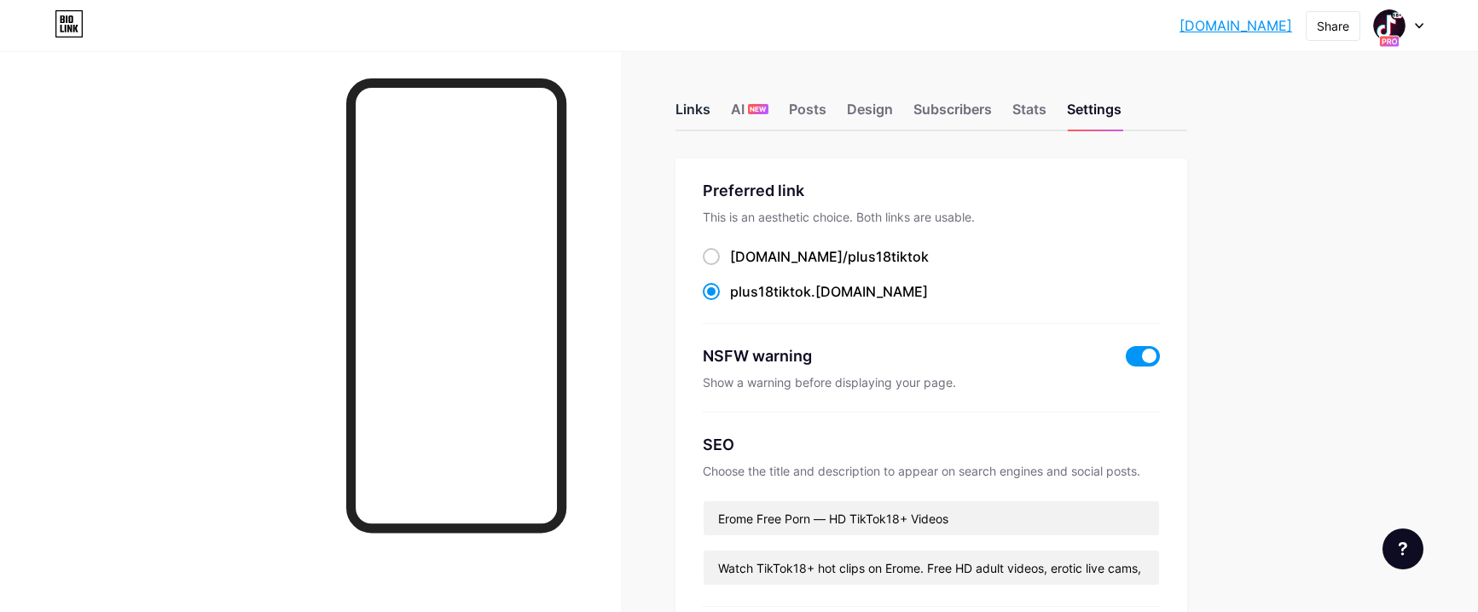
click at [705, 109] on div "Links" at bounding box center [693, 114] width 35 height 31
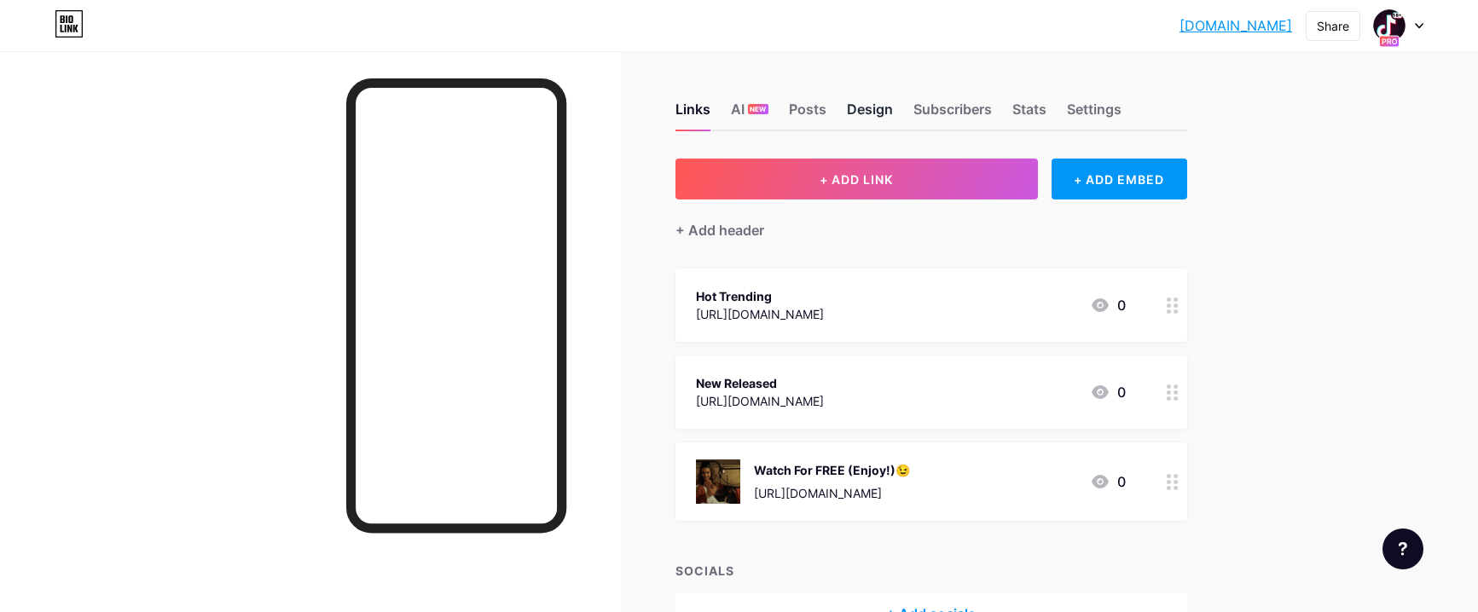
click at [879, 104] on div "Design" at bounding box center [870, 114] width 46 height 31
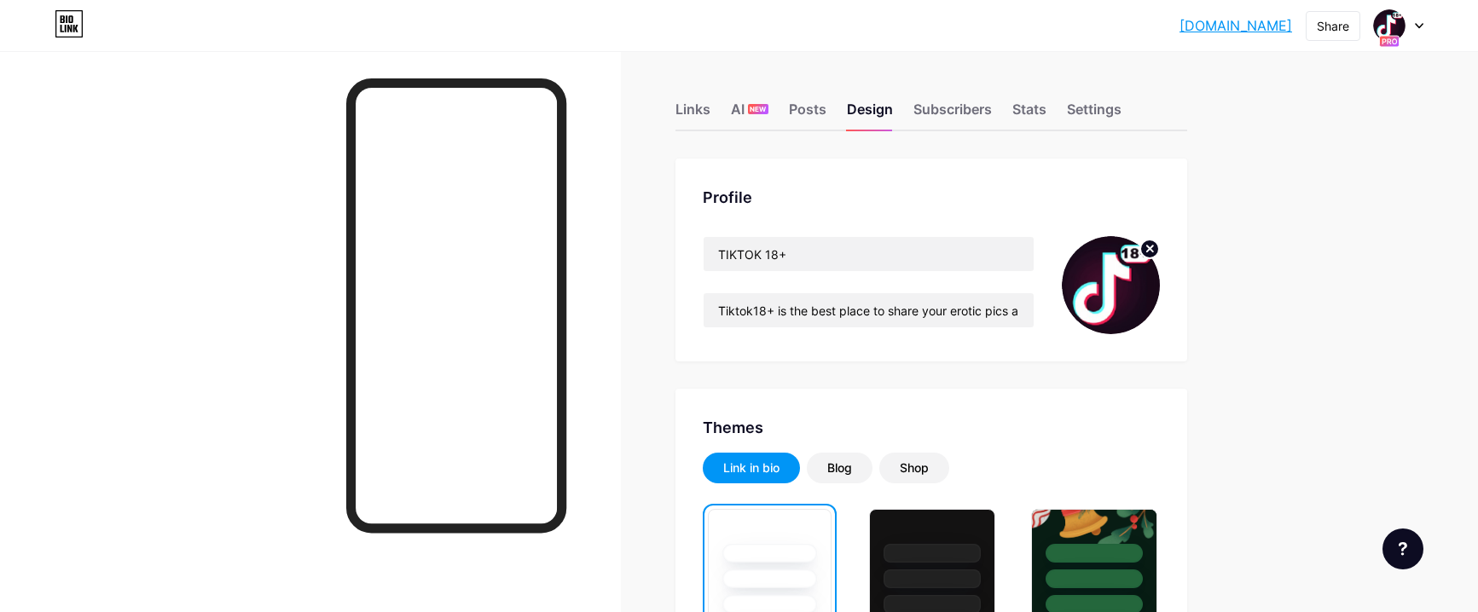
scroll to position [256, 0]
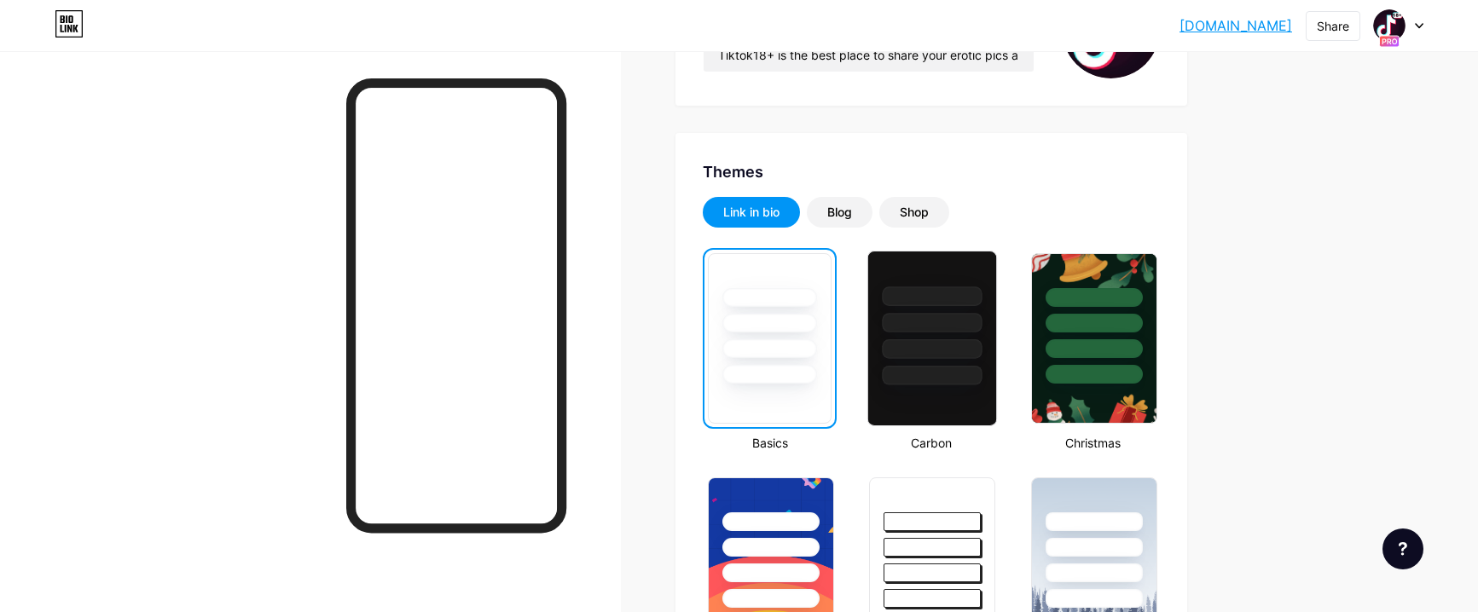
click at [929, 334] on div at bounding box center [932, 319] width 128 height 134
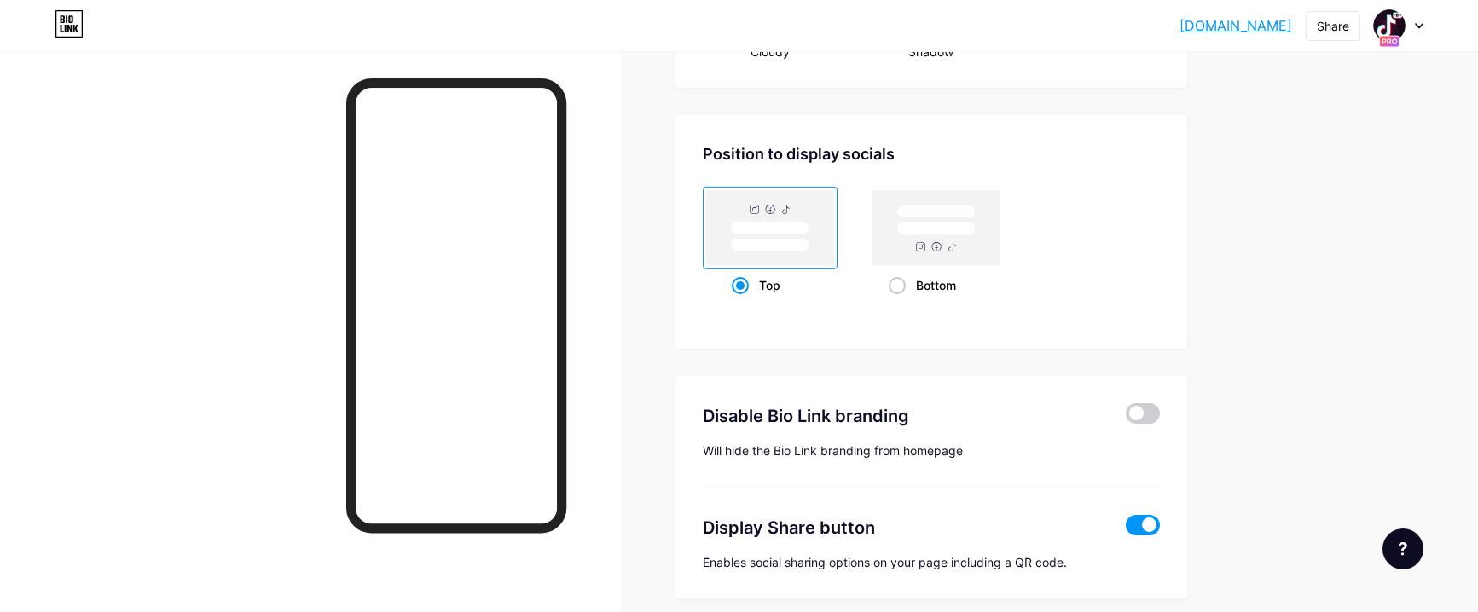
scroll to position [2290, 0]
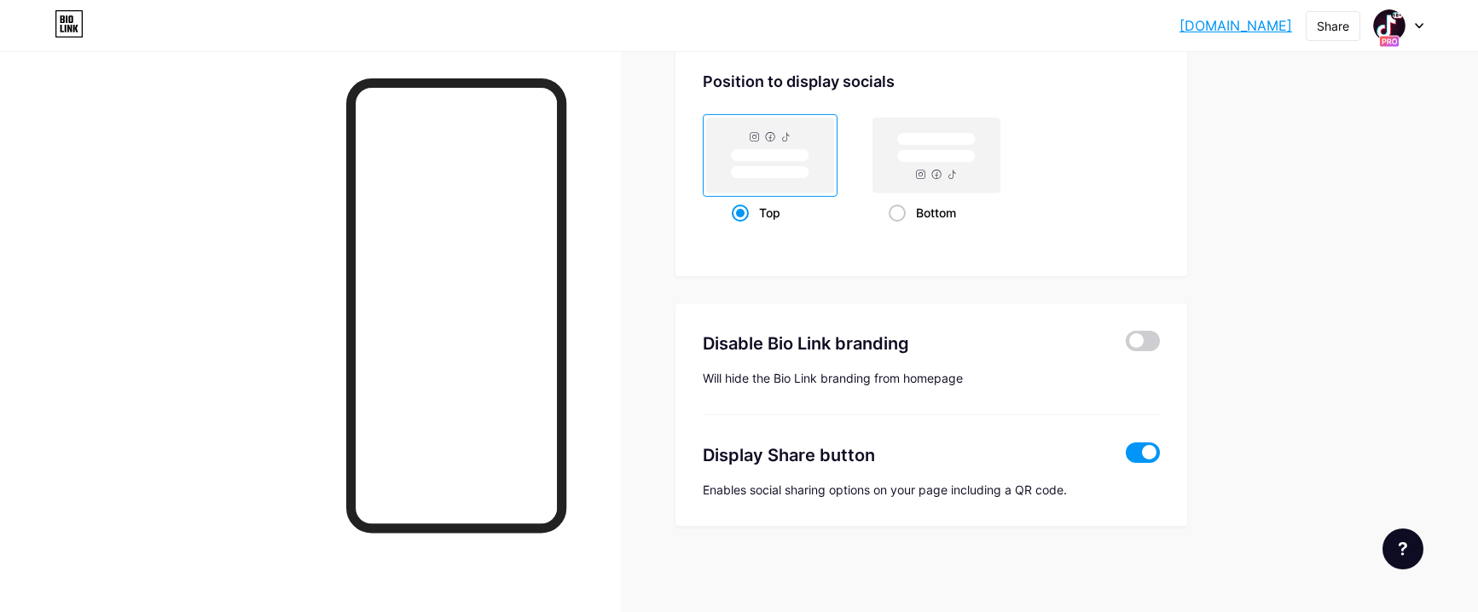
click at [1143, 452] on span at bounding box center [1143, 453] width 34 height 20
click at [1126, 457] on input "checkbox" at bounding box center [1126, 457] width 0 height 0
click at [1147, 344] on span at bounding box center [1143, 341] width 34 height 20
click at [1126, 345] on input "checkbox" at bounding box center [1126, 345] width 0 height 0
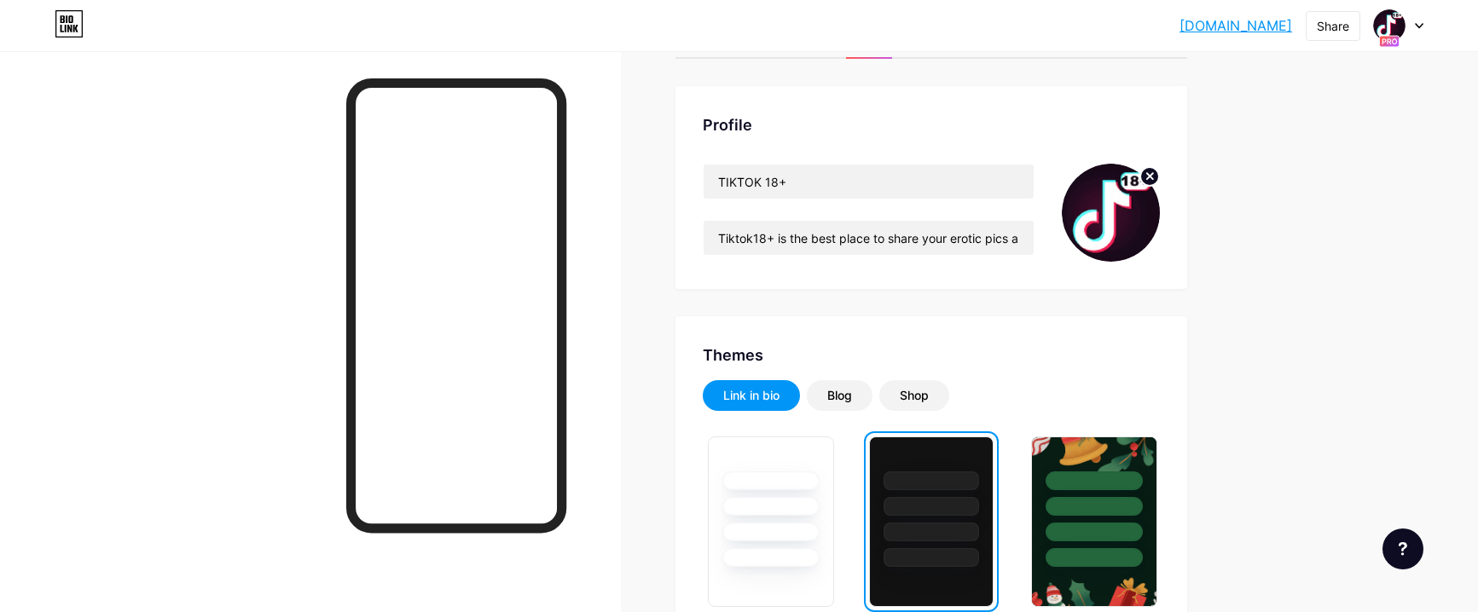
scroll to position [0, 0]
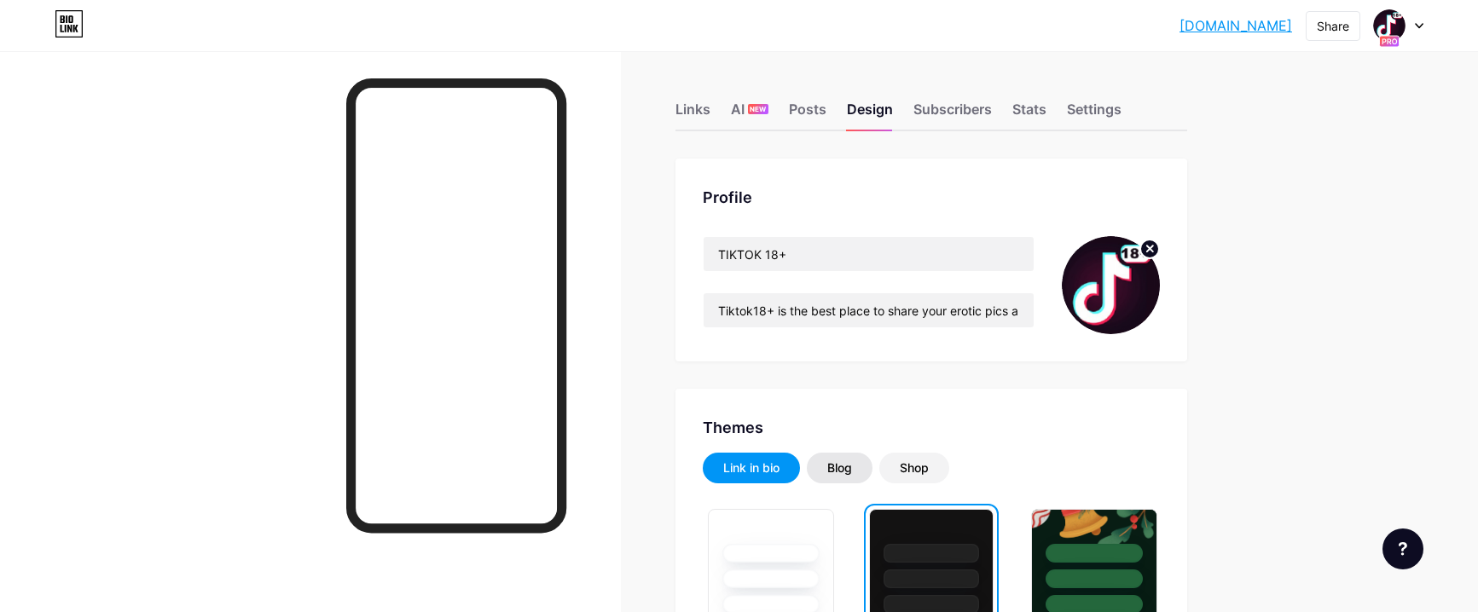
click at [840, 467] on div "Blog" at bounding box center [839, 468] width 25 height 17
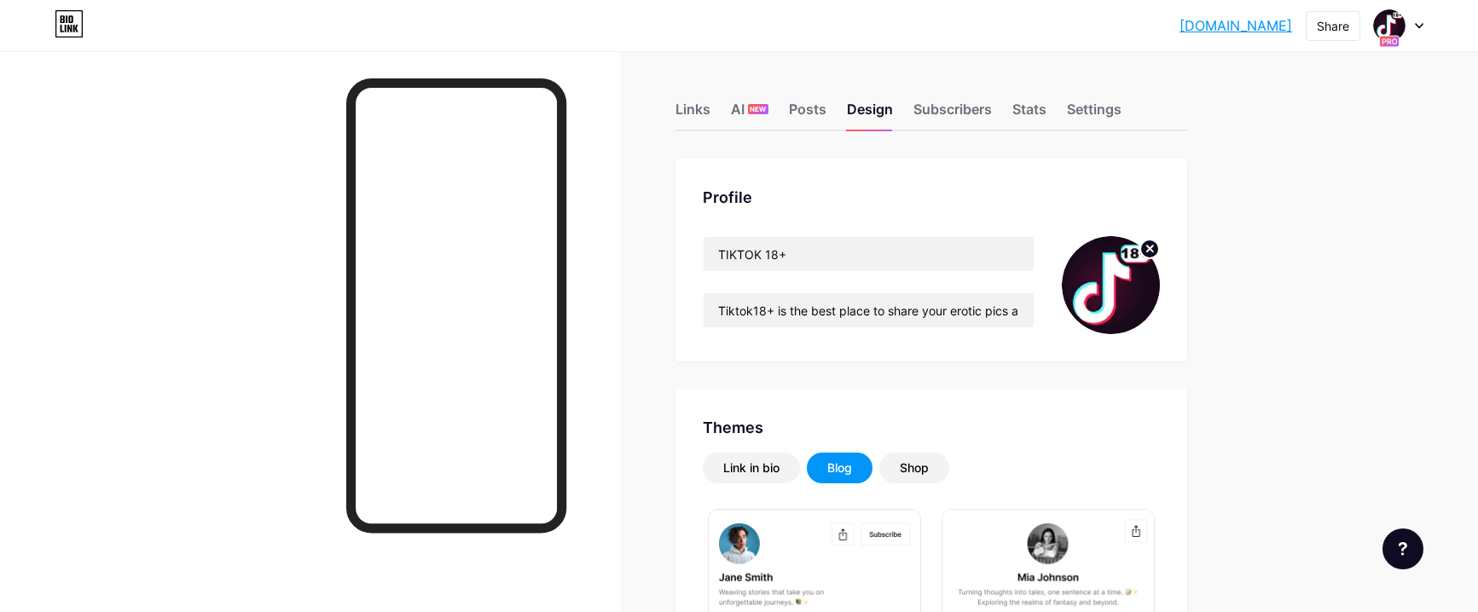
drag, startPoint x: 1153, startPoint y: 27, endPoint x: 1293, endPoint y: 20, distance: 140.1
click at [1293, 20] on div "[DOMAIN_NAME]... [DOMAIN_NAME] Share Switch accounts TIKTOK 18+ [DOMAIN_NAME]/p…" at bounding box center [739, 25] width 1478 height 31
copy link "[DOMAIN_NAME]"
